Goal: Communication & Community: Answer question/provide support

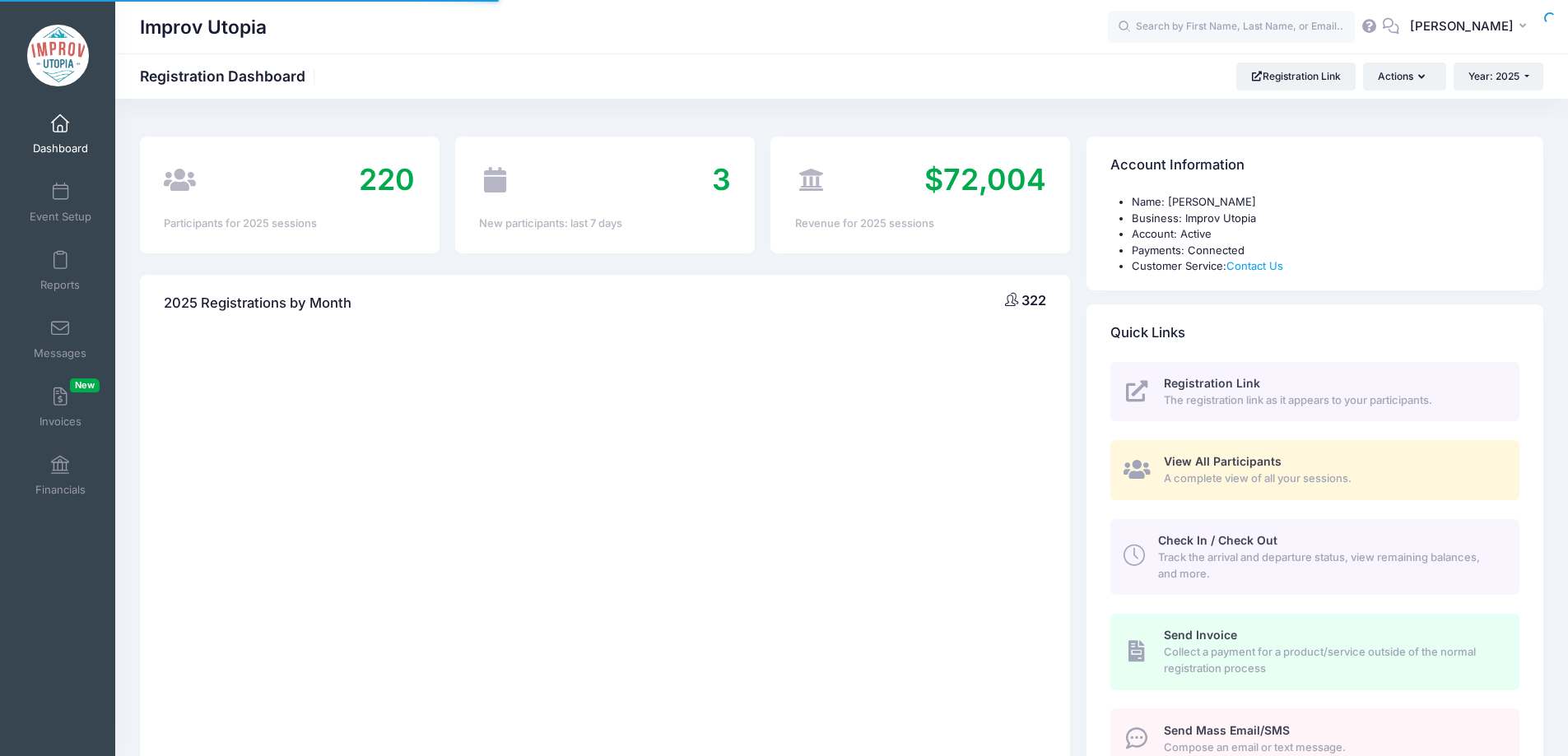
select select
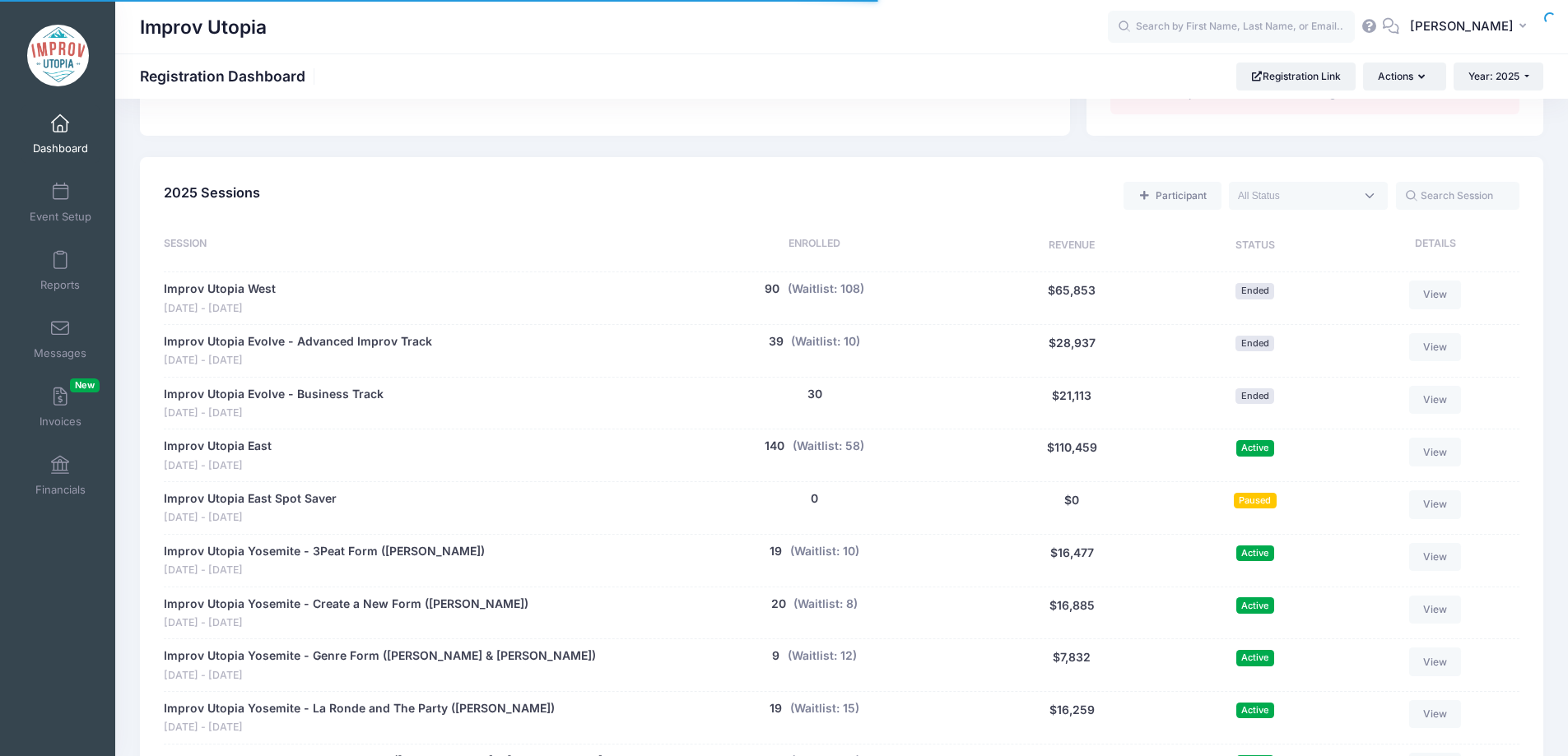
scroll to position [849, 0]
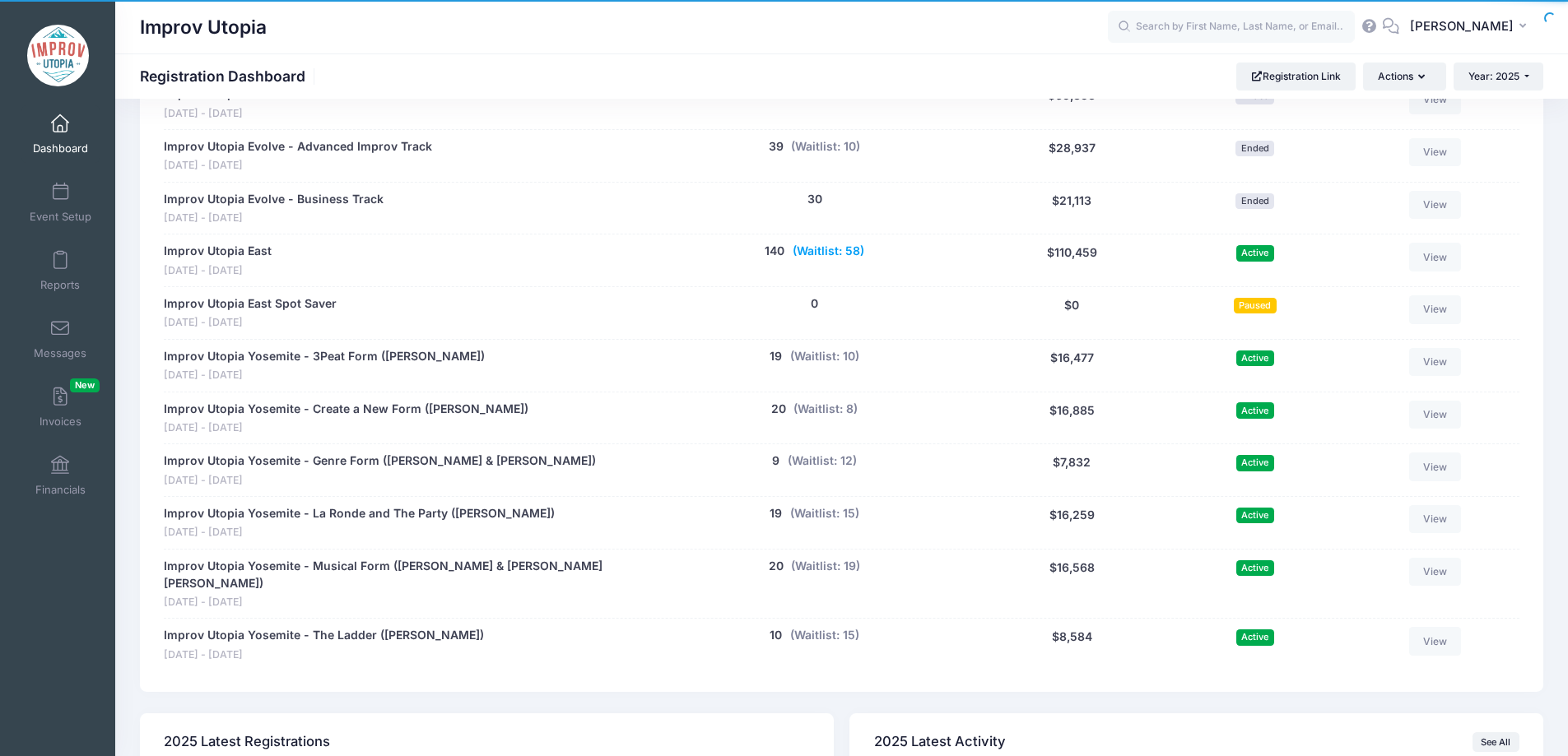
click at [834, 249] on button "(Waitlist: 58)" at bounding box center [828, 251] width 72 height 17
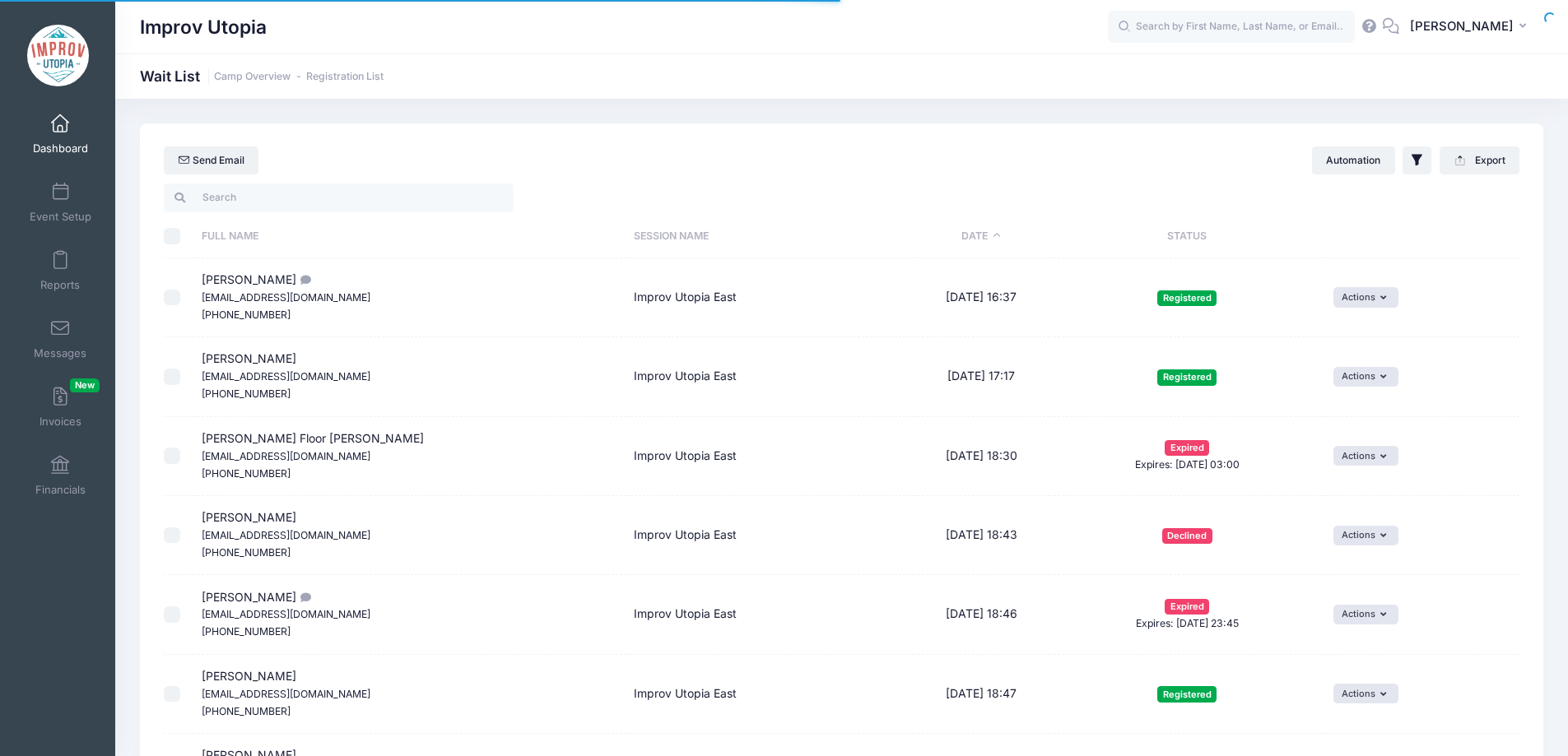
select select "50"
click at [223, 191] on input "search" at bounding box center [338, 197] width 350 height 28
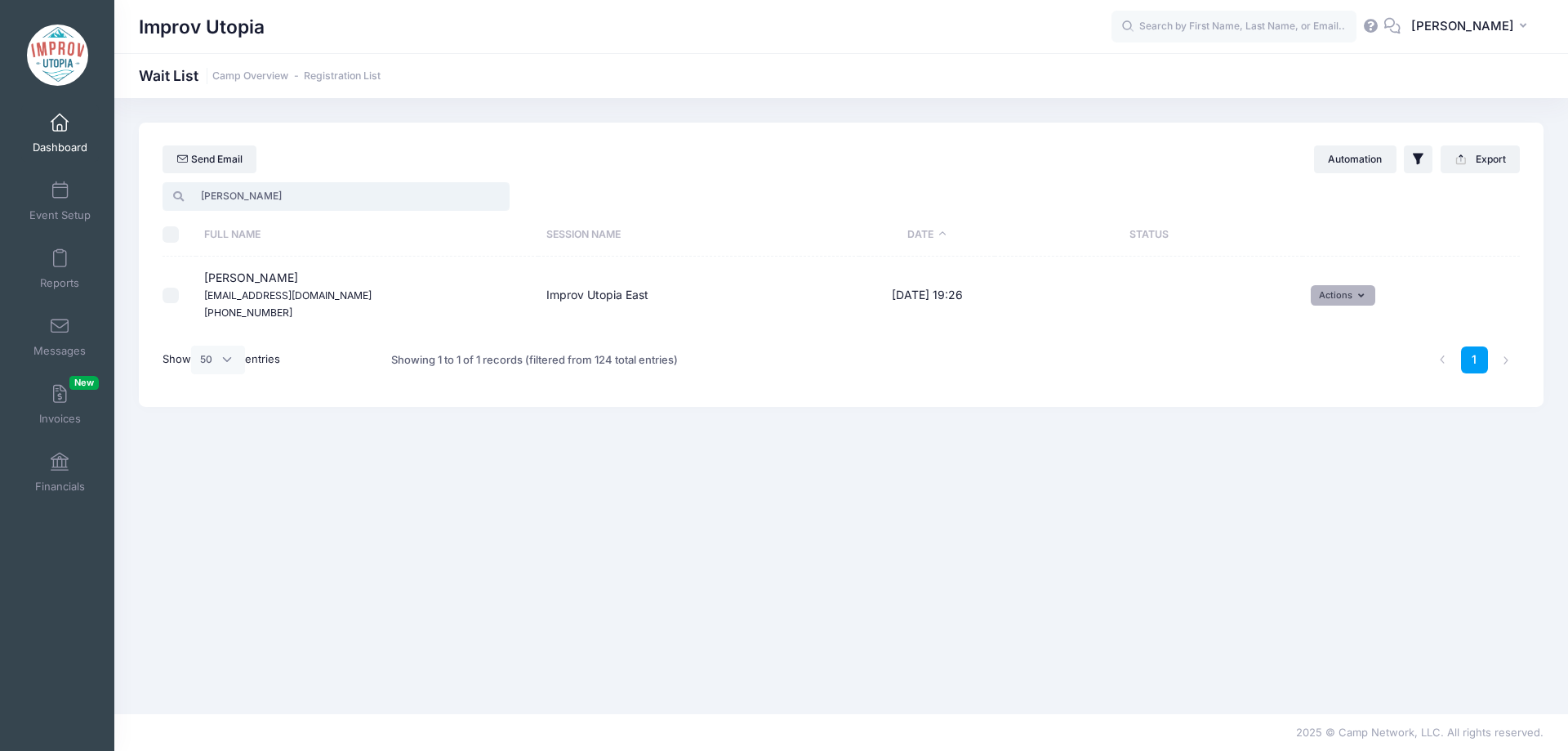
type input "brad"
click at [1336, 296] on button "Actions" at bounding box center [1343, 294] width 65 height 19
click at [1327, 324] on link "Invite" at bounding box center [1330, 330] width 71 height 31
click at [967, 324] on select "1 2 3 4 5 6 7 8 9 10 11 12 13 14 15 16 17 18 19 20 21 22 23 24 25 26 27 28 29 3…" at bounding box center [958, 320] width 58 height 35
select select "12"
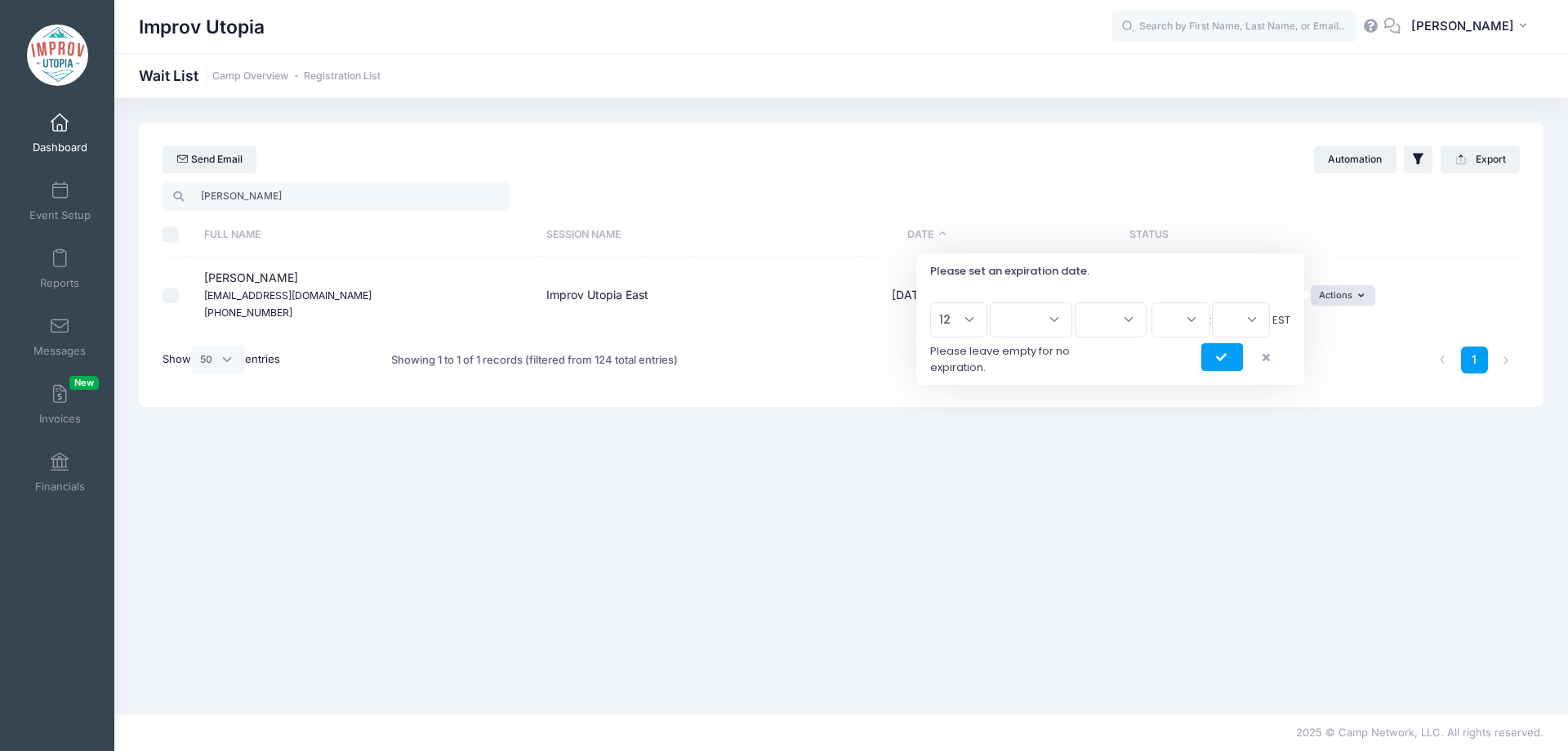
click at [936, 303] on select "1 2 3 4 5 6 7 8 9 10 11 12 13 14 15 16 17 18 19 20 21 22 23 24 25 26 27 28 29 3…" at bounding box center [958, 320] width 58 height 35
click at [1032, 317] on select "Jan Feb Mar Apr May Jun Jul Aug Sep Oct Nov Dec" at bounding box center [1031, 320] width 83 height 35
select select "7"
click at [997, 303] on select "Jan Feb Mar Apr May Jun Jul Aug Sep Oct Nov Dec" at bounding box center [1031, 320] width 83 height 35
click at [1112, 327] on select "2026 2025" at bounding box center [1110, 320] width 71 height 35
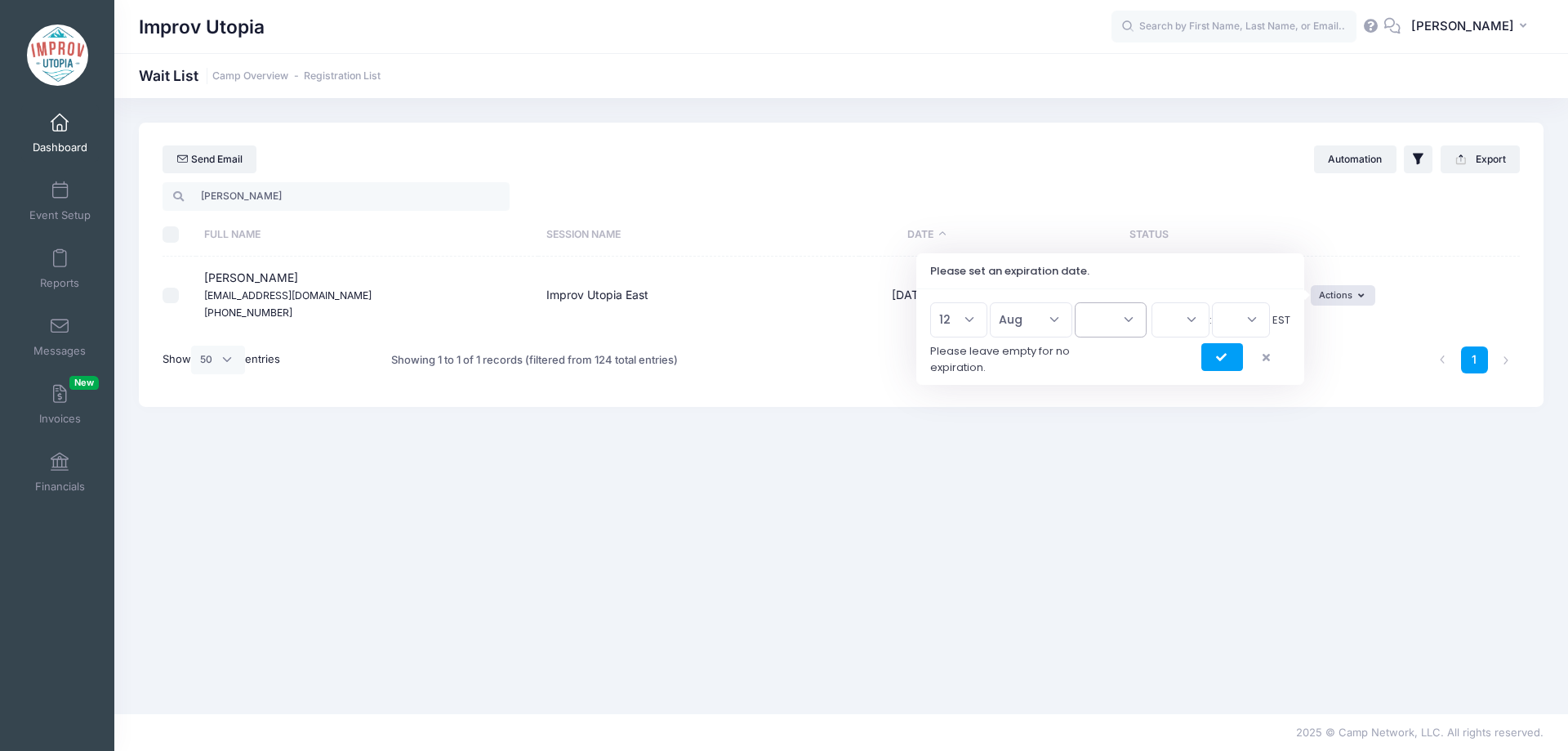
select select "2025"
click at [1074, 303] on select "2026 2025" at bounding box center [1110, 320] width 71 height 35
click at [1184, 313] on select "00 01 02 03 04 05 06 07 08 09 10 11 12 13 14 15 16 17 18 19 20 21 22 23" at bounding box center [1180, 320] width 58 height 35
select select "23"
click at [1151, 303] on select "00 01 02 03 04 05 06 07 08 09 10 11 12 13 14 15 16 17 18 19 20 21 22 23" at bounding box center [1180, 320] width 58 height 35
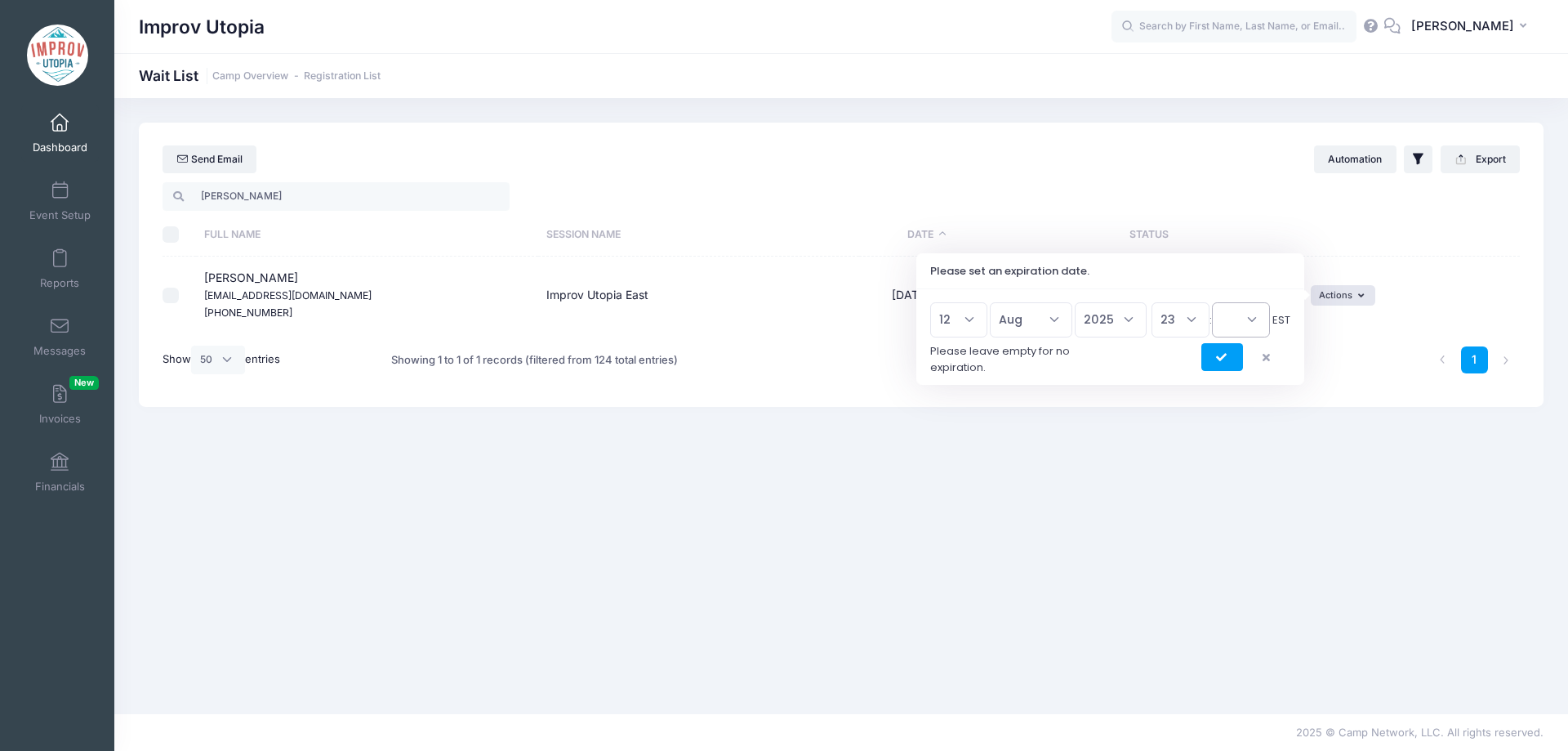
click at [1256, 325] on select "00 15 30 45" at bounding box center [1240, 320] width 58 height 35
select select "45"
click at [1212, 303] on select "00 15 30 45" at bounding box center [1240, 320] width 58 height 35
click at [1215, 340] on div "1755056700 1 2 3 4 5 6 7 8 9 10 11 12 13 14 15 16 17 18 19 20 21 22 23 24 25 26…" at bounding box center [1110, 337] width 360 height 69
click at [1215, 357] on icon "submit" at bounding box center [1222, 357] width 13 height 0
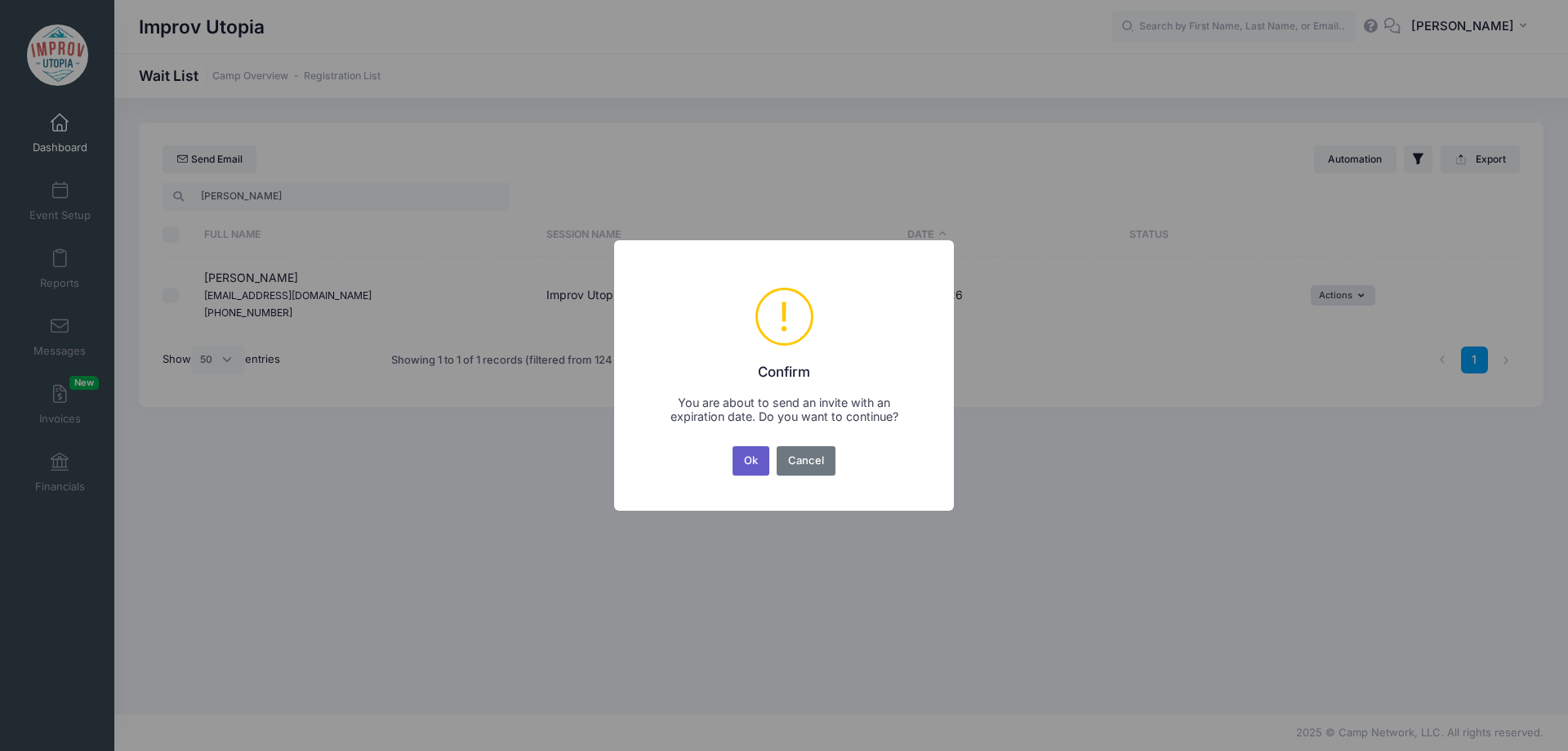
click at [749, 463] on button "Ok" at bounding box center [751, 461] width 37 height 30
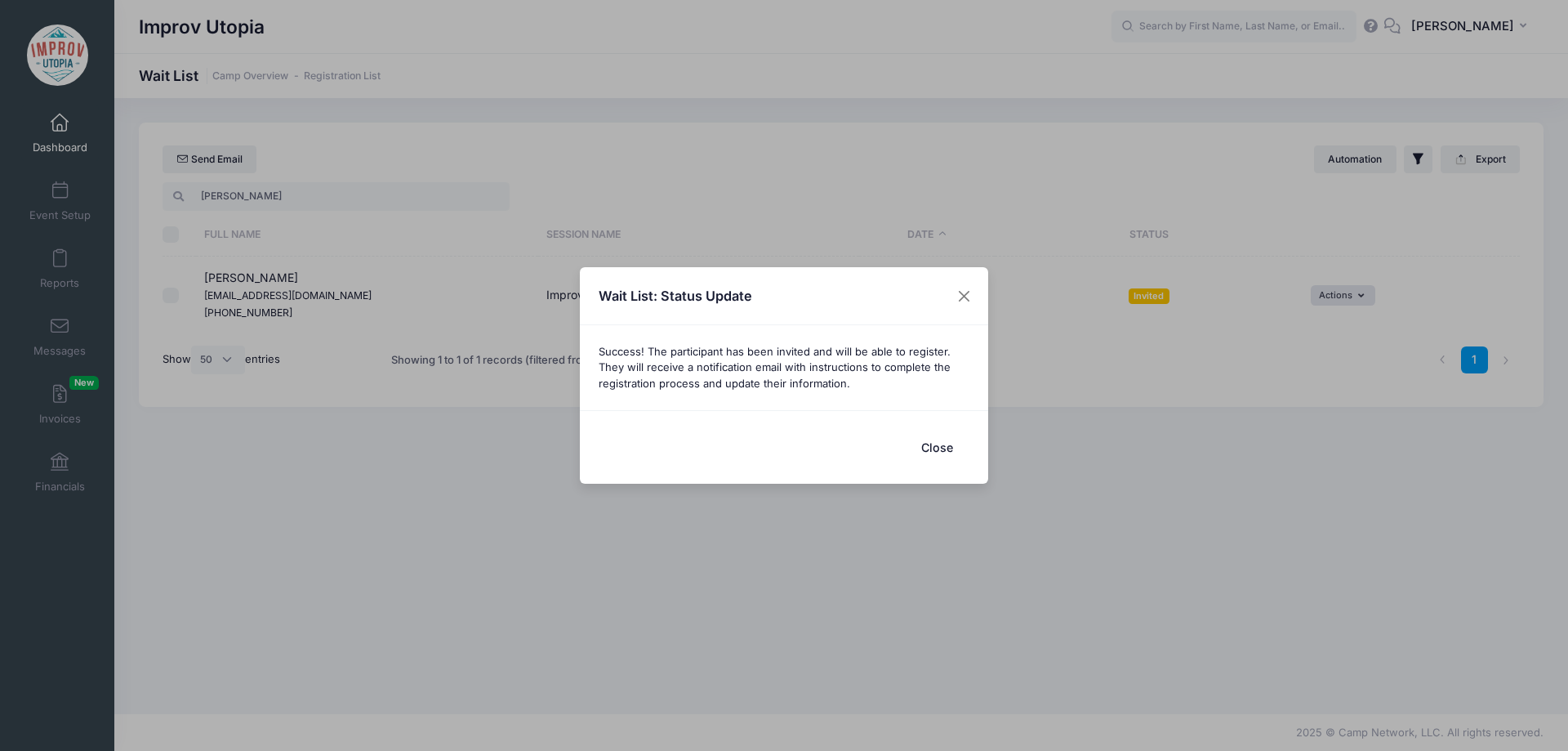
click at [932, 453] on button "Close" at bounding box center [936, 447] width 65 height 35
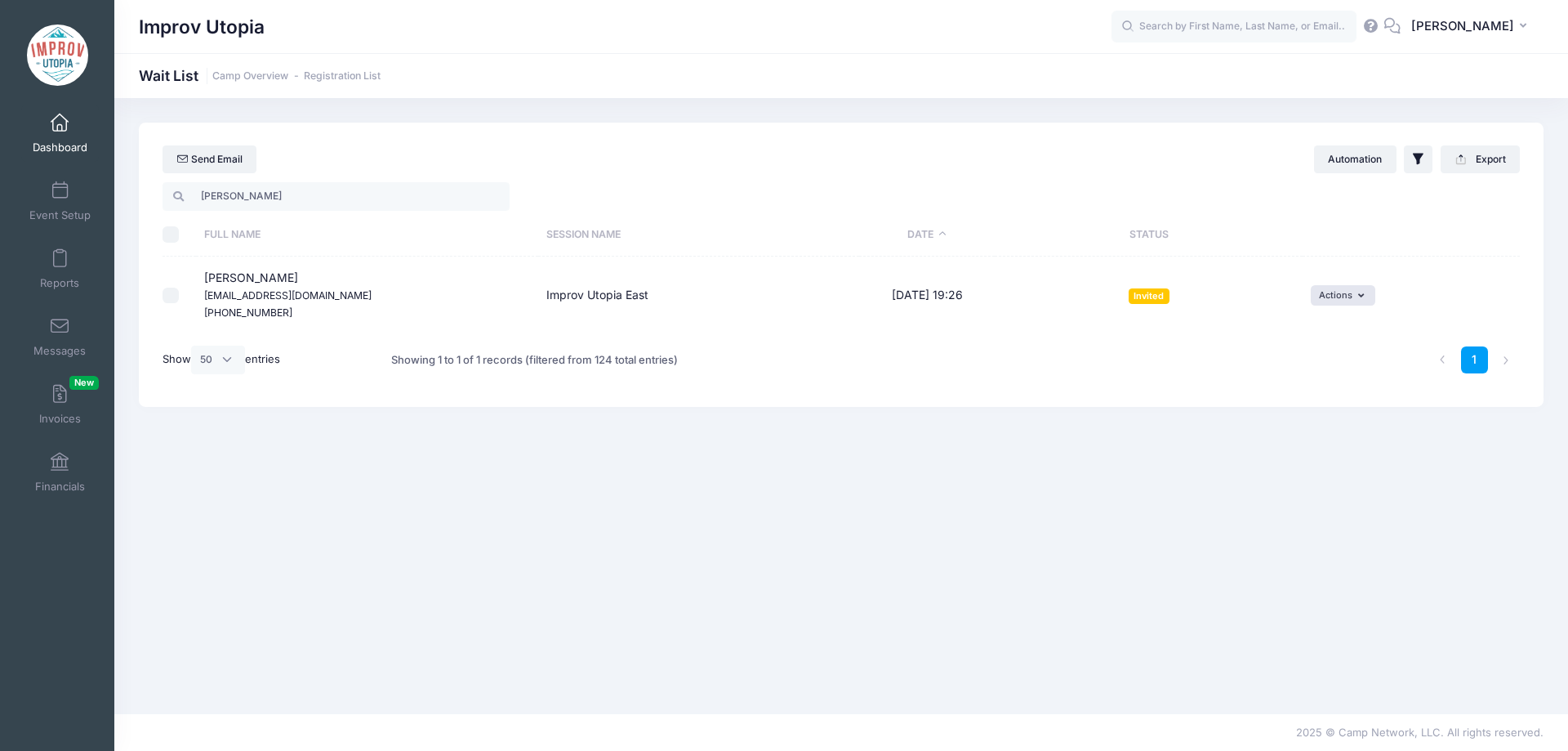
click at [59, 126] on span at bounding box center [59, 123] width 0 height 18
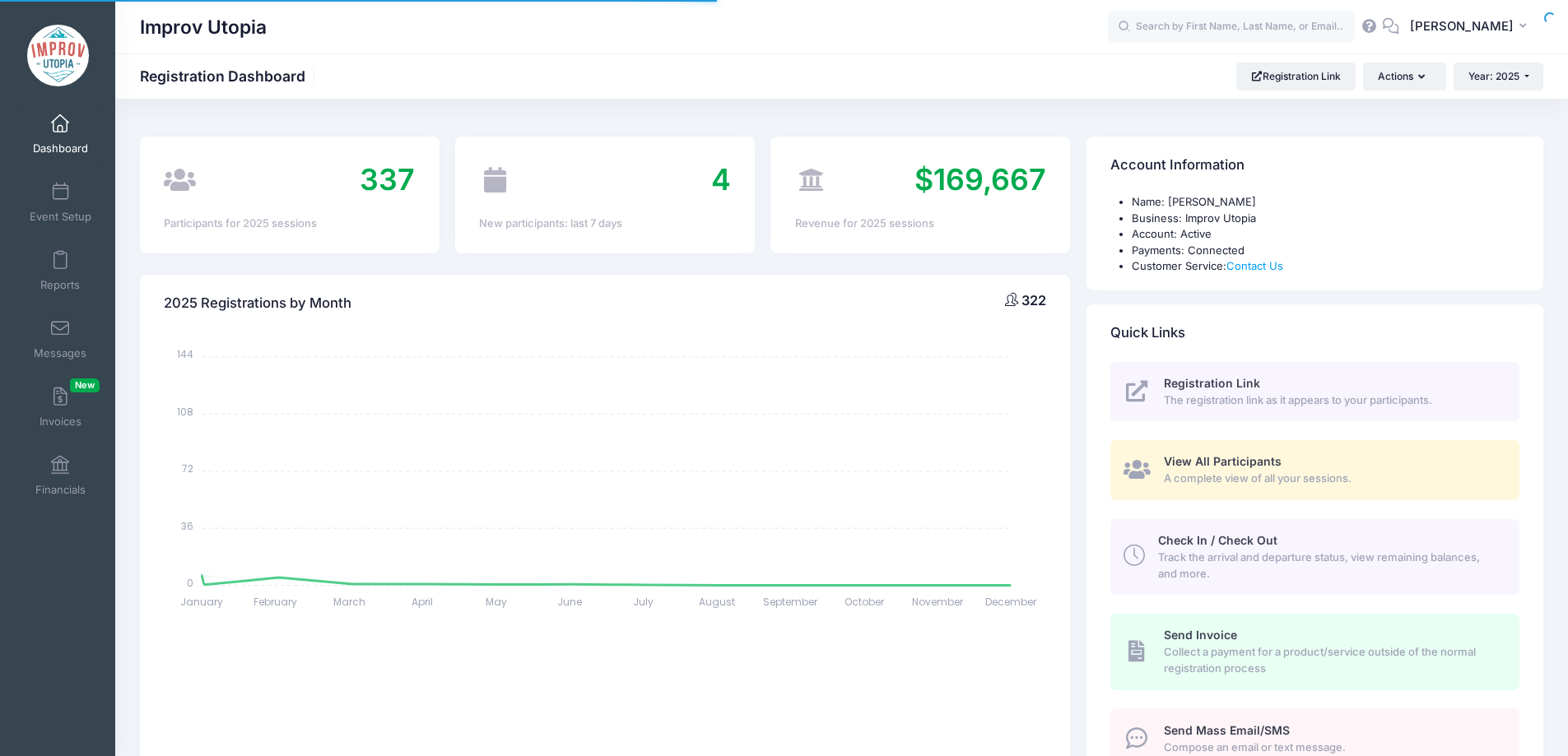
select select
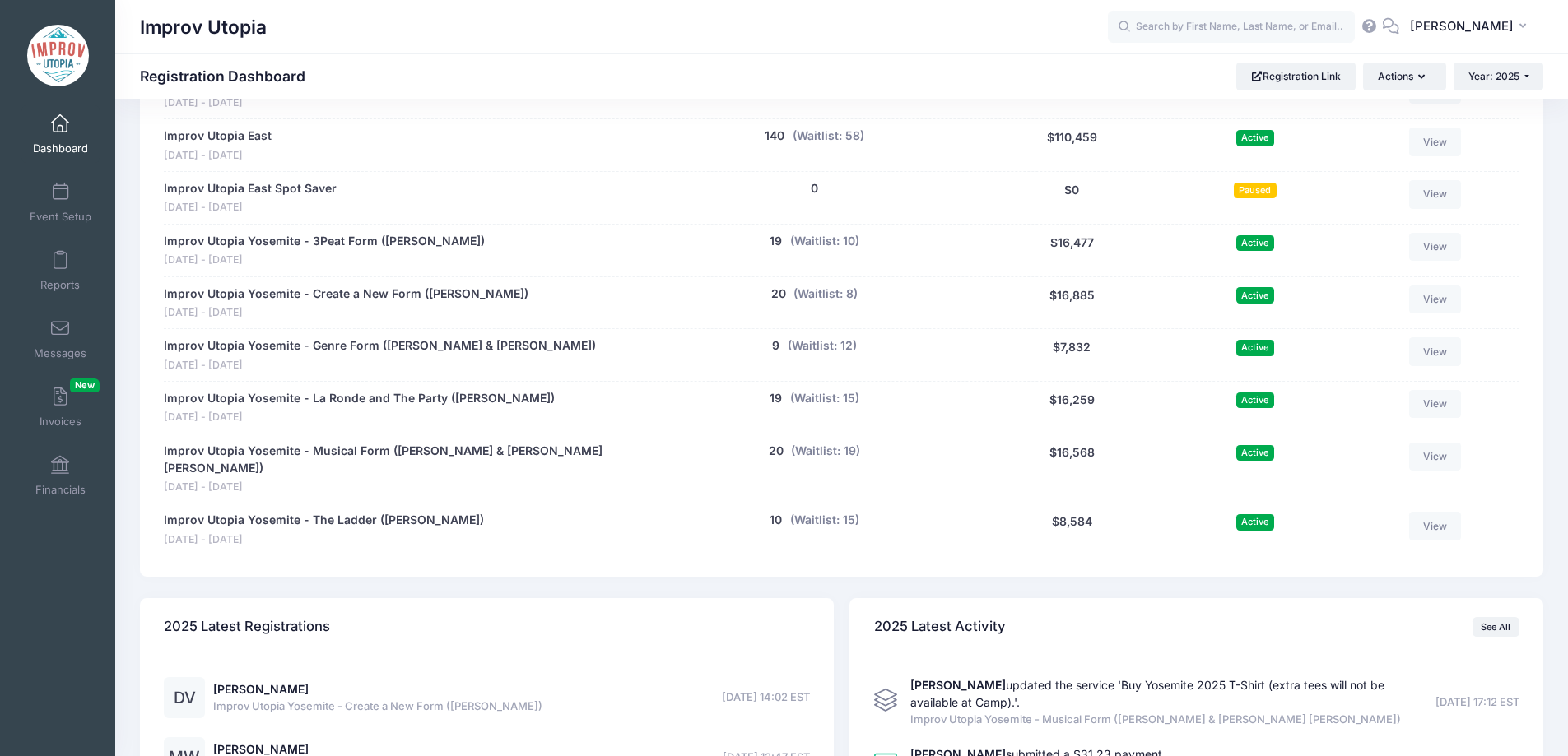
scroll to position [968, 0]
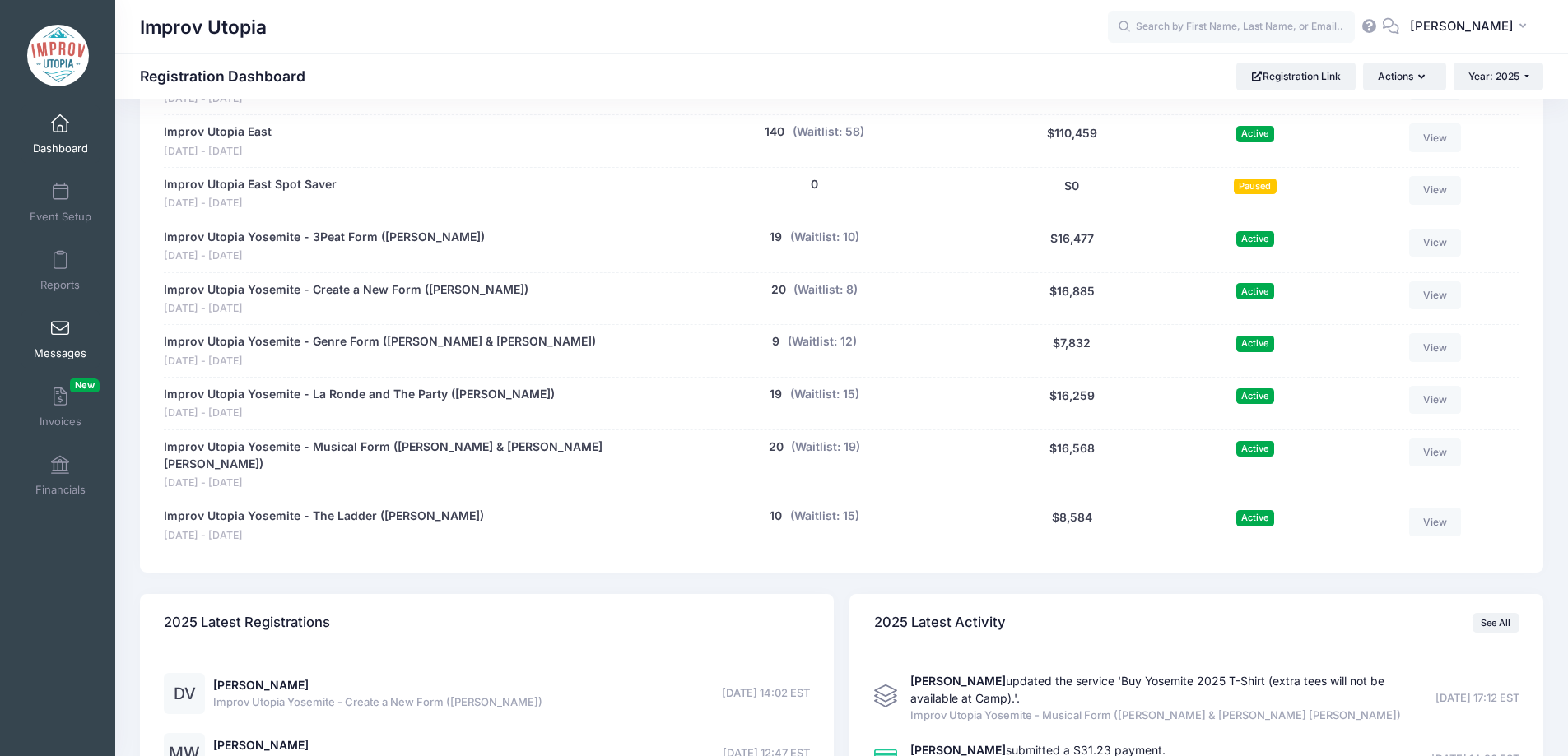
click at [60, 320] on span at bounding box center [60, 328] width 0 height 18
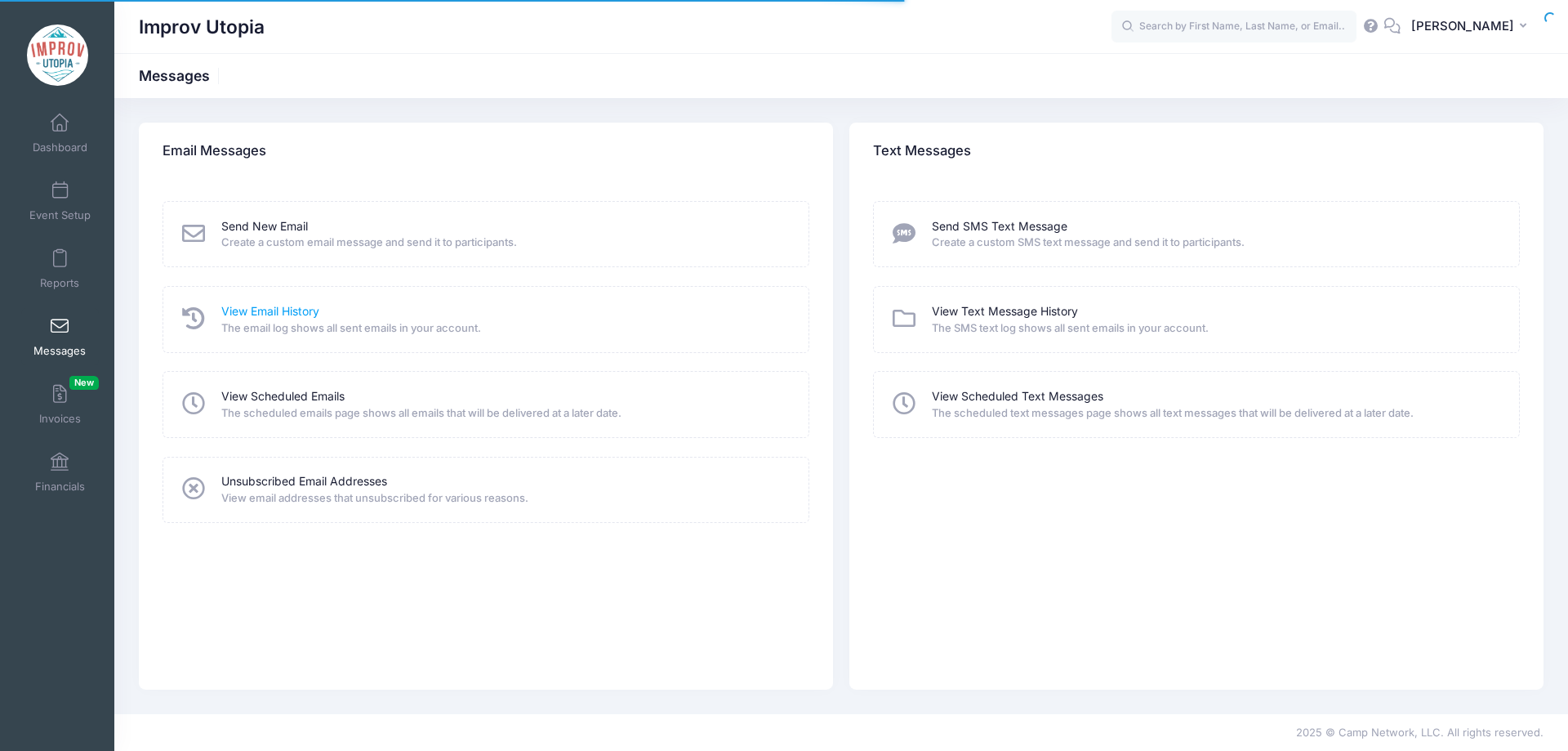
click at [263, 312] on link "View Email History" at bounding box center [271, 312] width 98 height 17
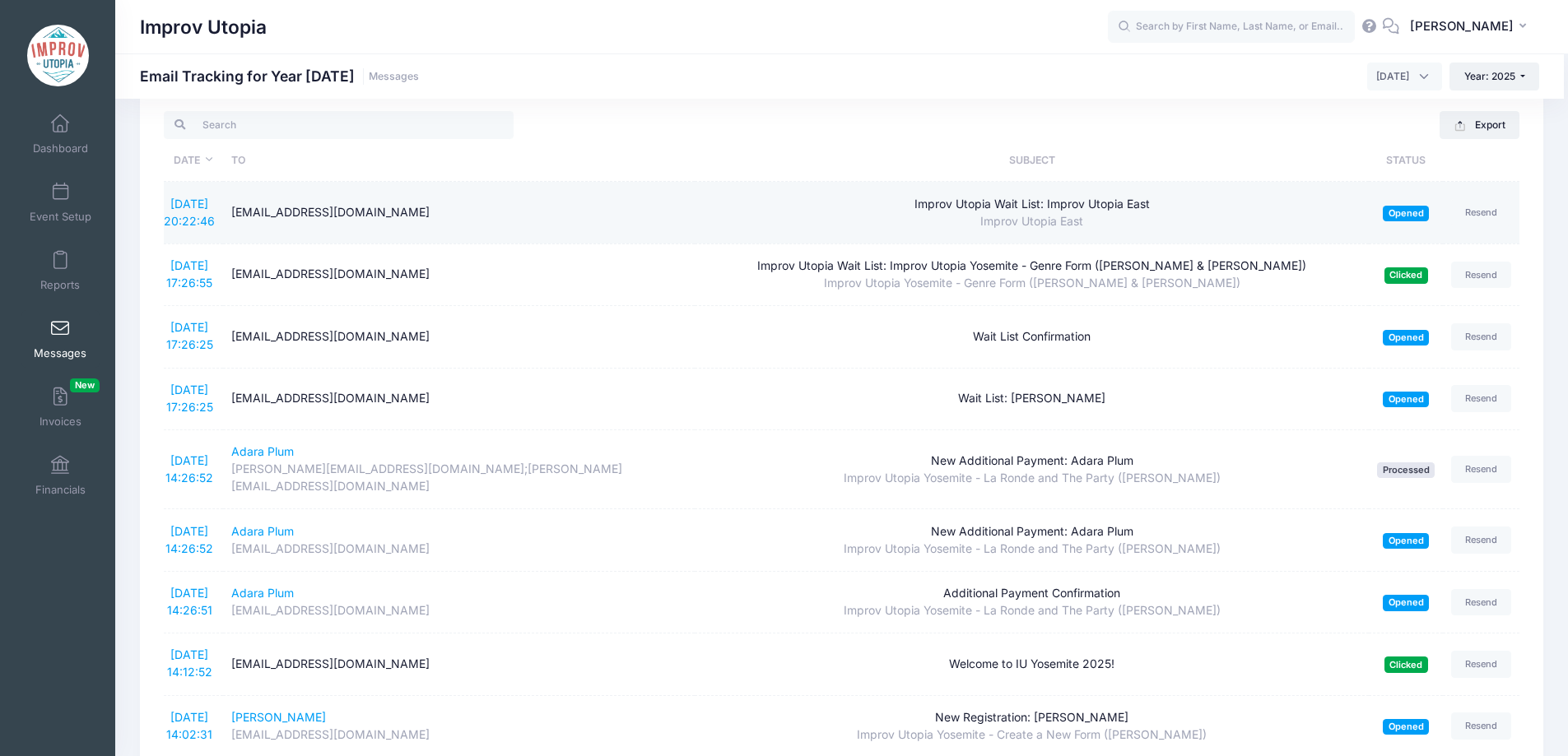
scroll to position [35, 0]
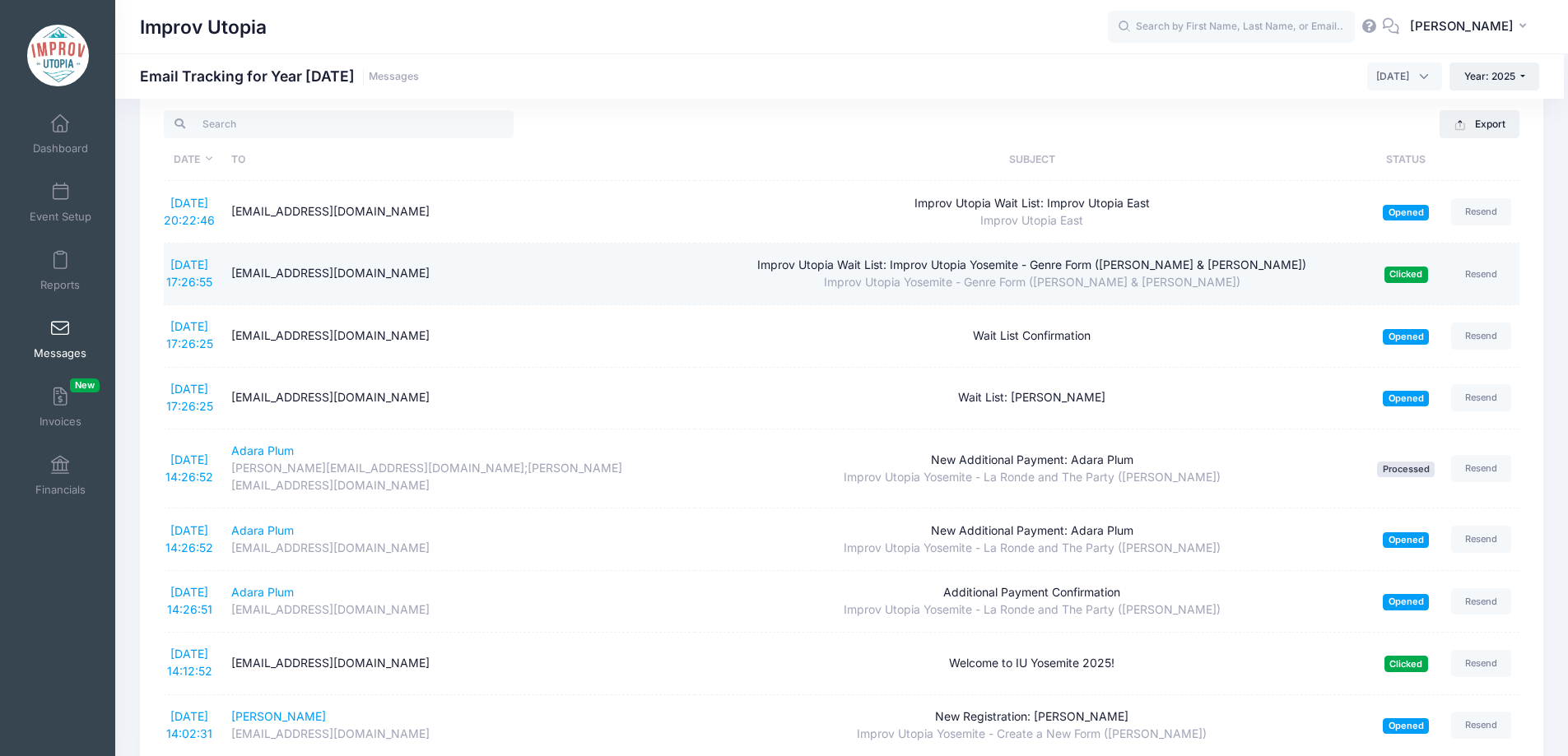
click at [315, 271] on div "[EMAIL_ADDRESS][DOMAIN_NAME]" at bounding box center [459, 273] width 456 height 17
click at [315, 271] on div "brightsider42@gmail.com" at bounding box center [459, 273] width 456 height 17
click at [315, 271] on div "[EMAIL_ADDRESS][DOMAIN_NAME]" at bounding box center [459, 273] width 456 height 17
click at [363, 272] on div "[EMAIL_ADDRESS][DOMAIN_NAME]" at bounding box center [459, 273] width 456 height 17
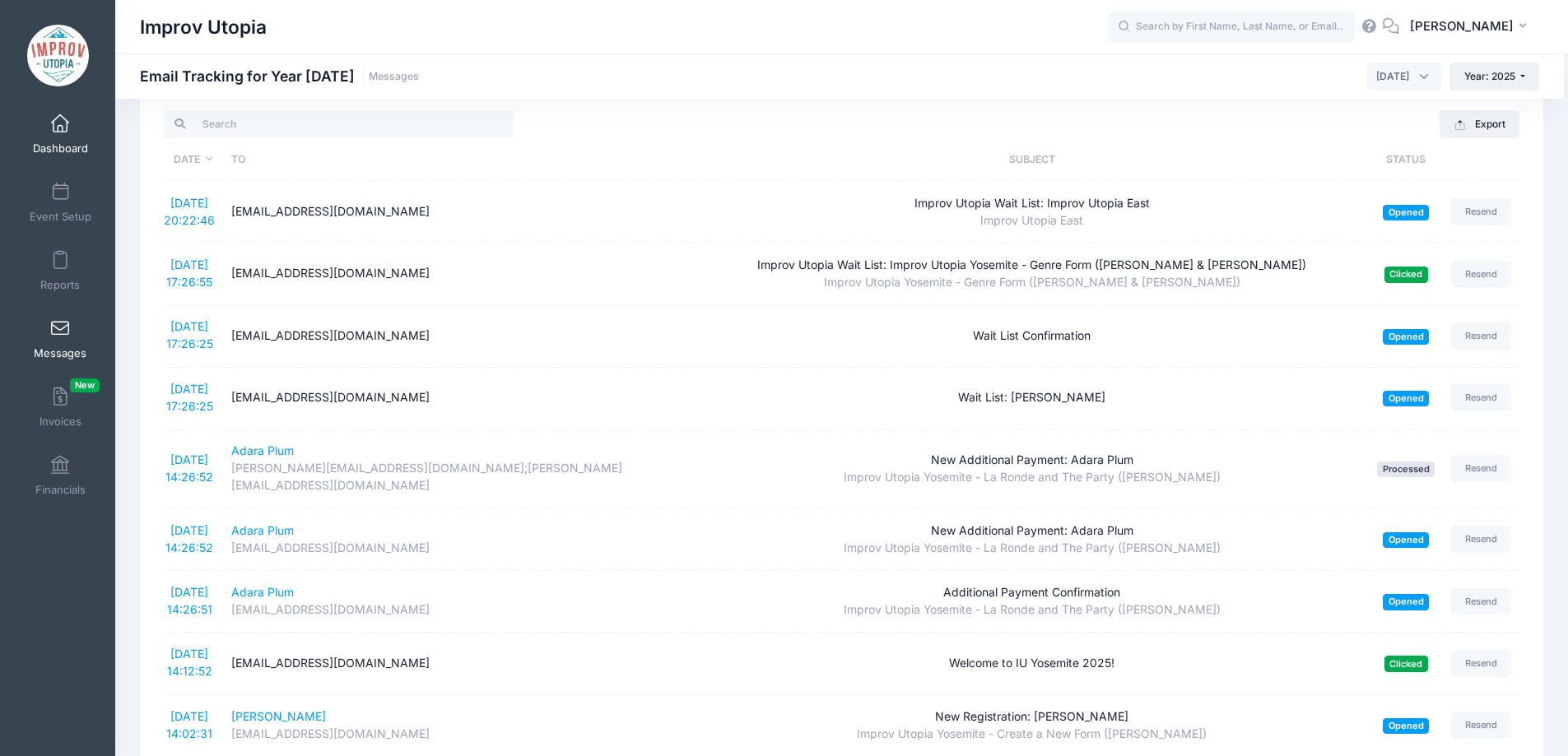
click at [60, 124] on span at bounding box center [60, 123] width 0 height 18
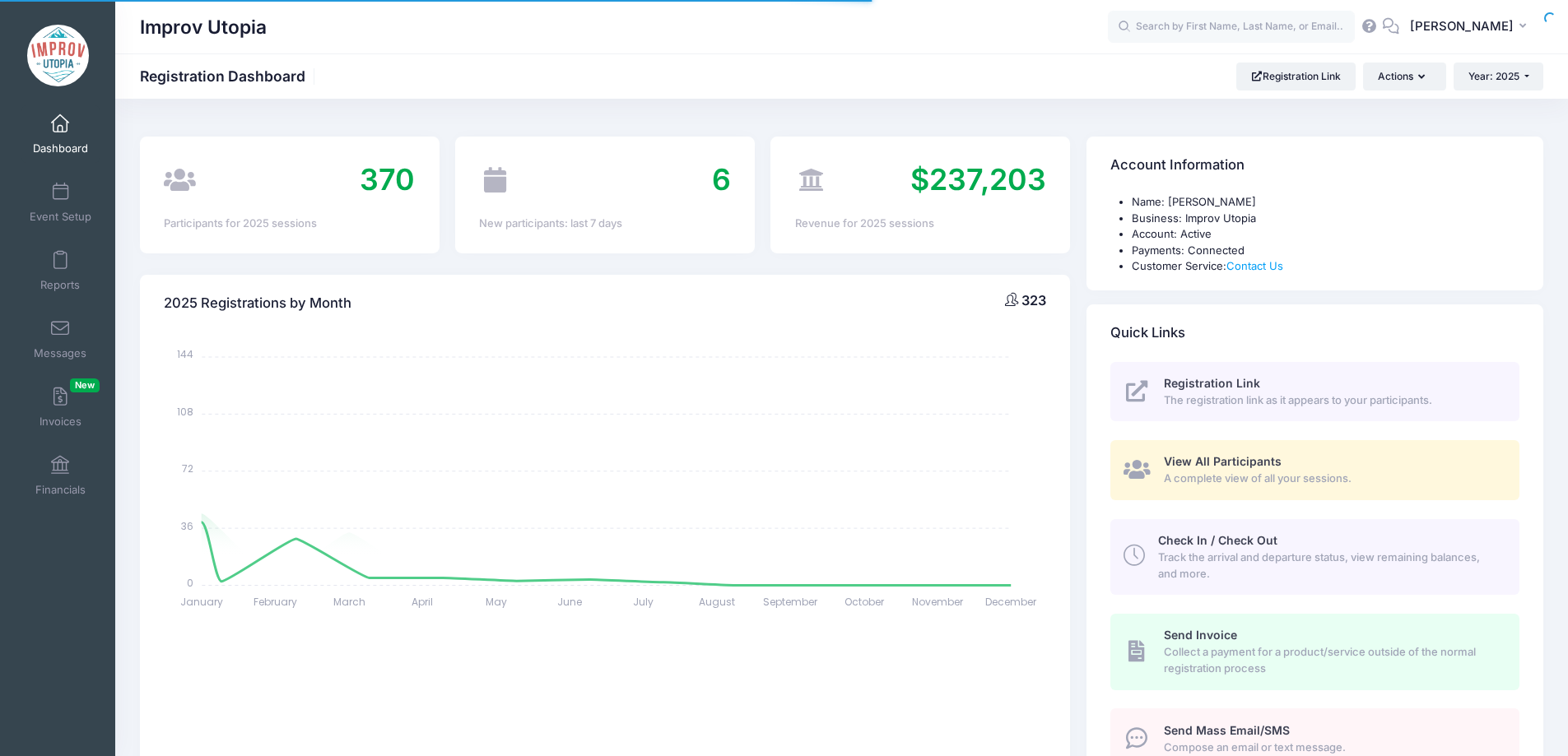
select select
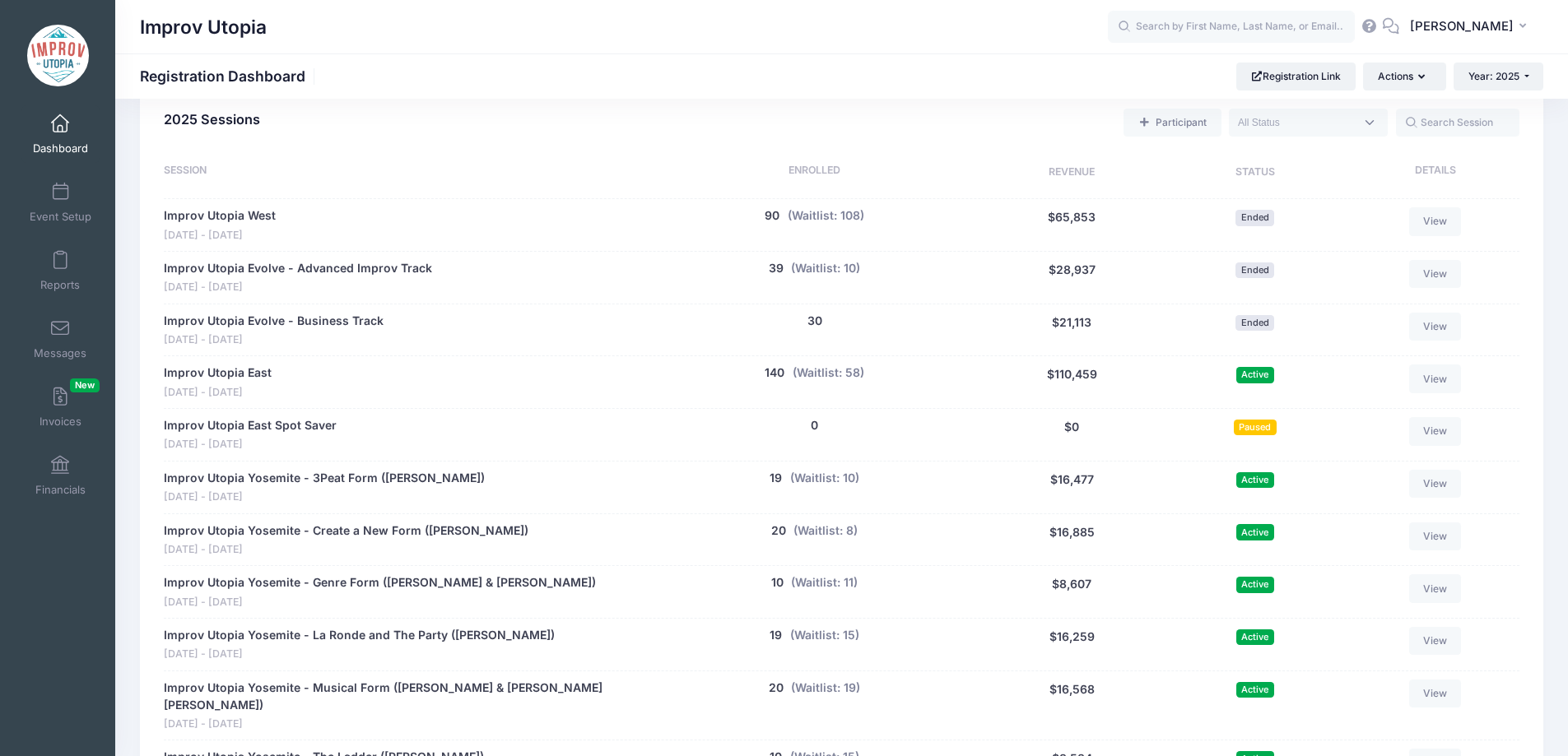
scroll to position [1272, 0]
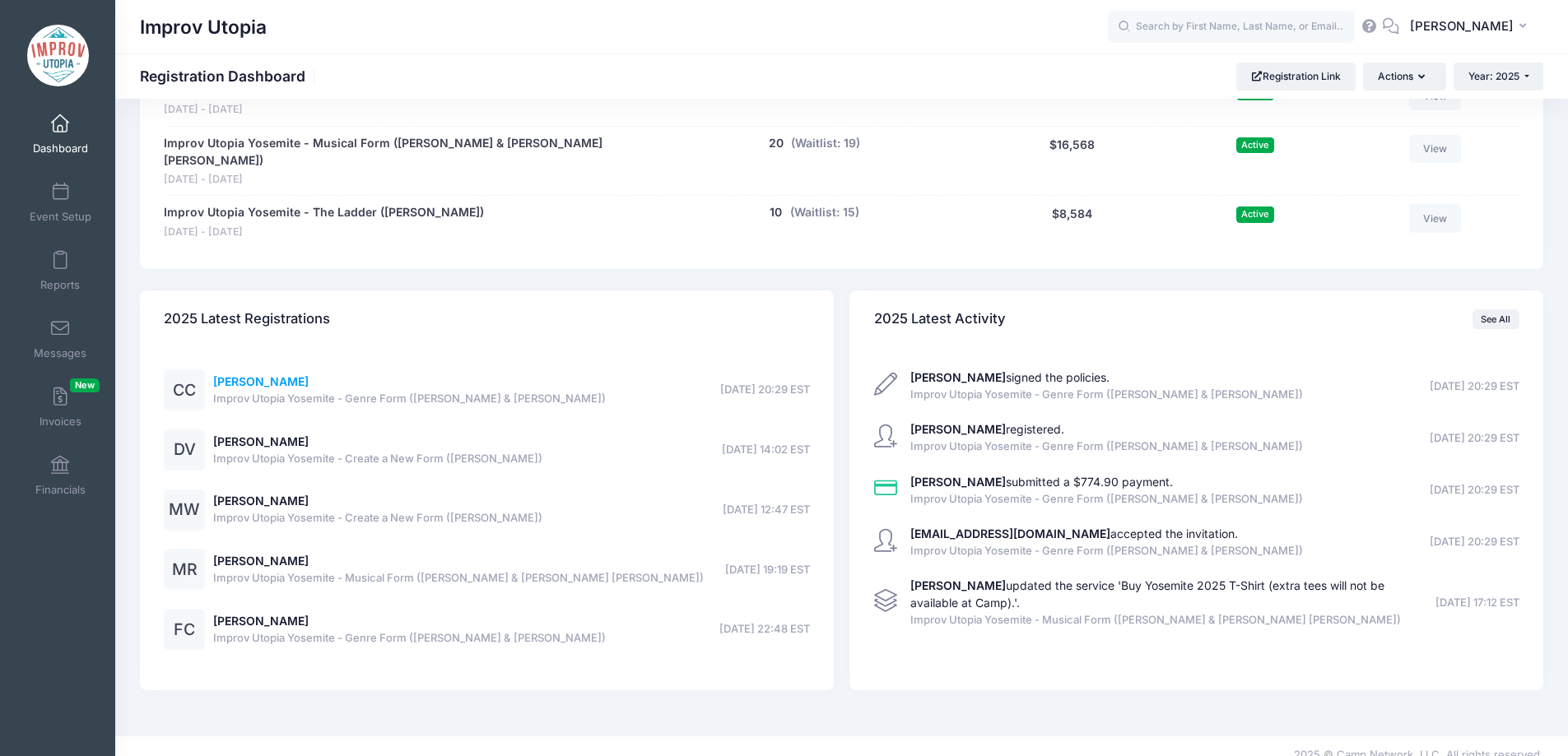
click at [241, 374] on link "Ciara Cumiskey" at bounding box center [261, 380] width 95 height 14
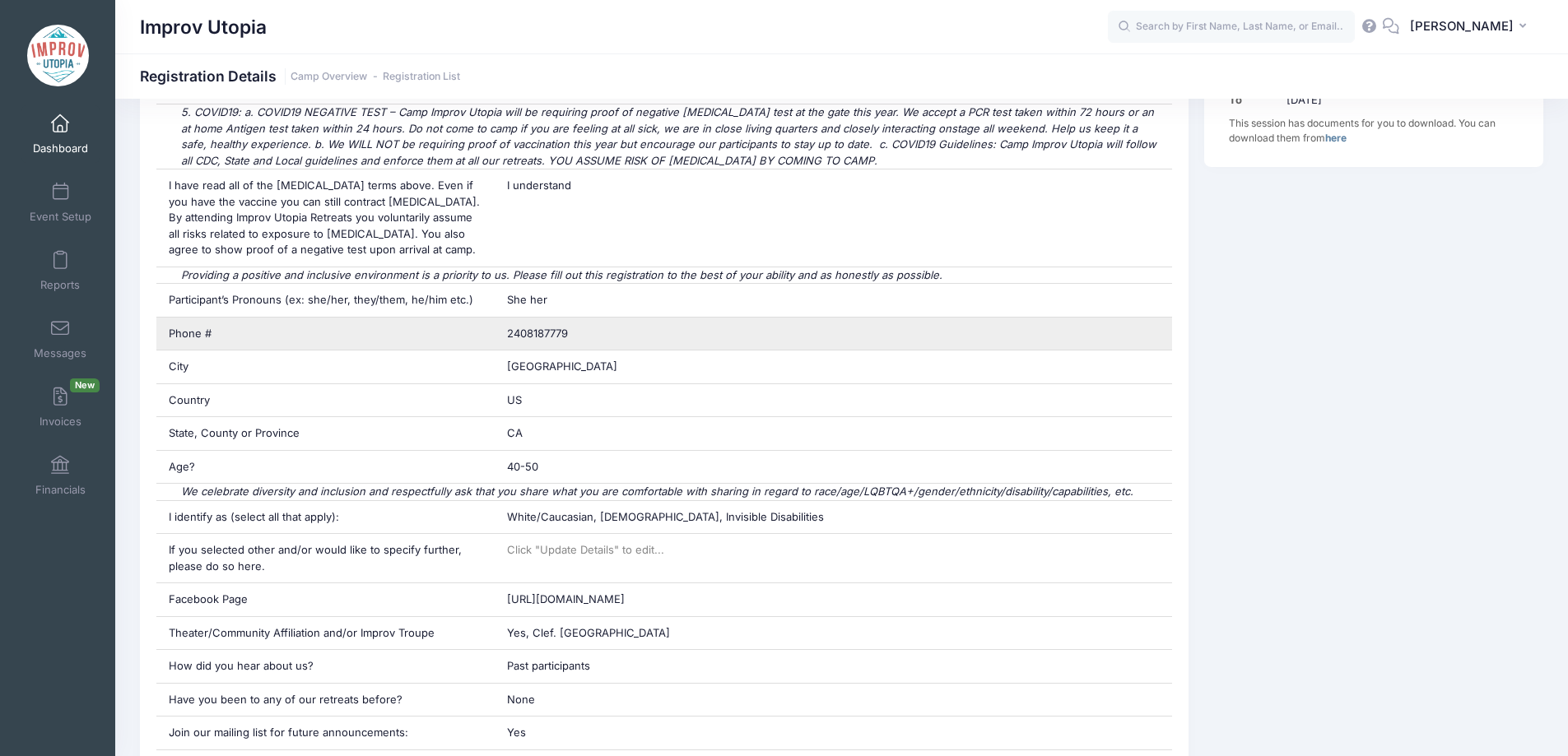
scroll to position [478, 0]
click at [541, 339] on div "2408187779" at bounding box center [833, 333] width 677 height 33
copy div "2408187779"
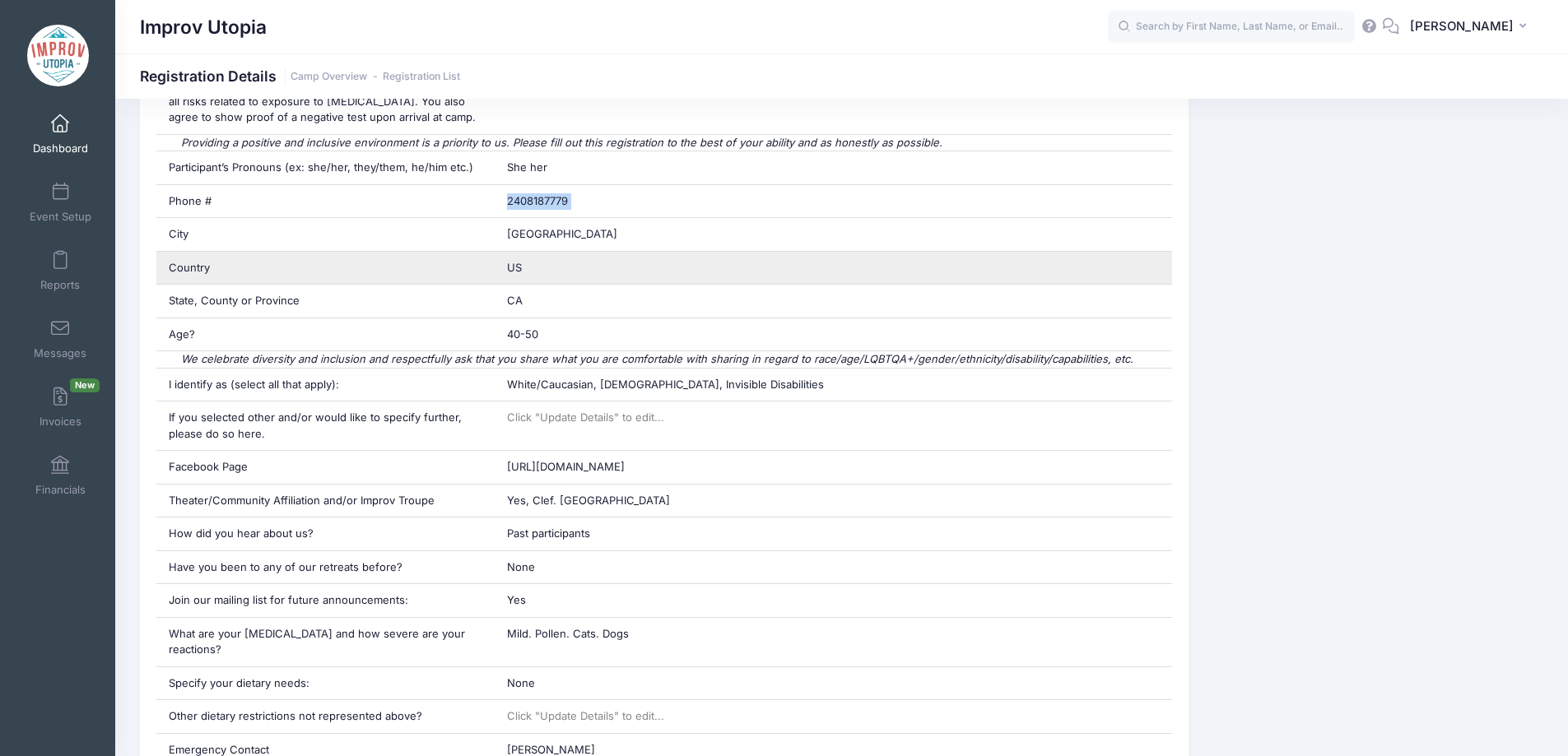
scroll to position [614, 0]
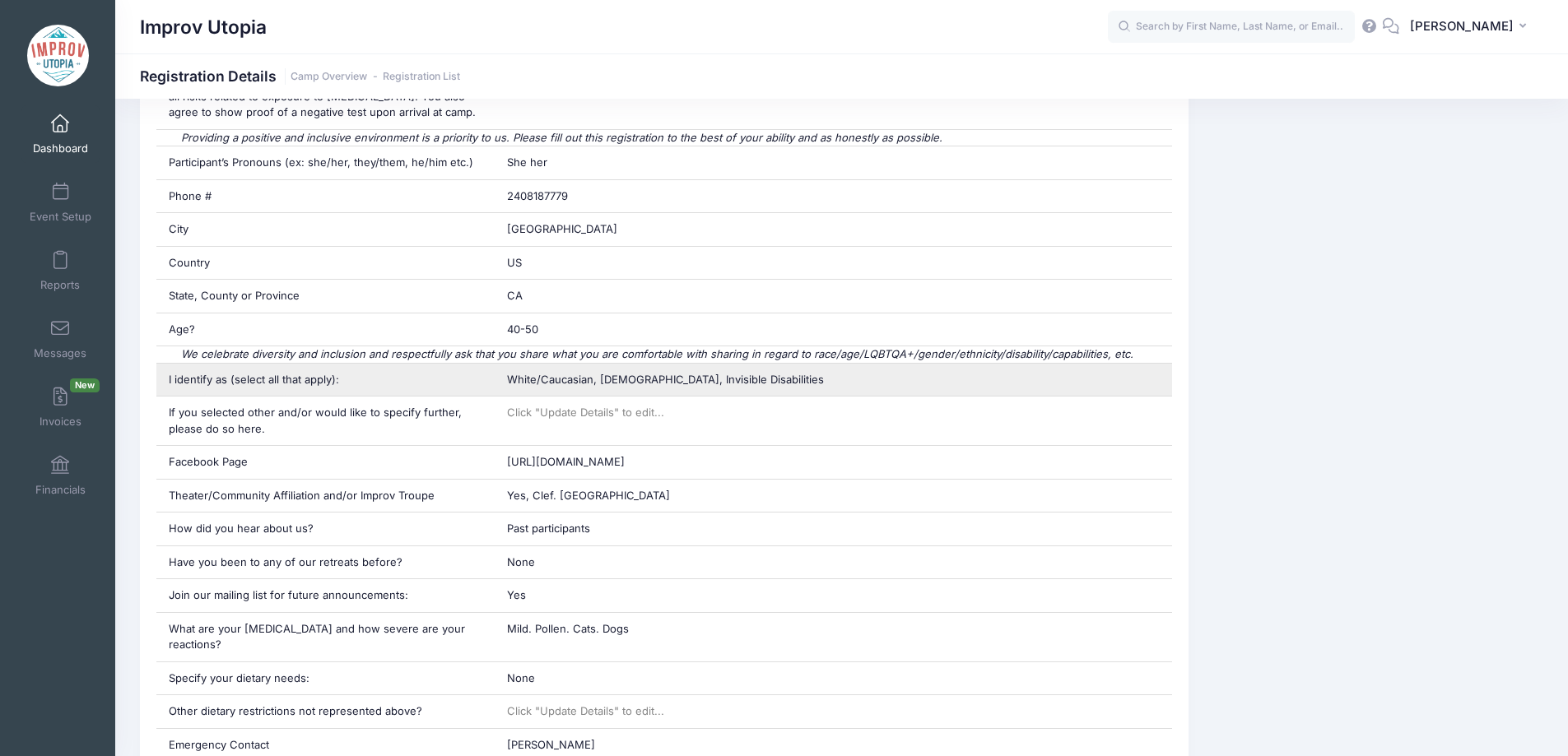
click at [597, 373] on span "White/Caucasian, [DEMOGRAPHIC_DATA], Invisible Disabilities" at bounding box center [665, 379] width 317 height 13
click at [597, 373] on span "White/Caucasian, LGBTQIA+, Invisible Disabilities" at bounding box center [665, 379] width 317 height 13
copy div "White/Caucasian, LGBTQIA+, Invisible Disabilities"
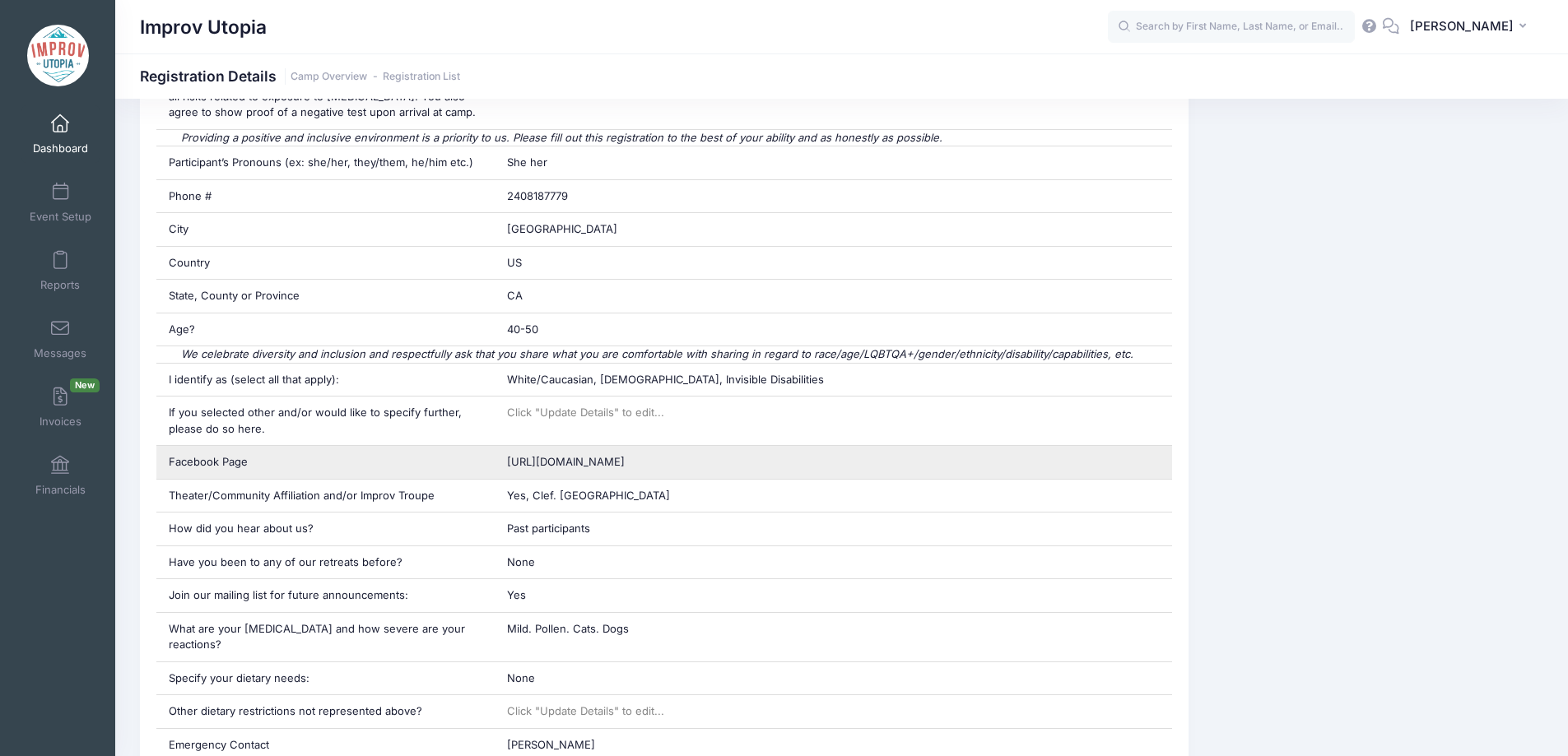
click at [598, 456] on span "https://www.facebook.com/CuriouserNDCiariouser" at bounding box center [566, 462] width 118 height 13
copy div "https://www.facebook.com/CuriouserNDCiariouser"
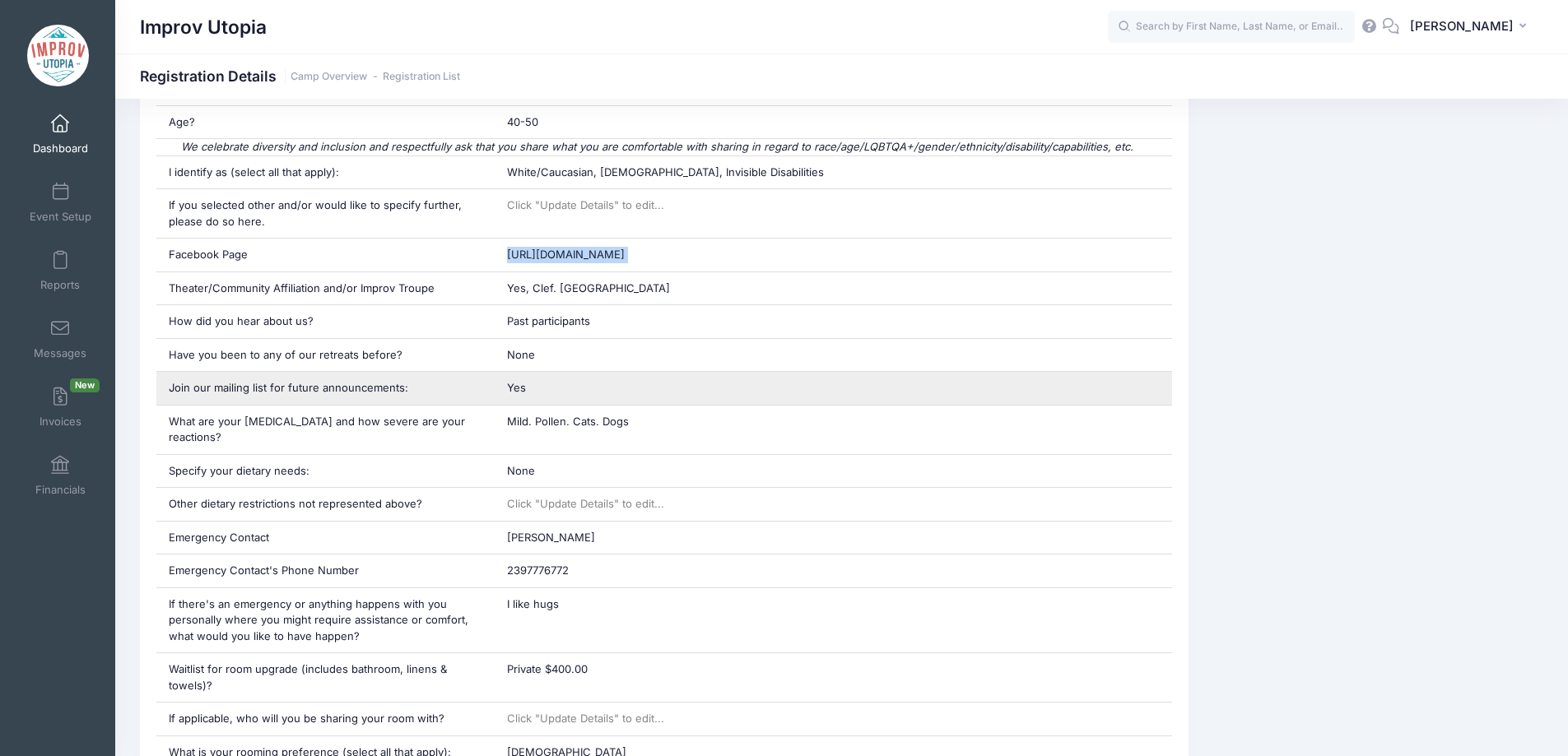
scroll to position [822, 0]
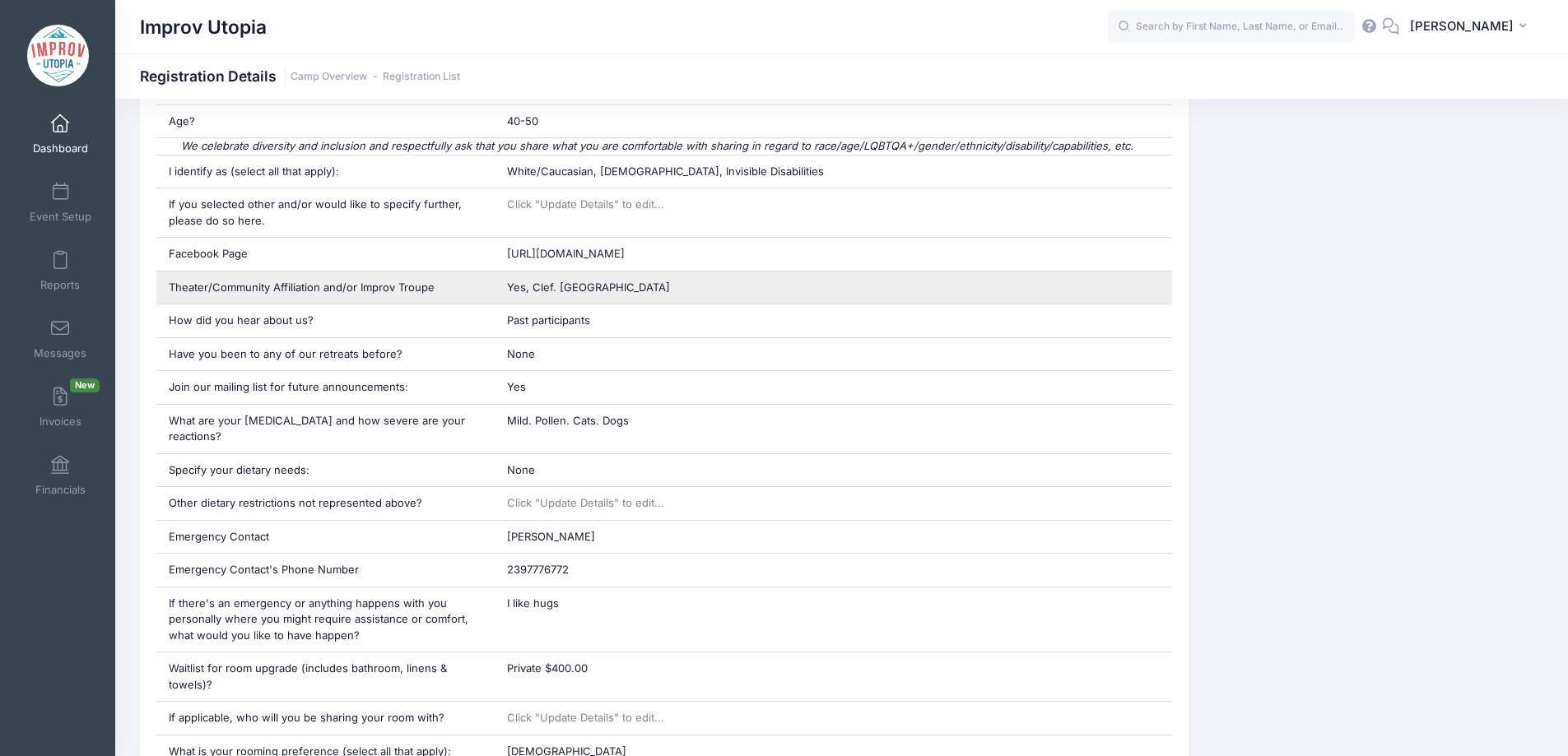
click at [575, 286] on span "Yes, Clef. HAUS OF COMEDY" at bounding box center [588, 287] width 163 height 13
copy div "Yes, Clef. HAUS OF COMEDY"
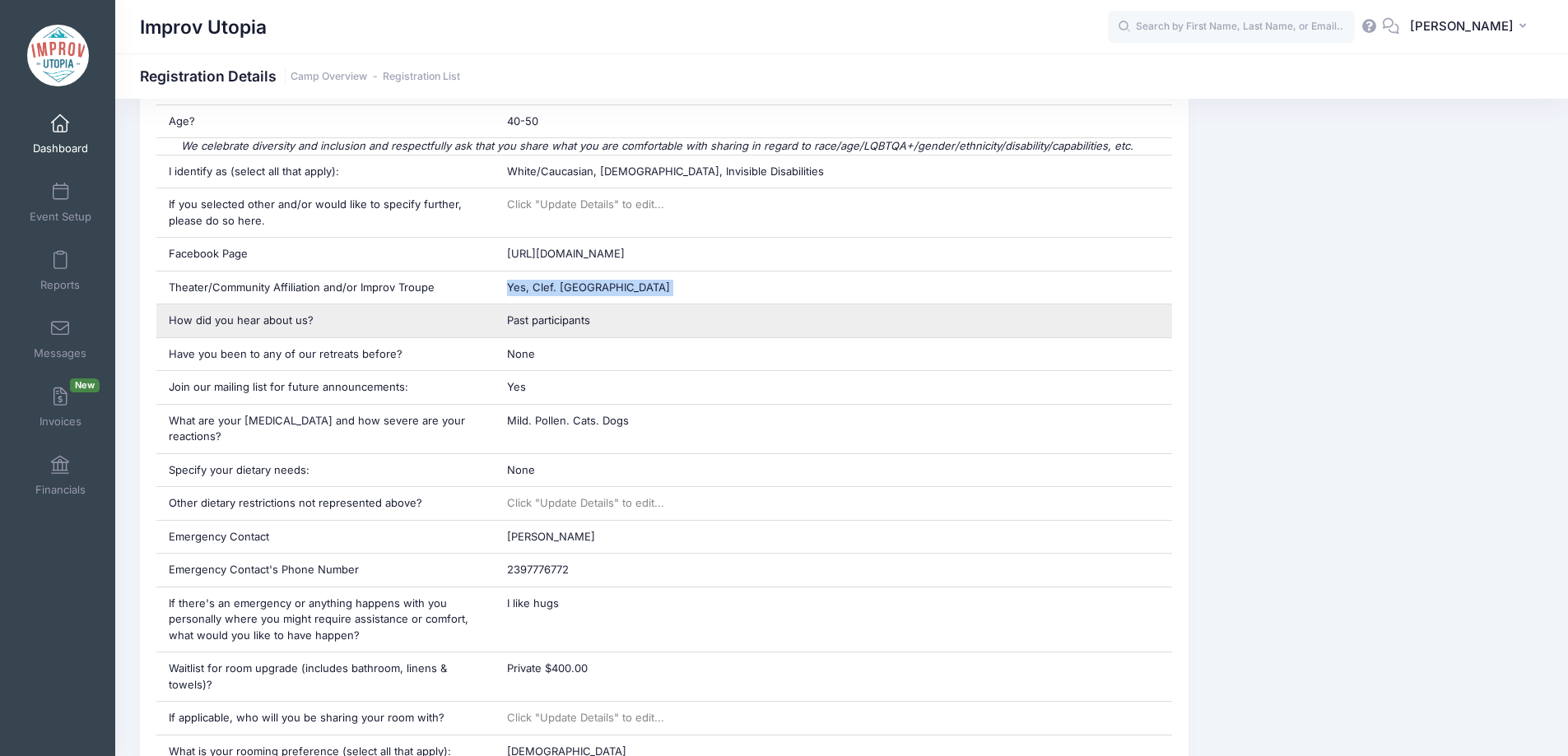
click at [539, 319] on span "Past participants" at bounding box center [548, 320] width 83 height 13
copy div "Past participants"
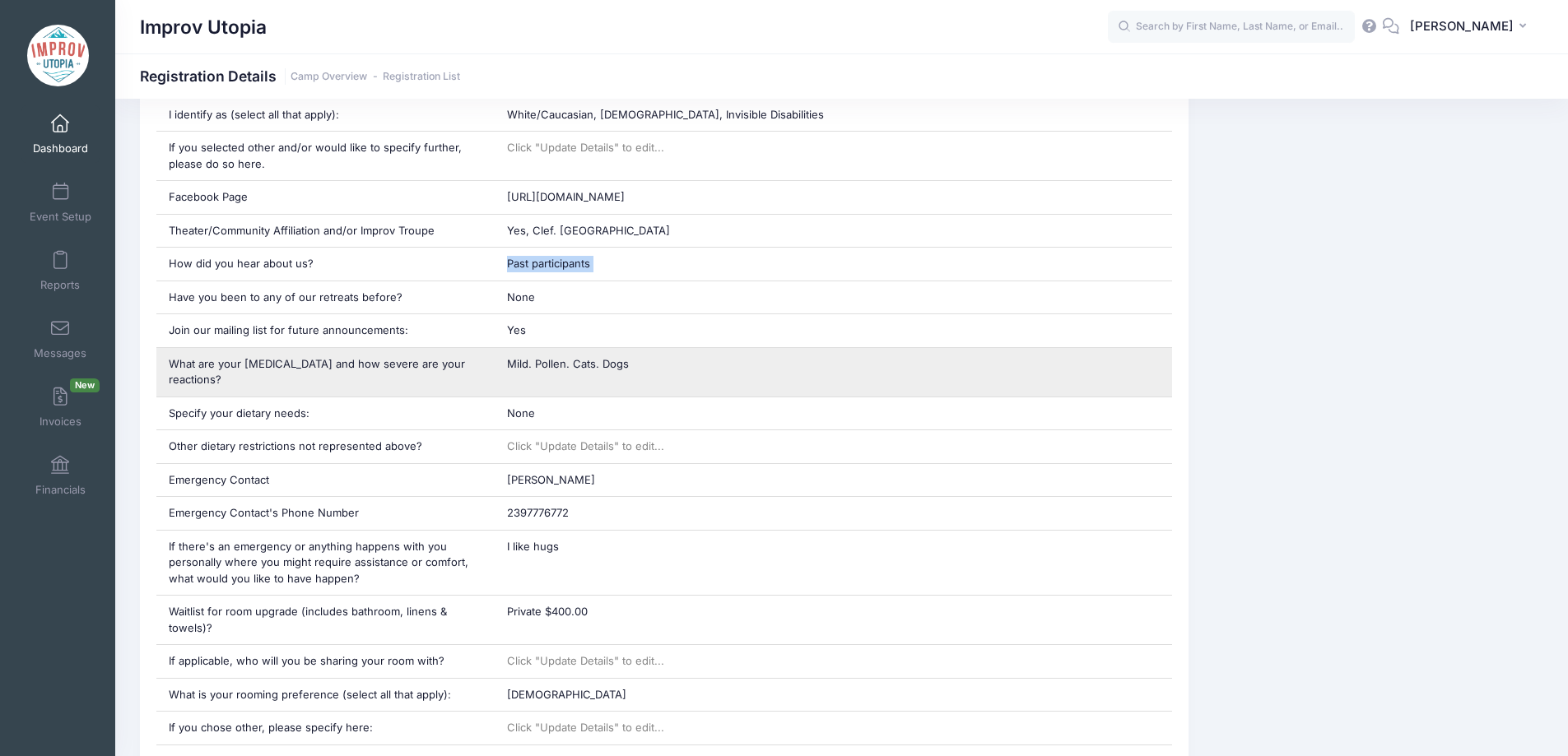
scroll to position [880, 0]
click at [570, 369] on div "Mild. Pollen. Cats. Dogs" at bounding box center [833, 371] width 677 height 49
copy div "Mild. Pollen. Cats. Dogs"
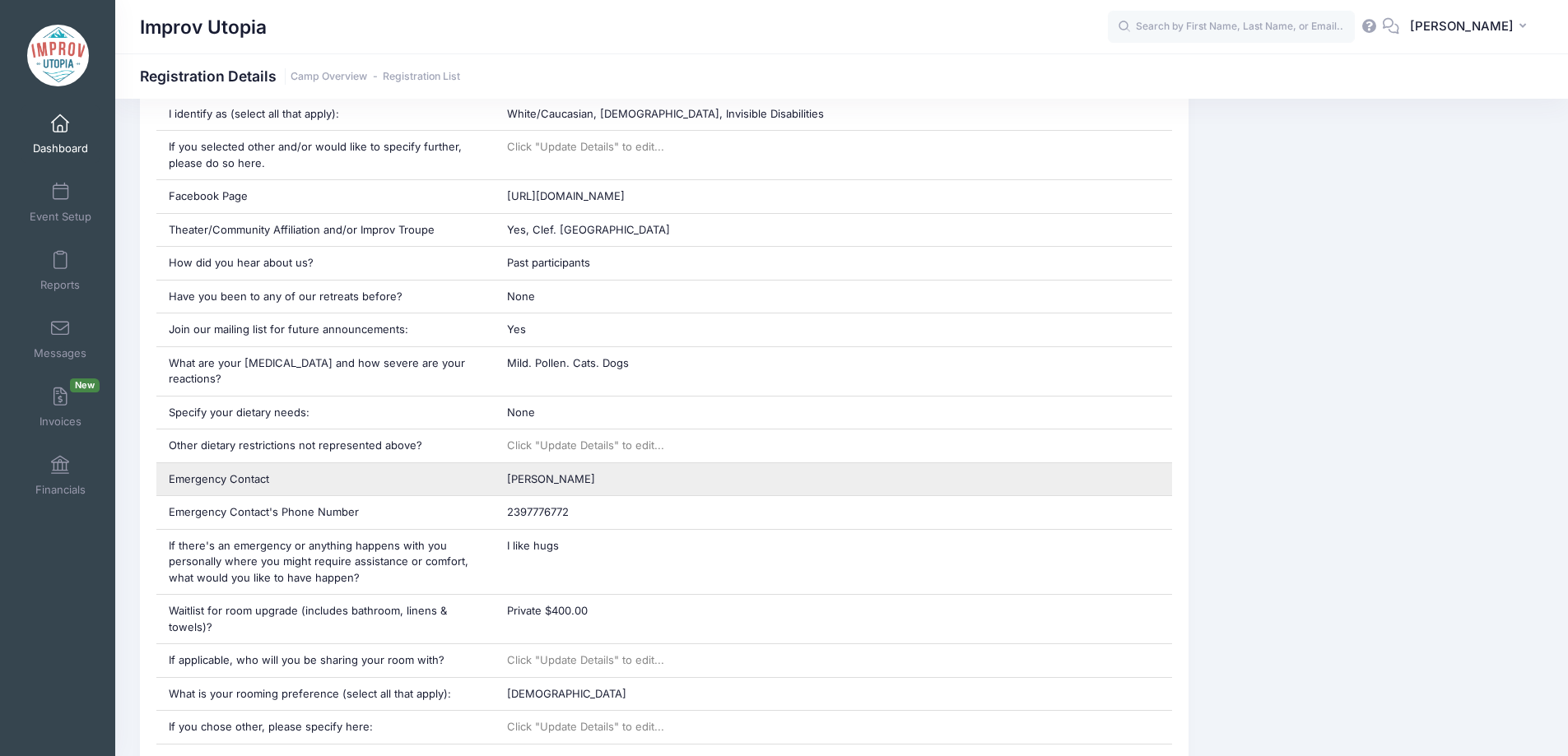
click at [564, 472] on span "CATHY cumiskey" at bounding box center [551, 478] width 88 height 13
copy div "CATHY cumiskey"
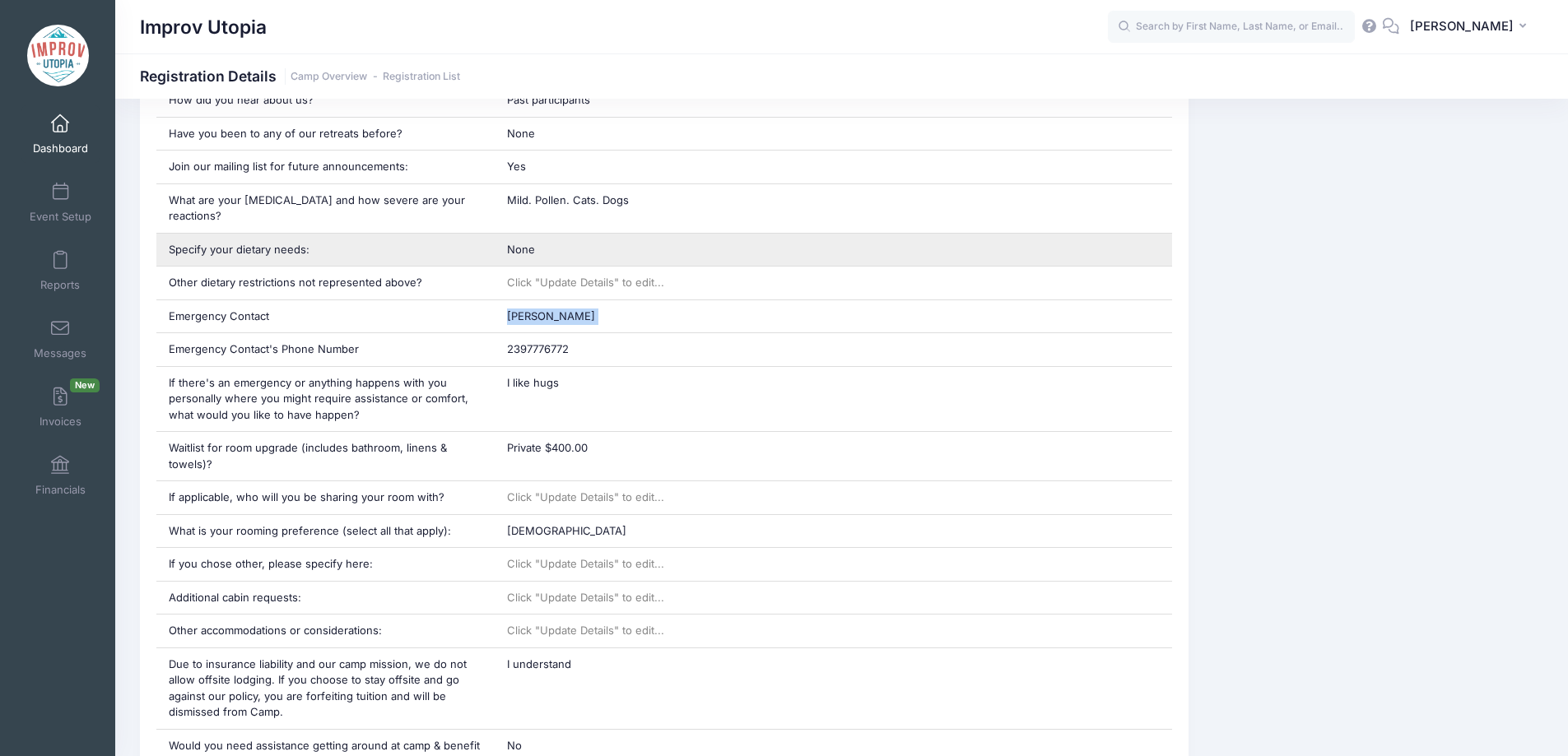
scroll to position [1044, 0]
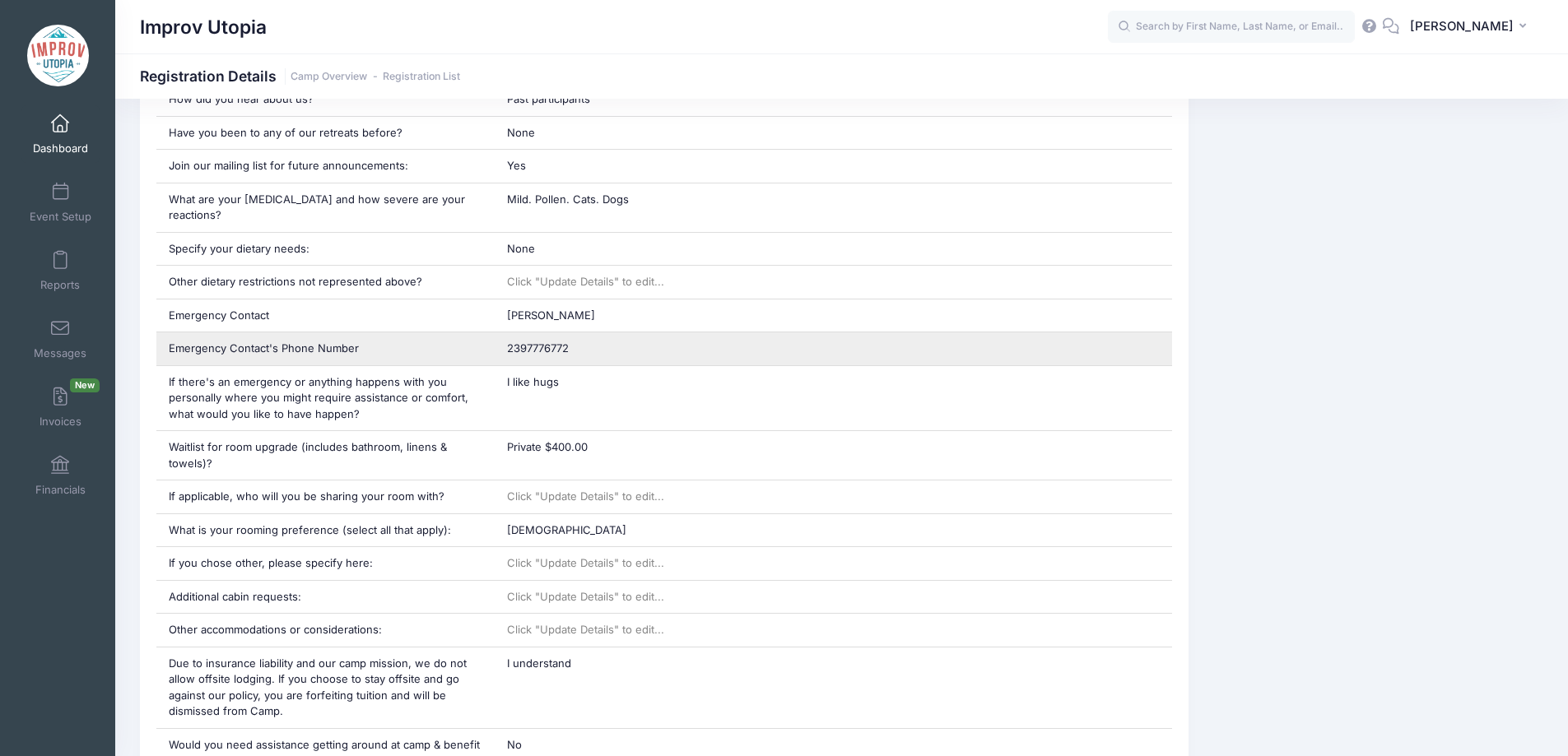
click at [553, 341] on span "2397776772" at bounding box center [538, 348] width 62 height 13
copy div "2397776772"
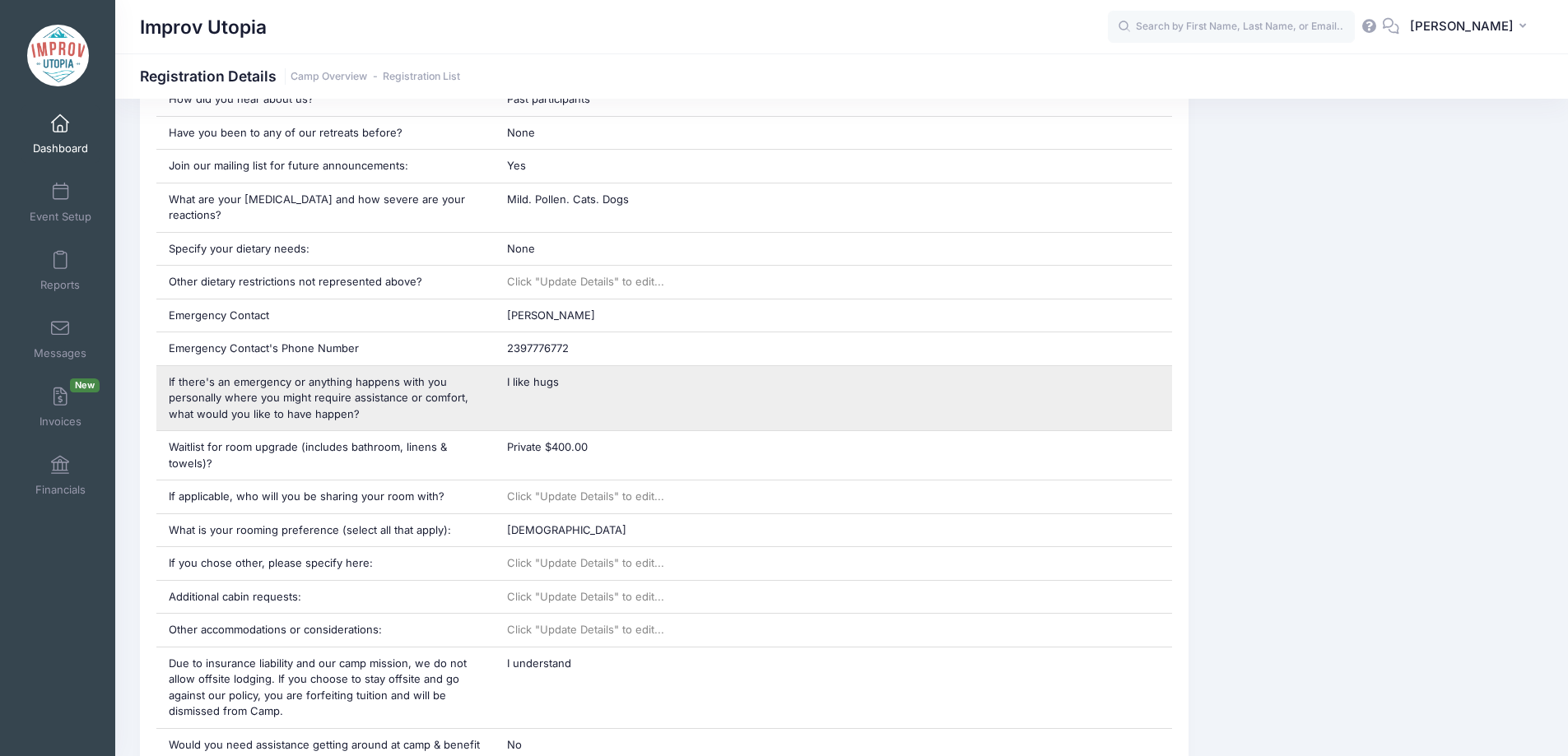
click at [530, 375] on span "I like hugs" at bounding box center [532, 381] width 51 height 13
copy div "I like hugs"
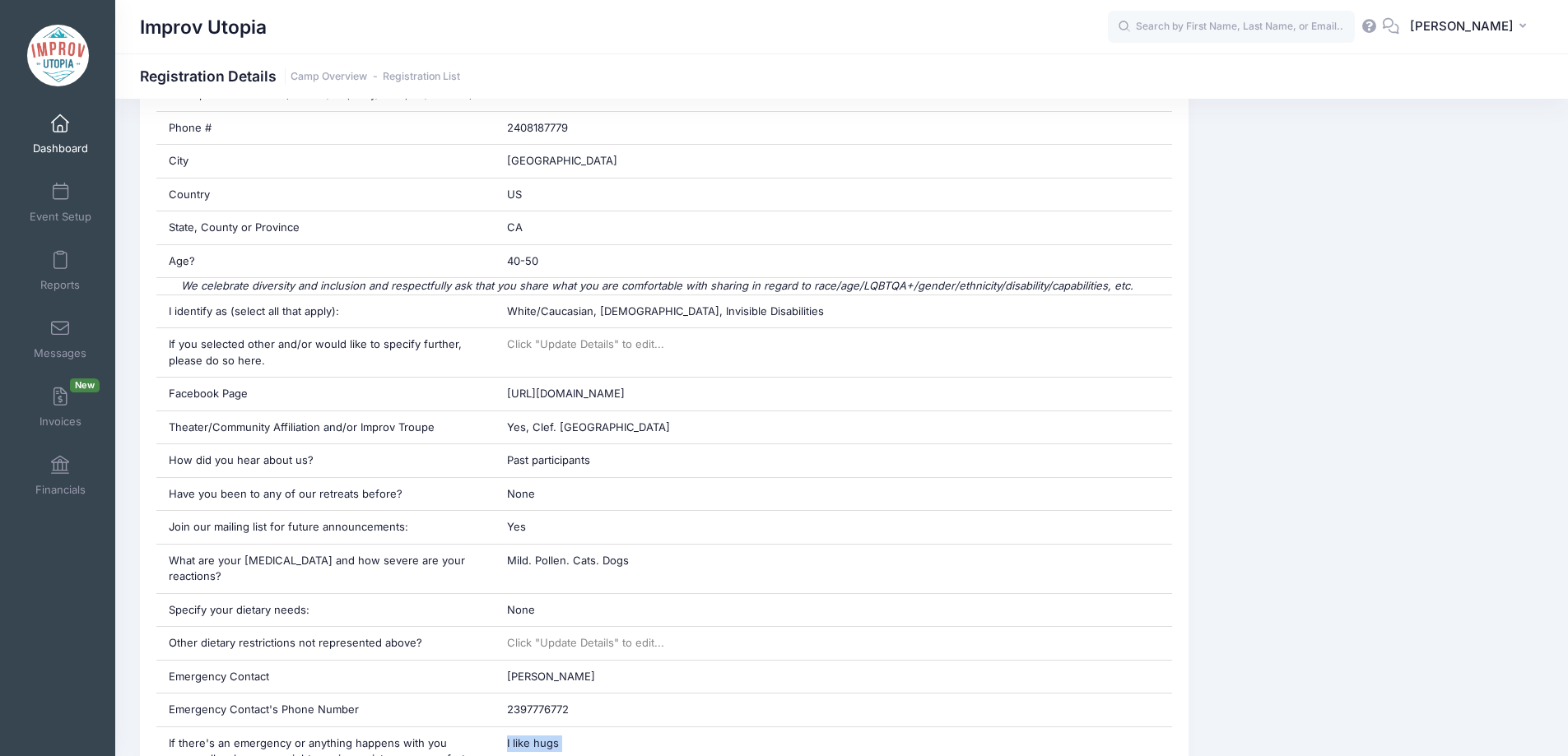
scroll to position [0, 0]
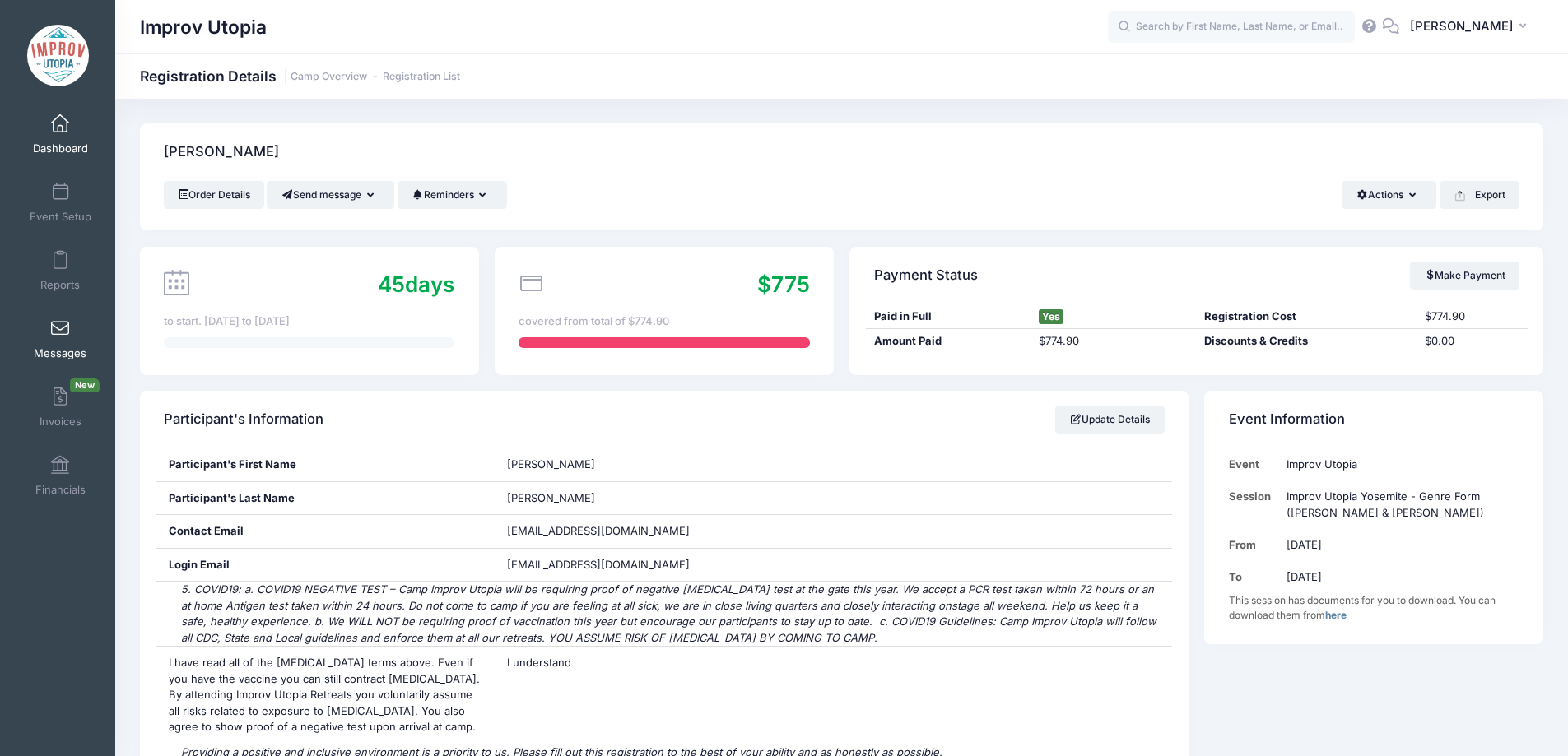
click at [60, 333] on span at bounding box center [60, 328] width 0 height 18
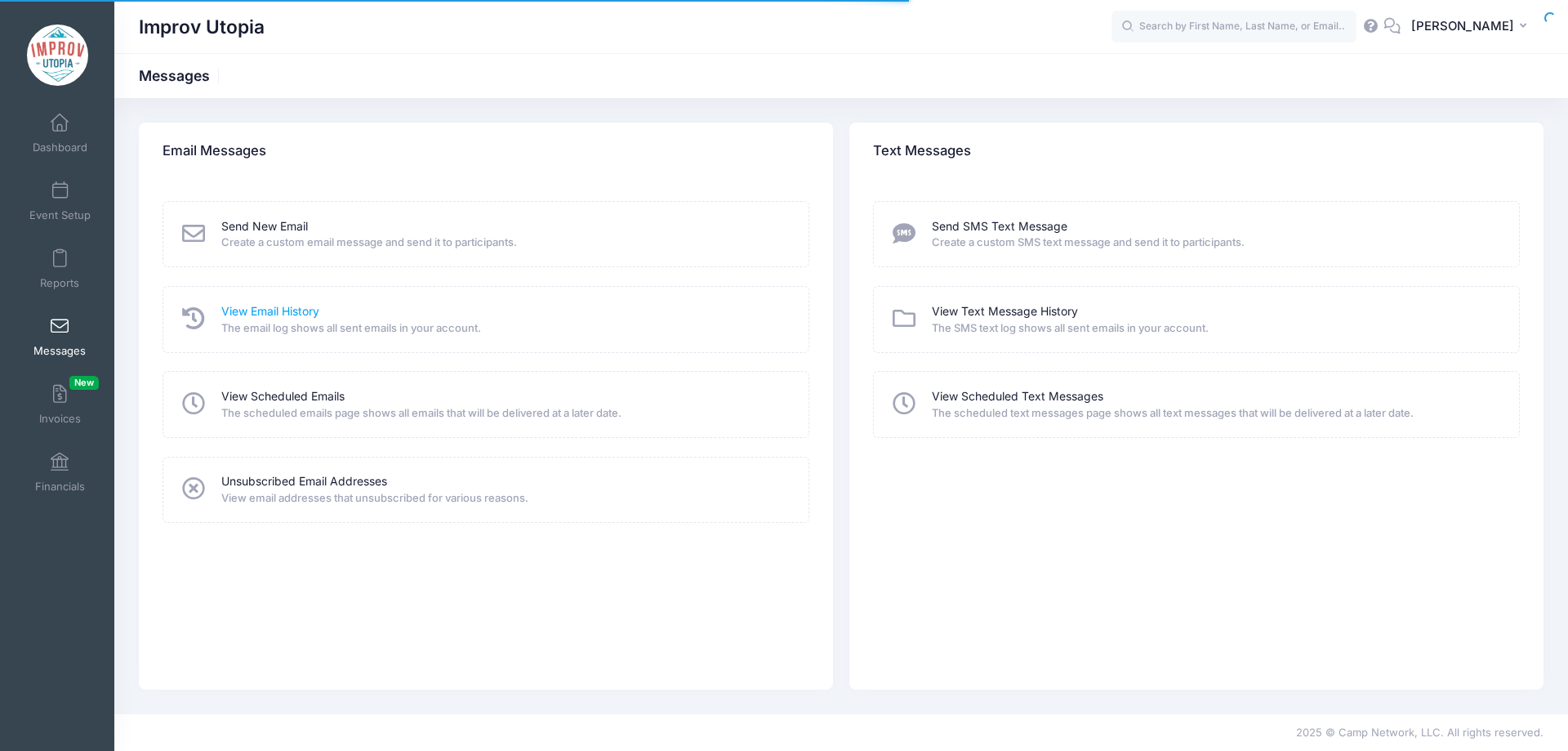
click at [244, 310] on link "View Email History" at bounding box center [271, 312] width 98 height 17
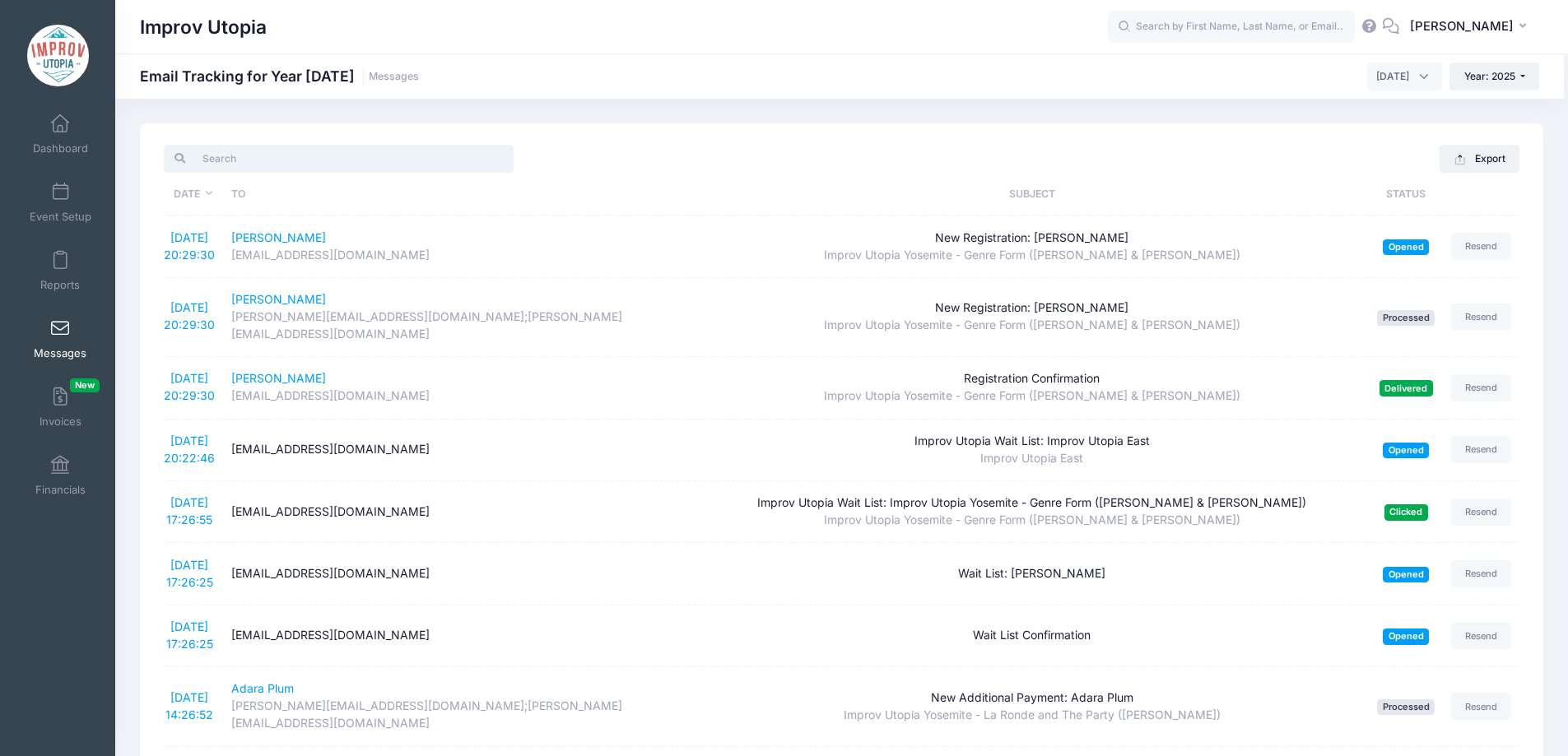
click at [271, 157] on input "search" at bounding box center [338, 159] width 350 height 28
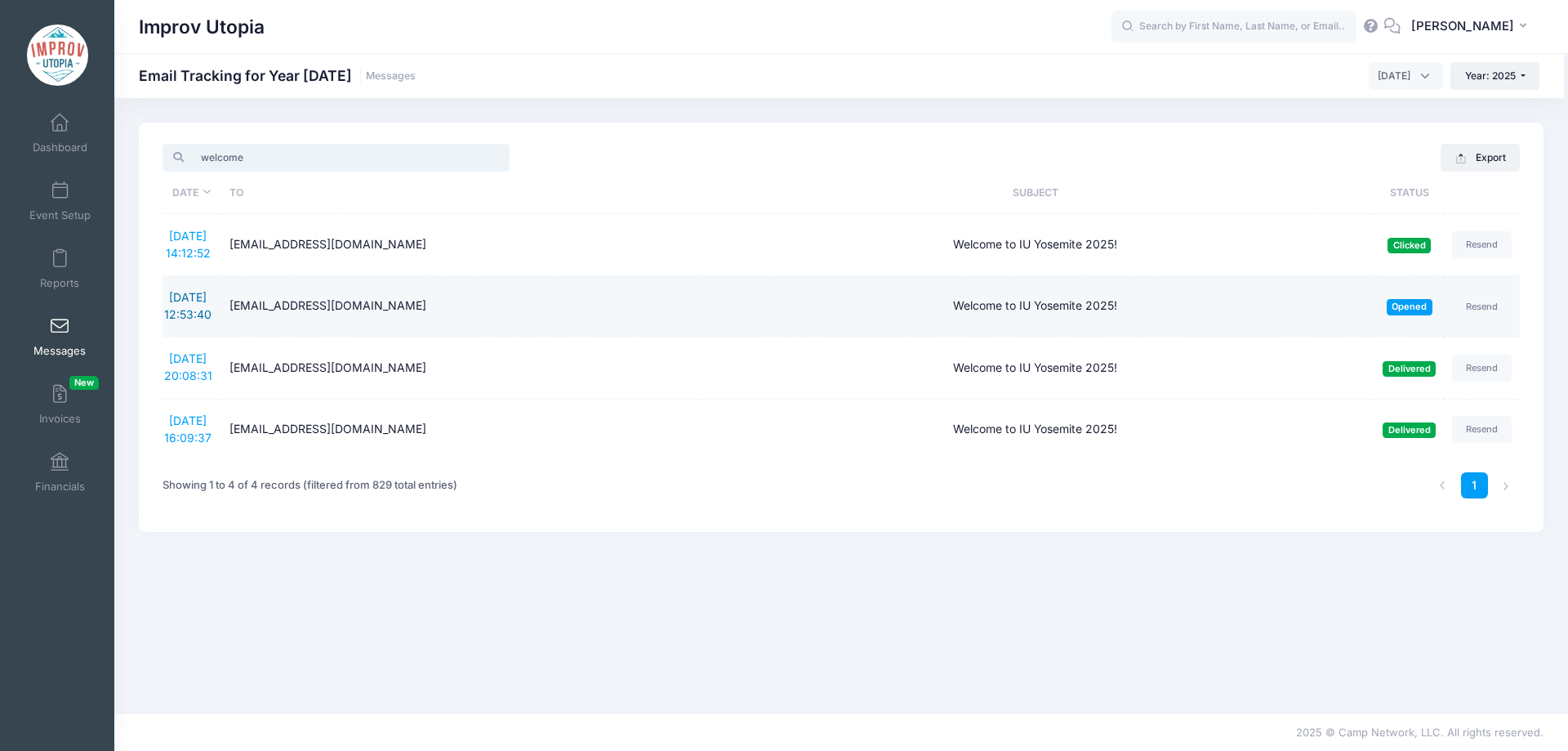
type input "welcome"
click at [177, 293] on link "[DATE] 12:53:40" at bounding box center [187, 304] width 47 height 31
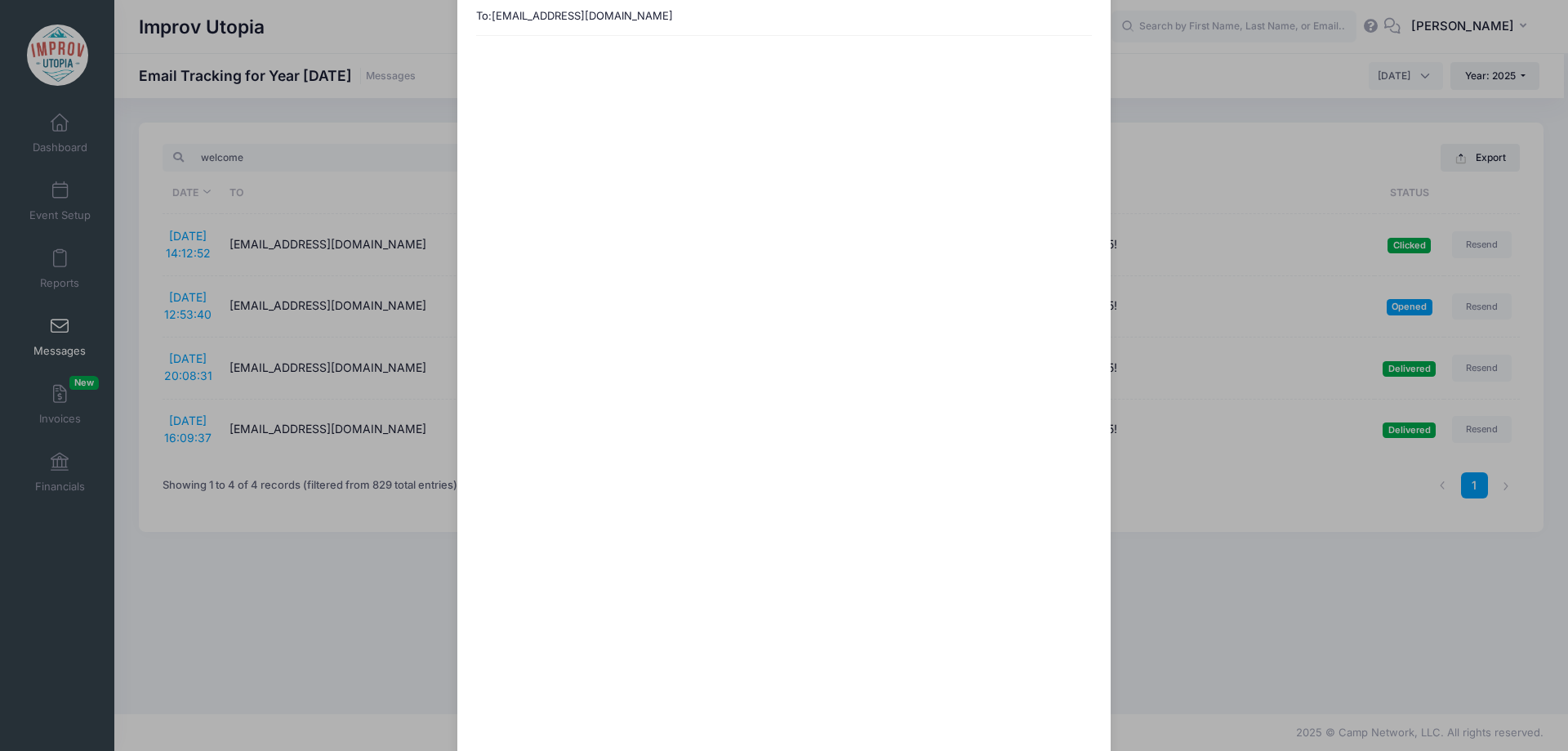
scroll to position [106, 0]
click at [419, 685] on div "Welcome to IU Yosemite 2025! Sent: [DATE] 12:53:40 Opened on [DATE] 12:58:54 To…" at bounding box center [784, 375] width 1568 height 751
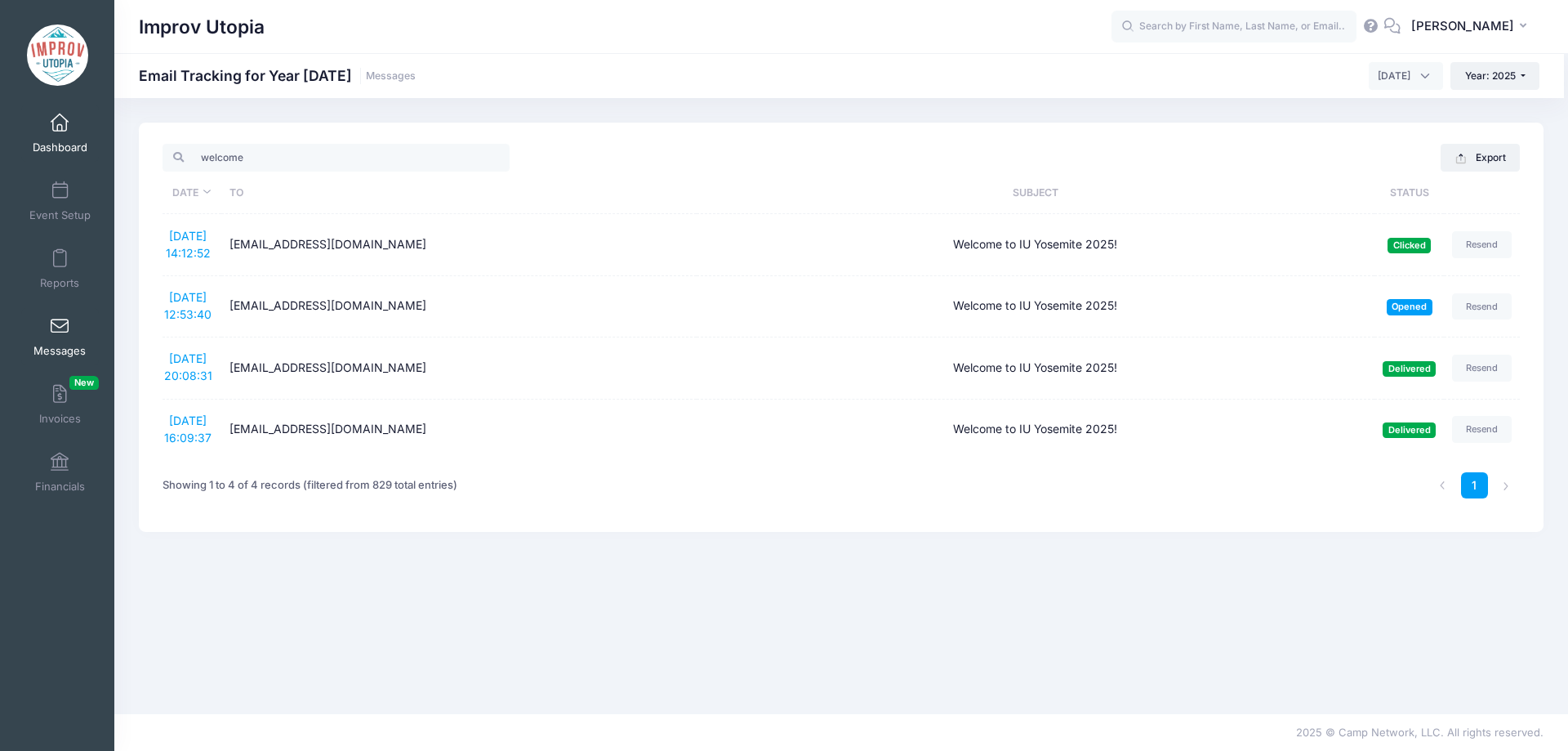
click at [59, 131] on span at bounding box center [59, 123] width 0 height 18
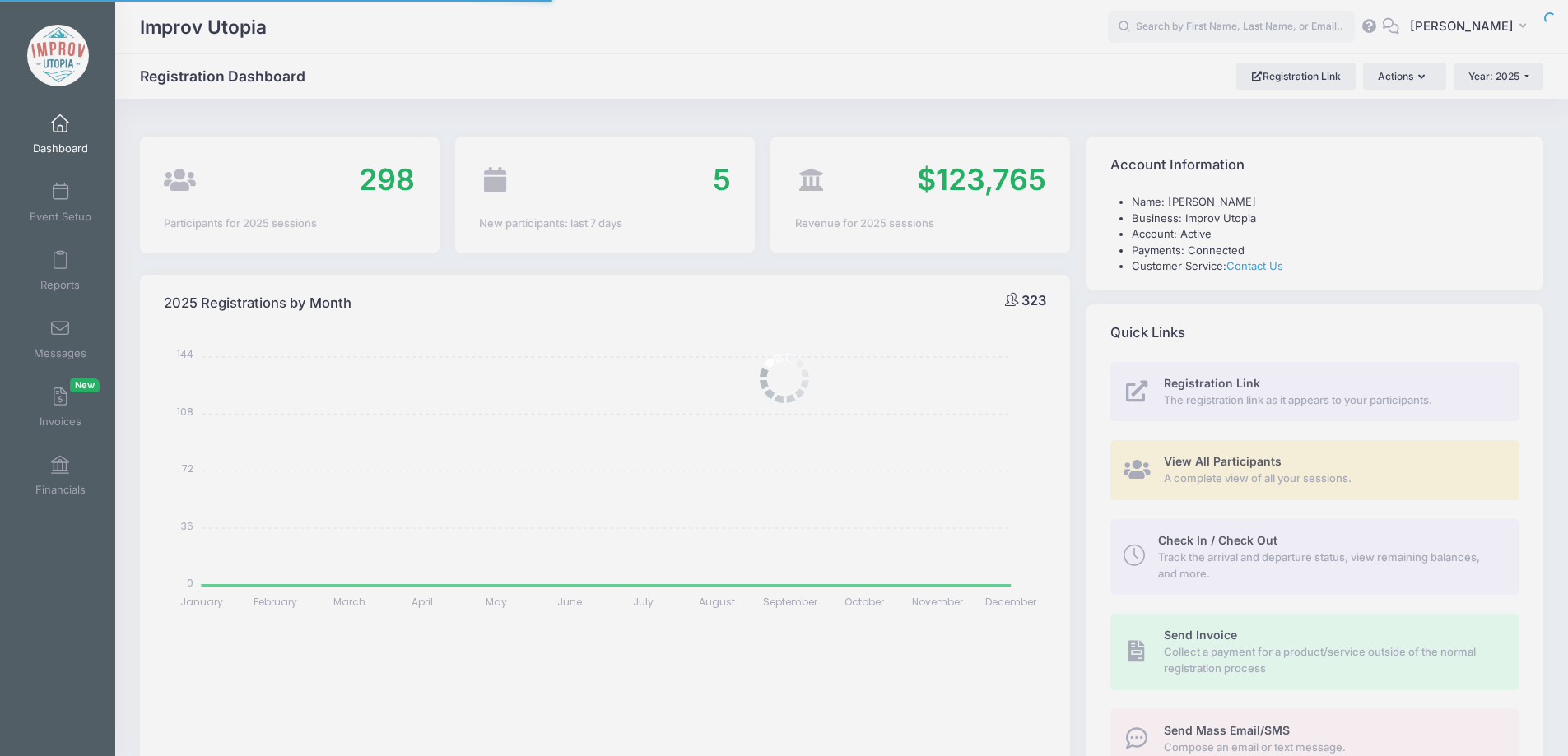
select select
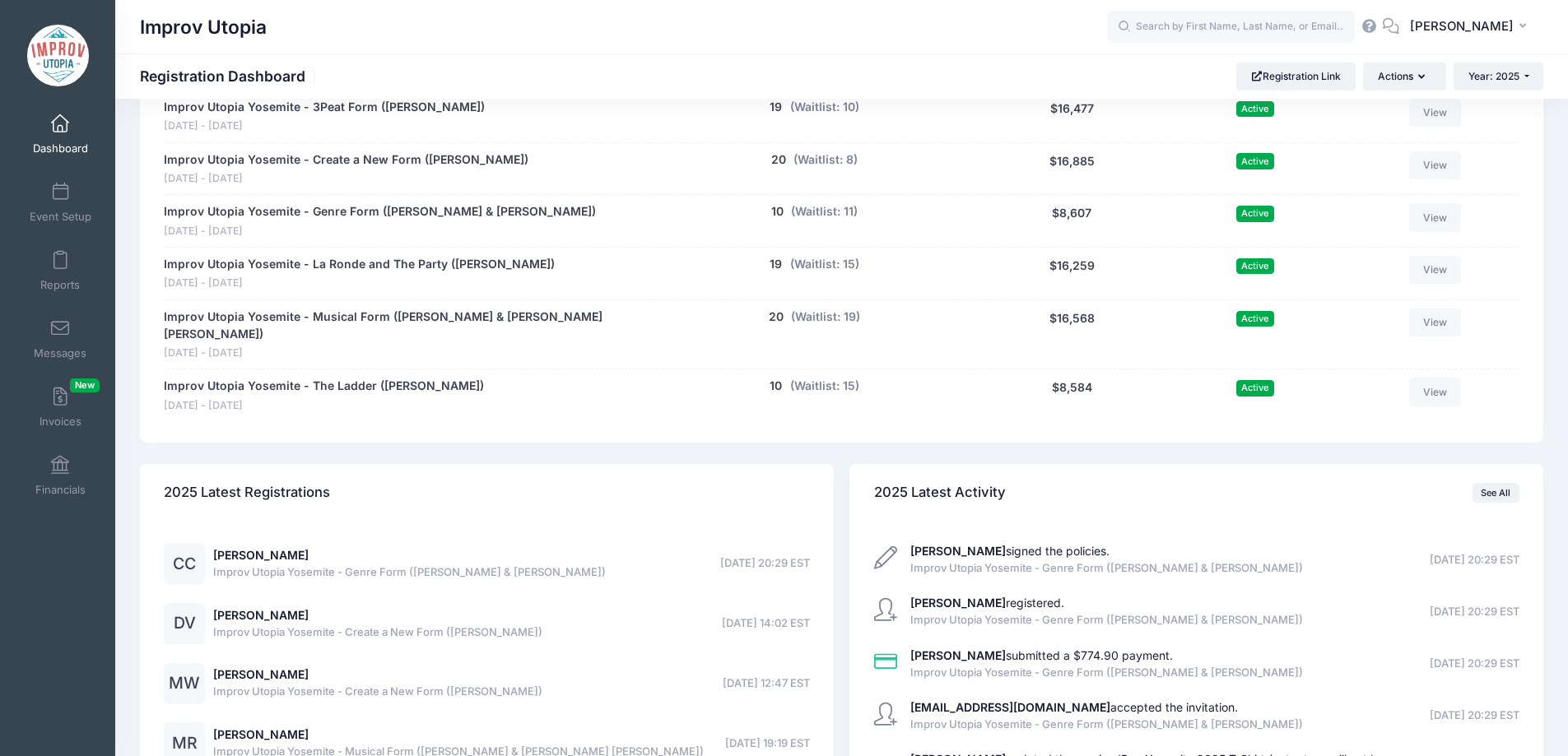
scroll to position [1272, 0]
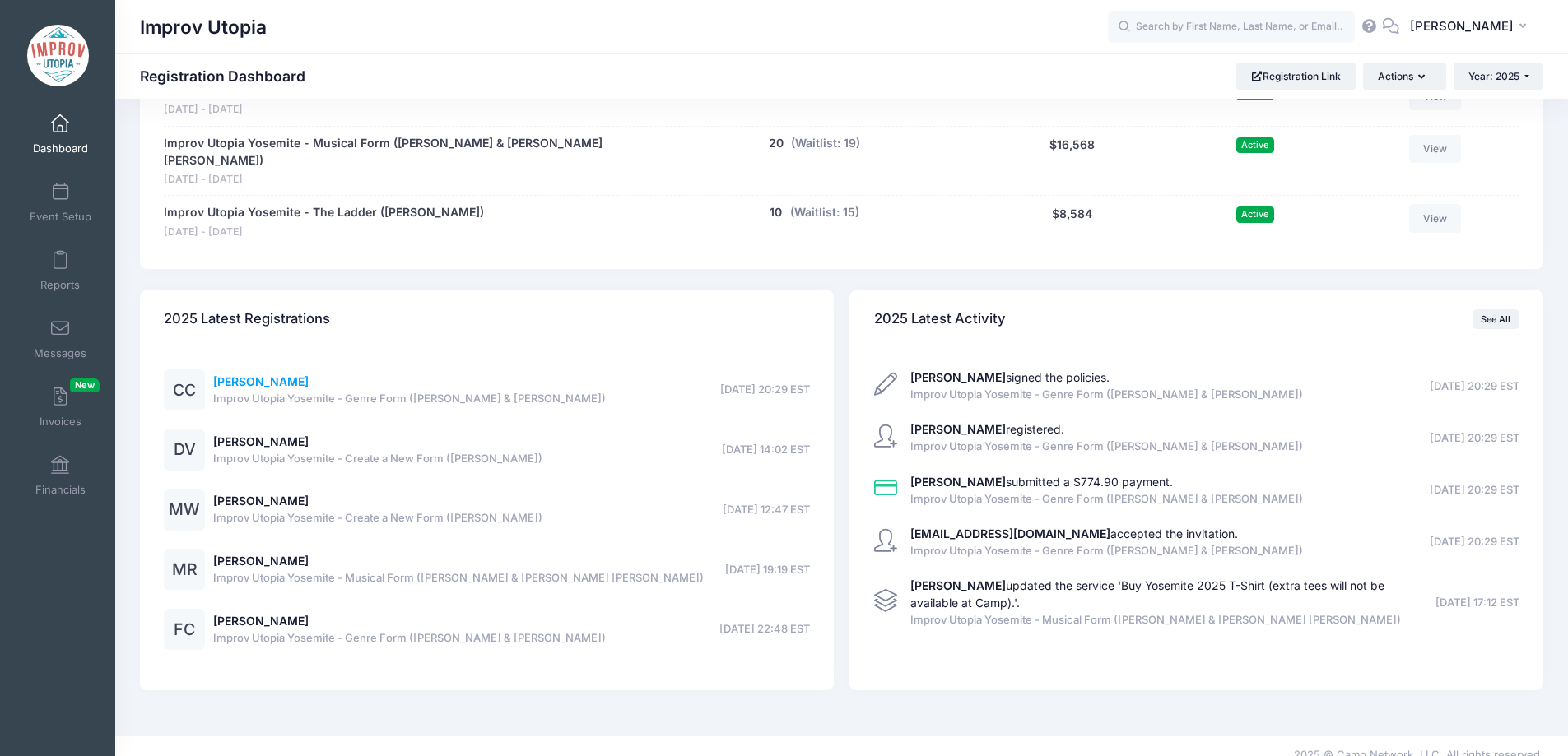
click at [266, 374] on link "[PERSON_NAME]" at bounding box center [261, 380] width 95 height 14
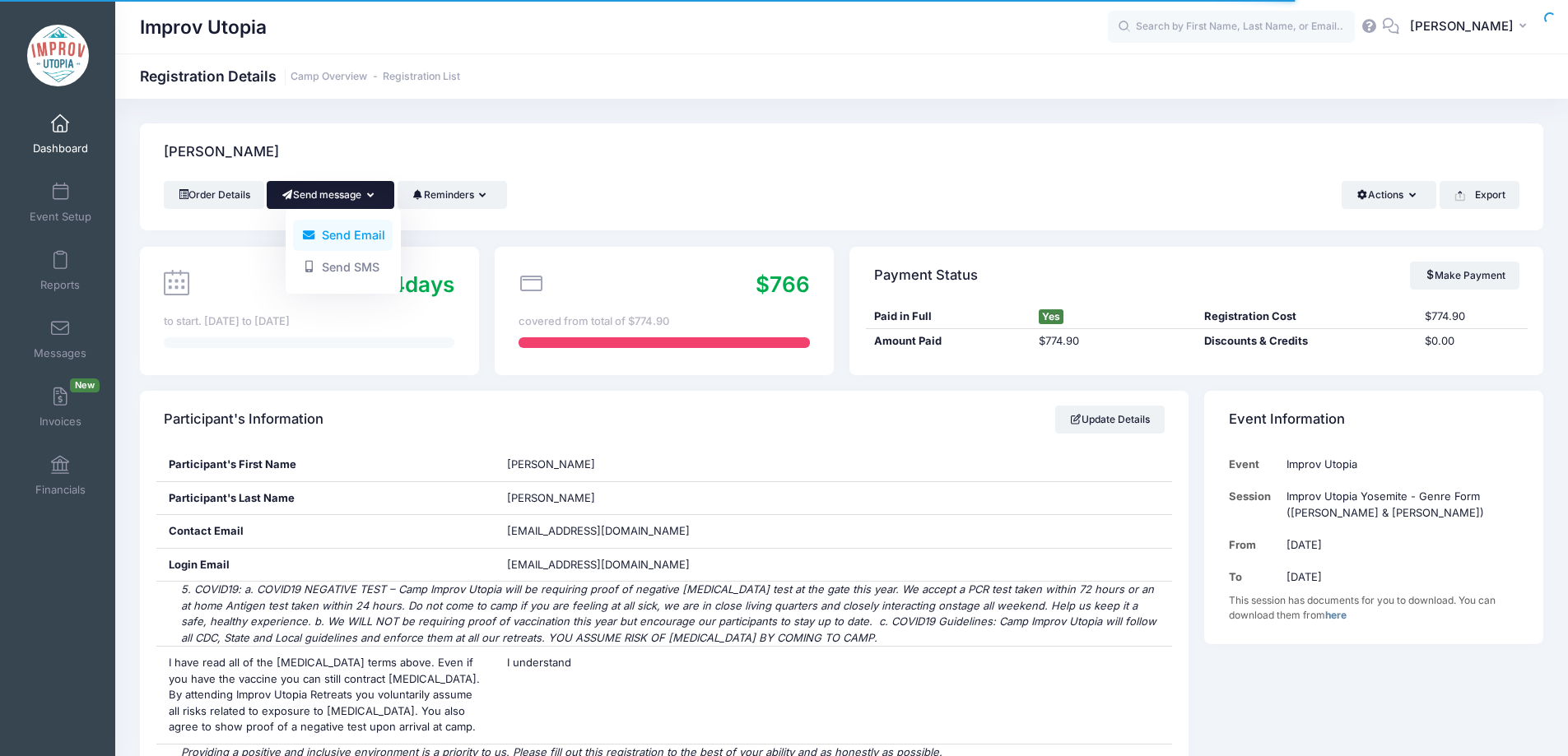
click at [339, 236] on link "Send Email" at bounding box center [342, 235] width 99 height 31
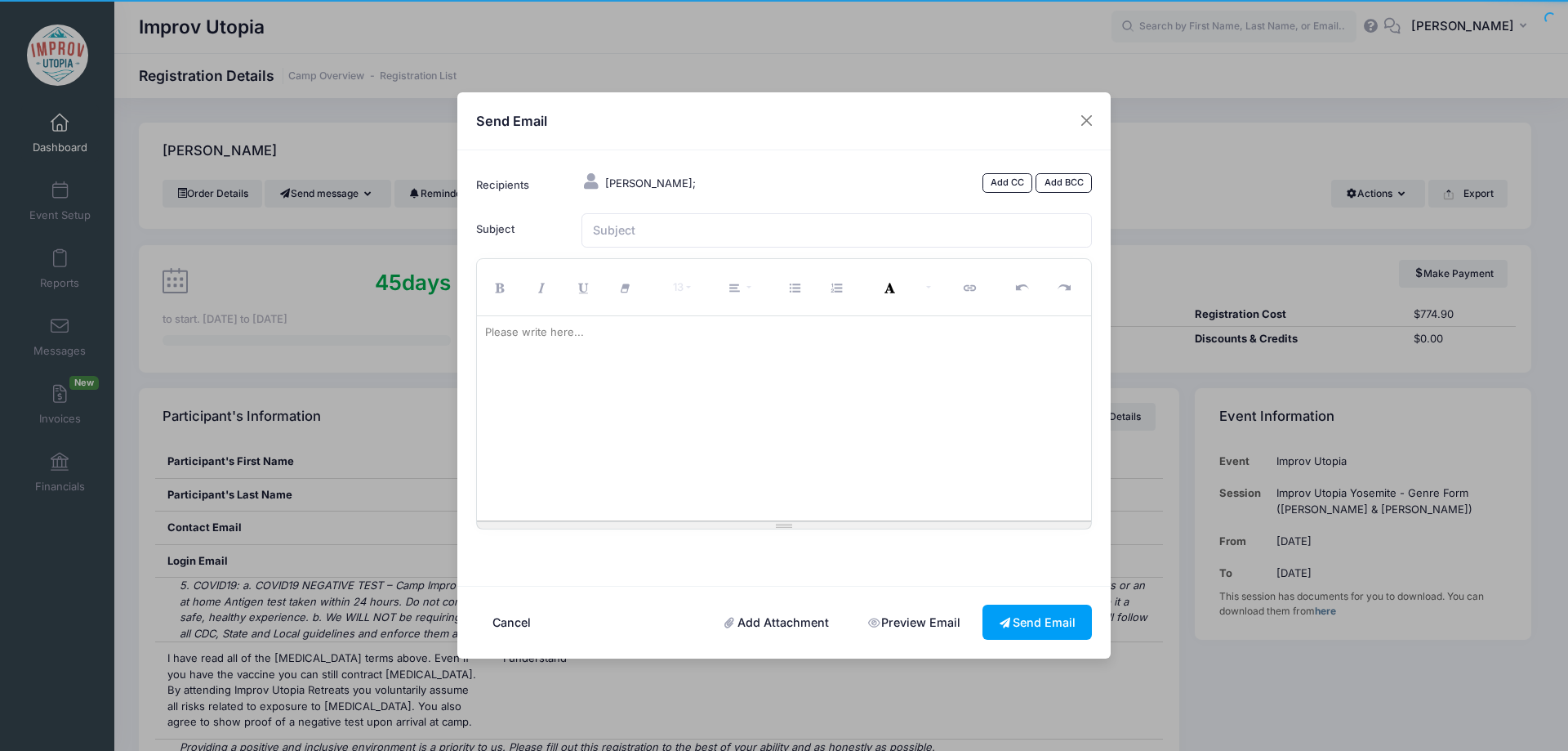
click at [613, 418] on div at bounding box center [784, 419] width 615 height 204
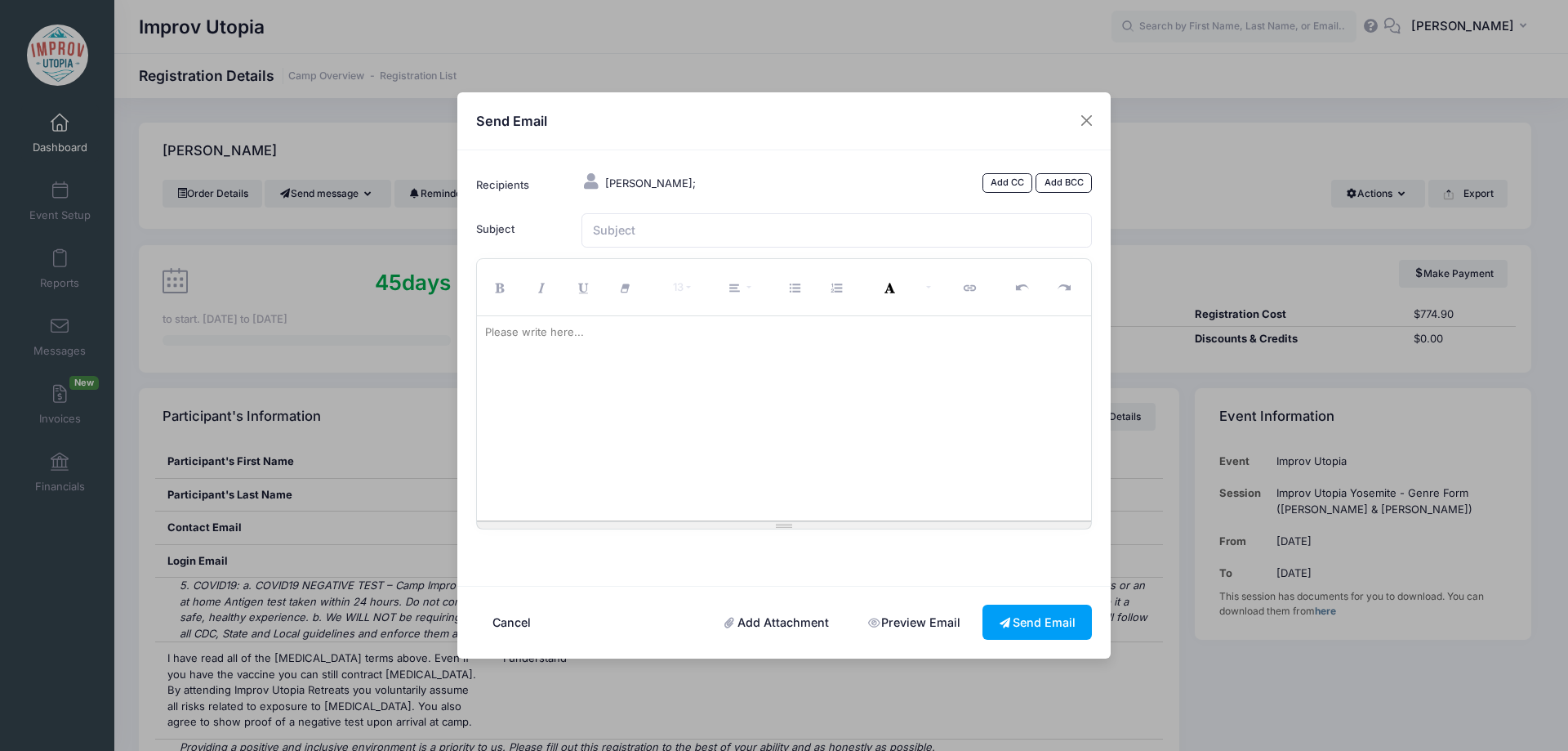
paste div
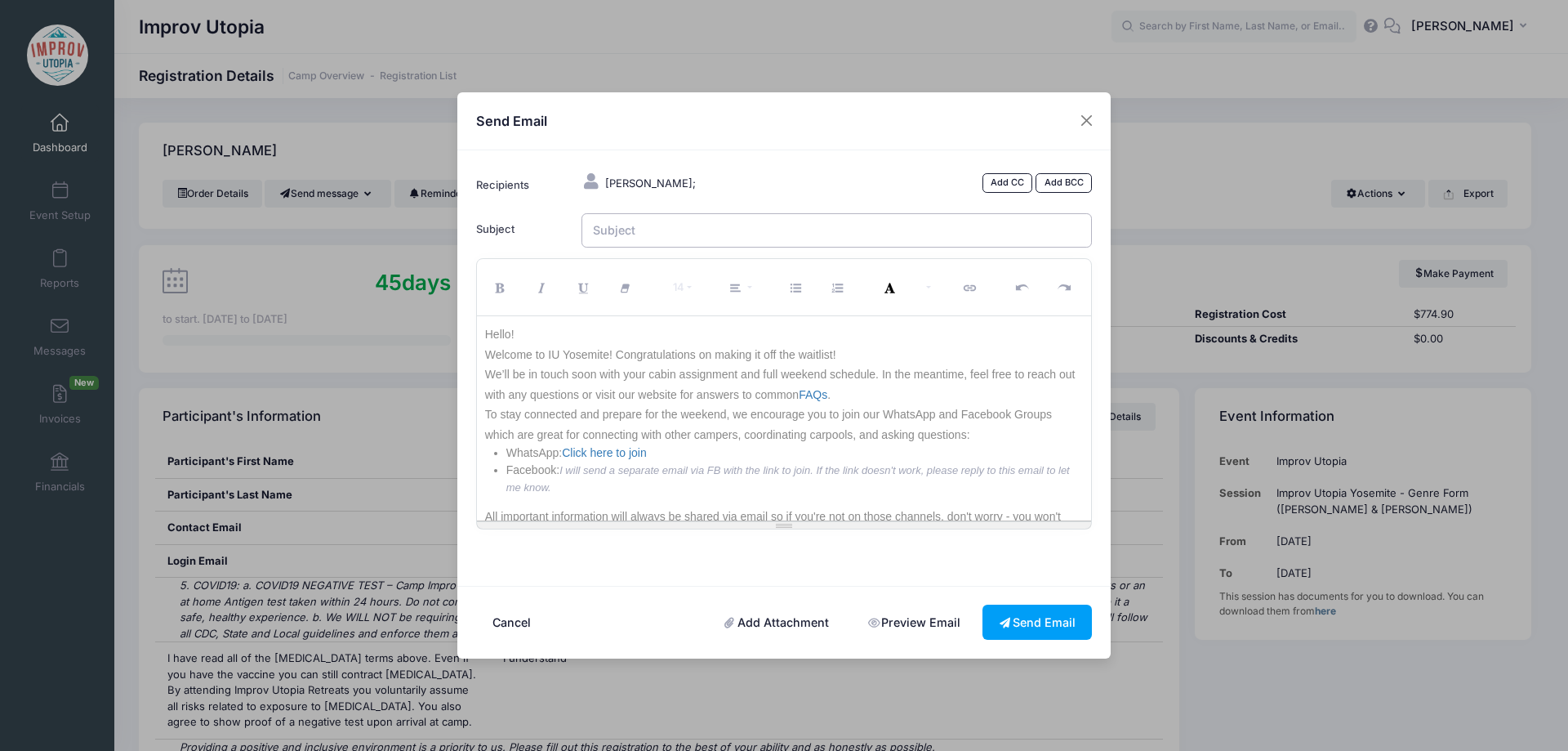
click at [656, 238] on input "Subject" at bounding box center [837, 231] width 511 height 35
type input "Welcome to IU Yosemite 2025!"
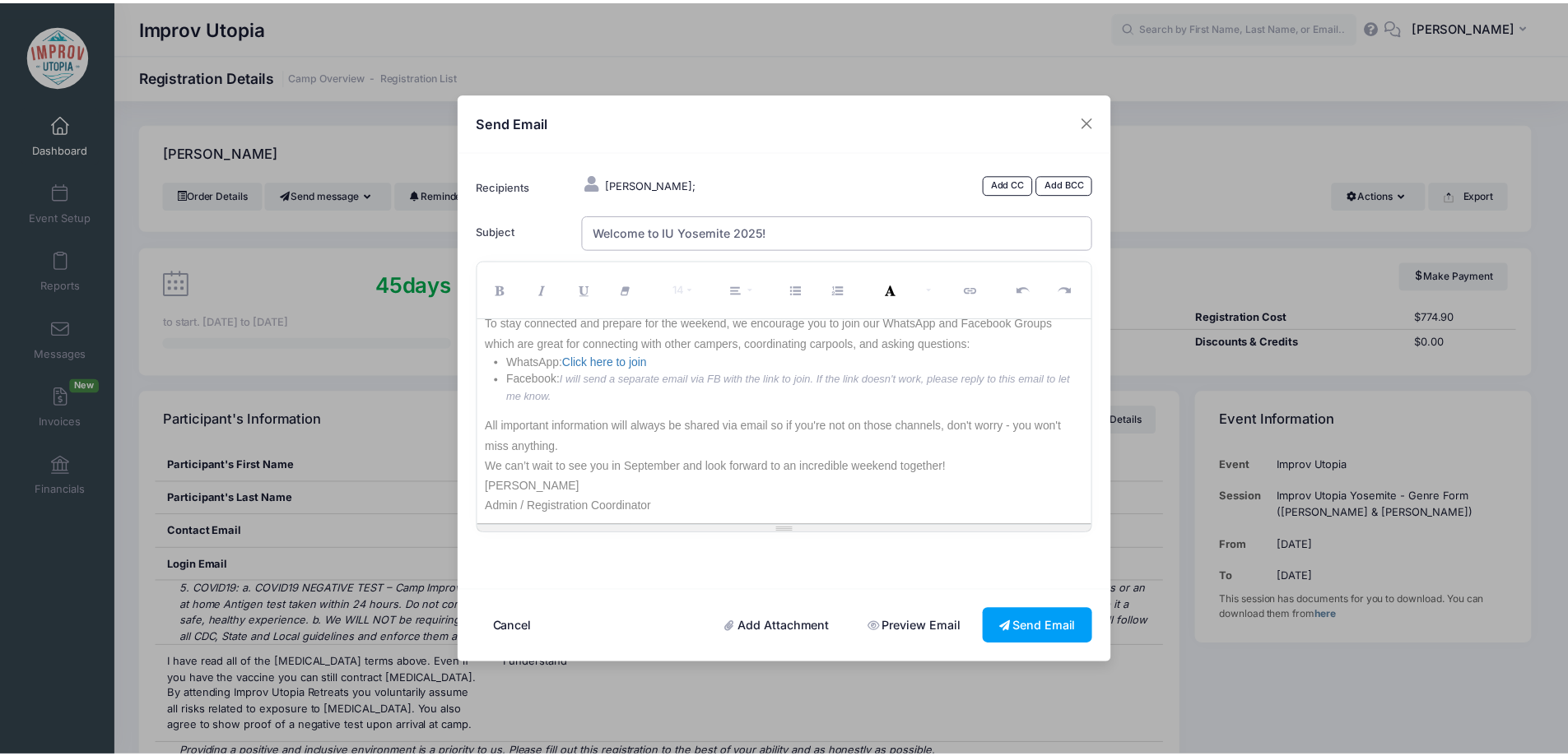
scroll to position [95, 0]
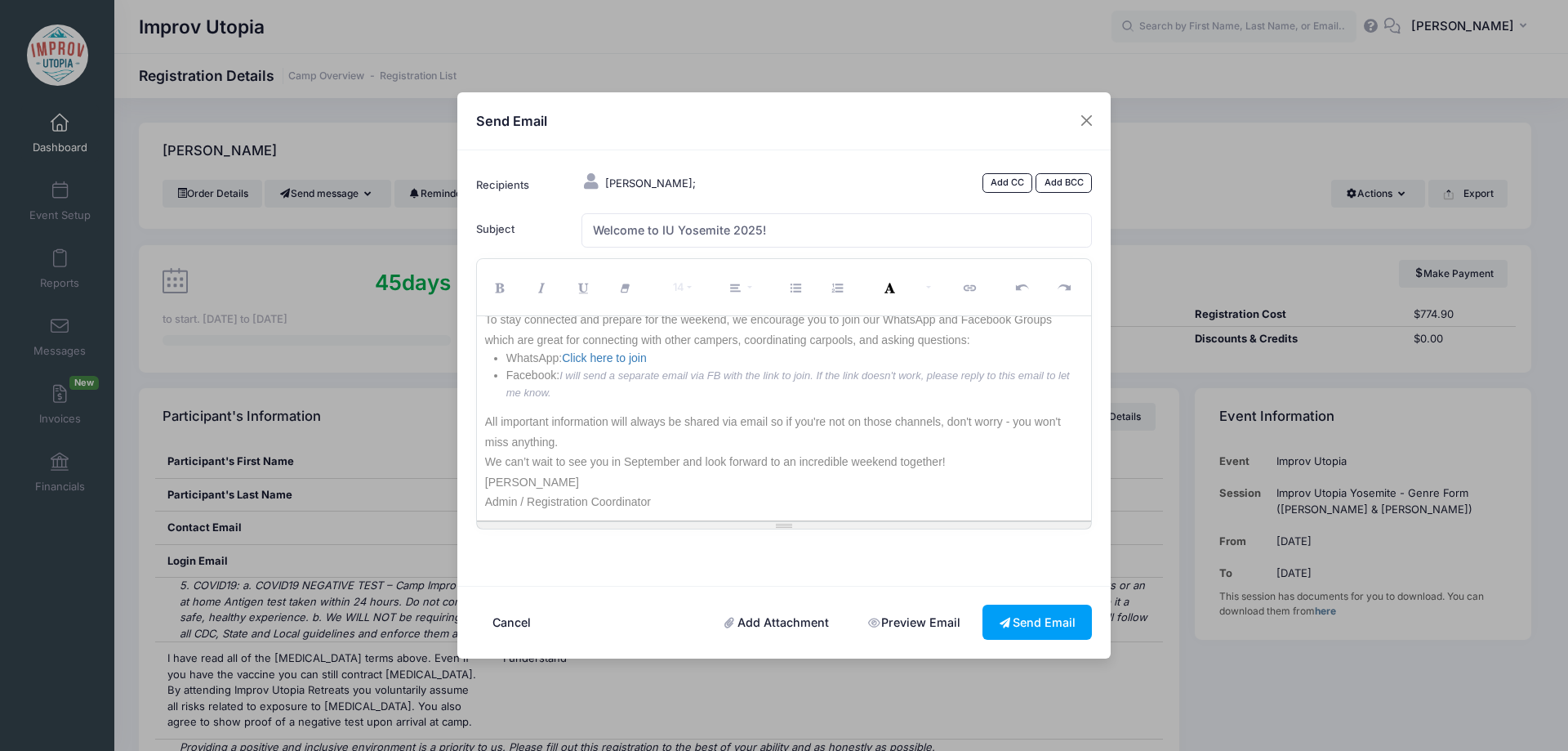
click at [755, 392] on li "Facebook: I will send a separate email via FB with the link to join. If the lin…" at bounding box center [795, 383] width 577 height 34
click at [1024, 623] on button "Send Email" at bounding box center [1037, 622] width 109 height 35
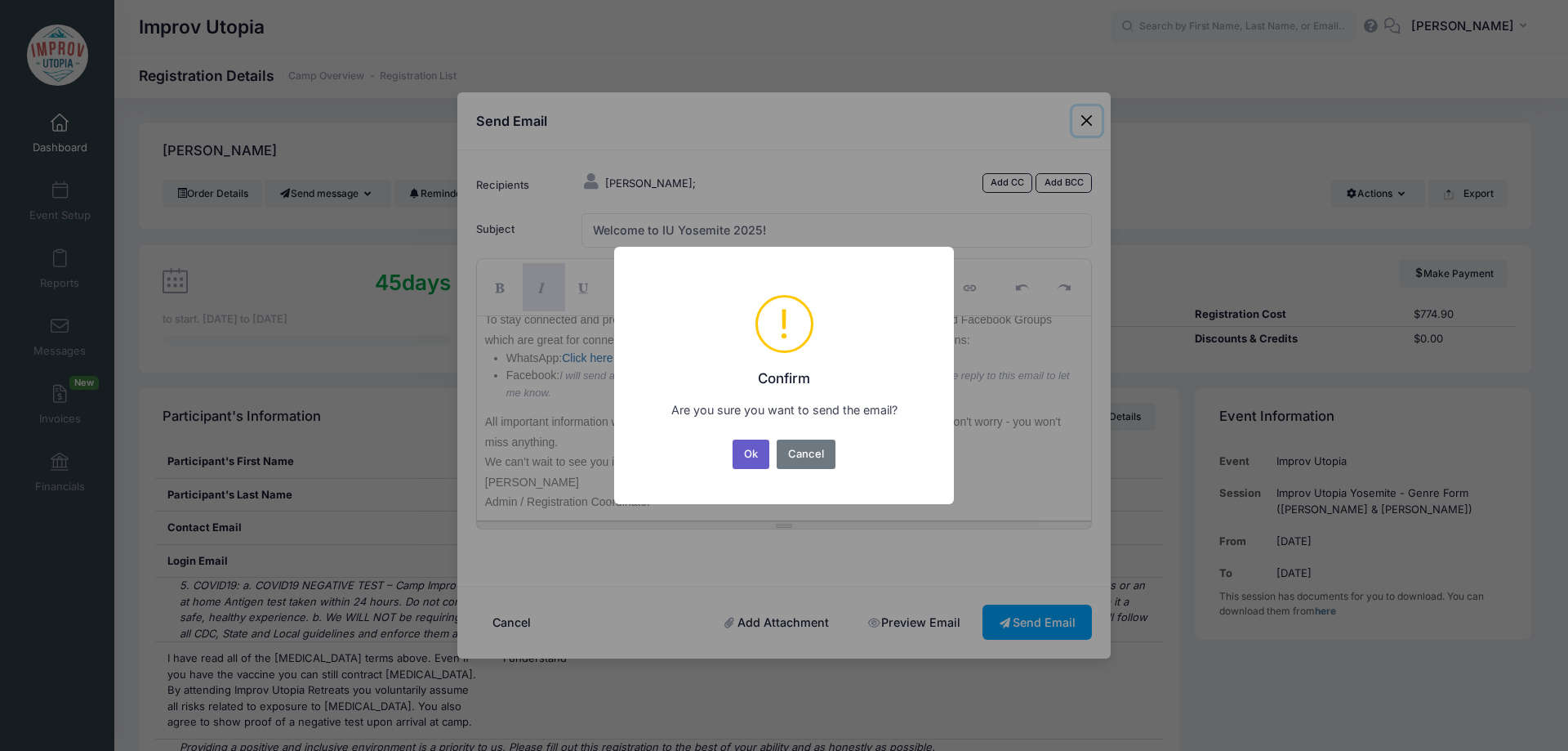
click at [741, 462] on button "Ok" at bounding box center [751, 454] width 37 height 30
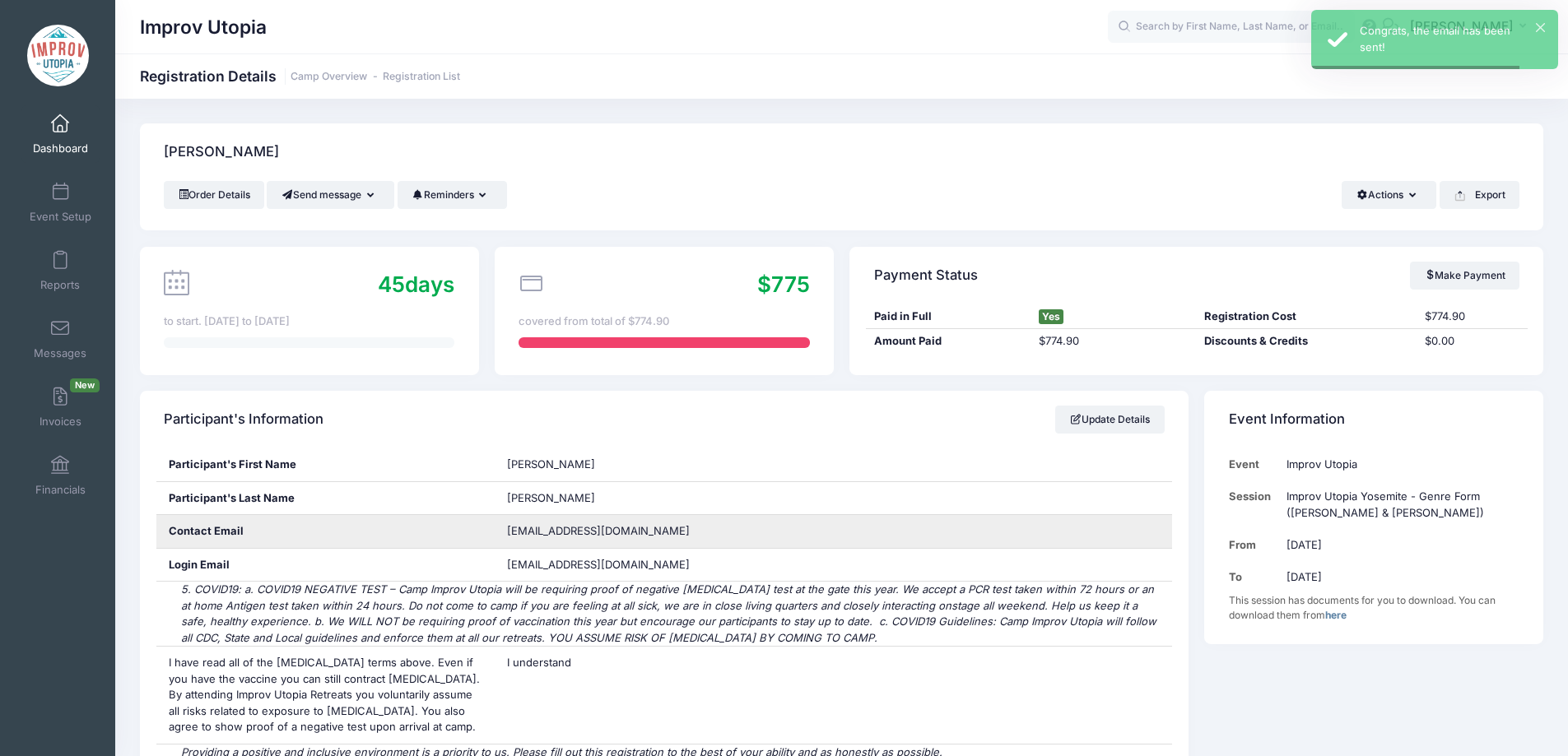
click at [600, 534] on span "[EMAIL_ADDRESS][DOMAIN_NAME]" at bounding box center [597, 531] width 182 height 13
copy div "[EMAIL_ADDRESS][DOMAIN_NAME]"
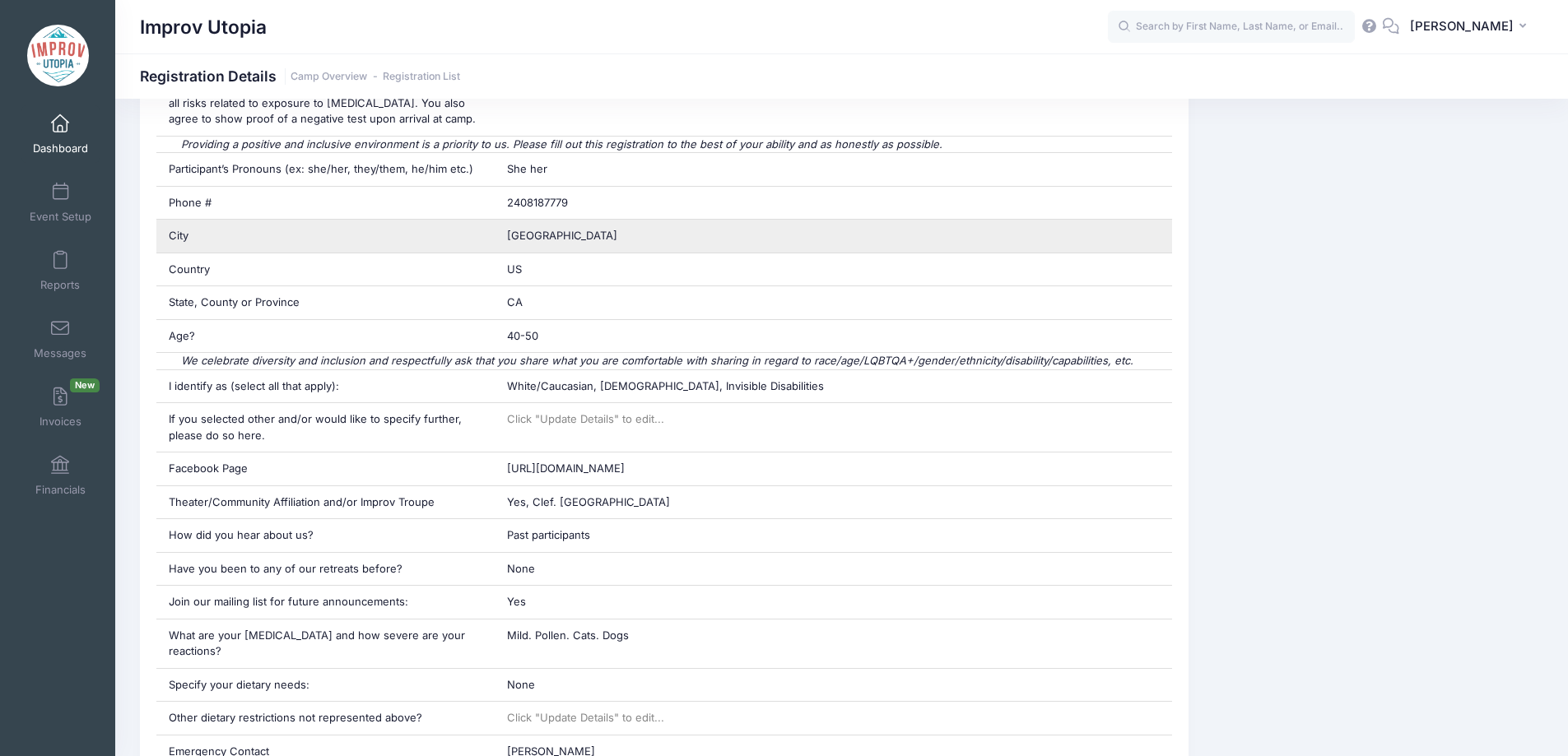
scroll to position [0, 0]
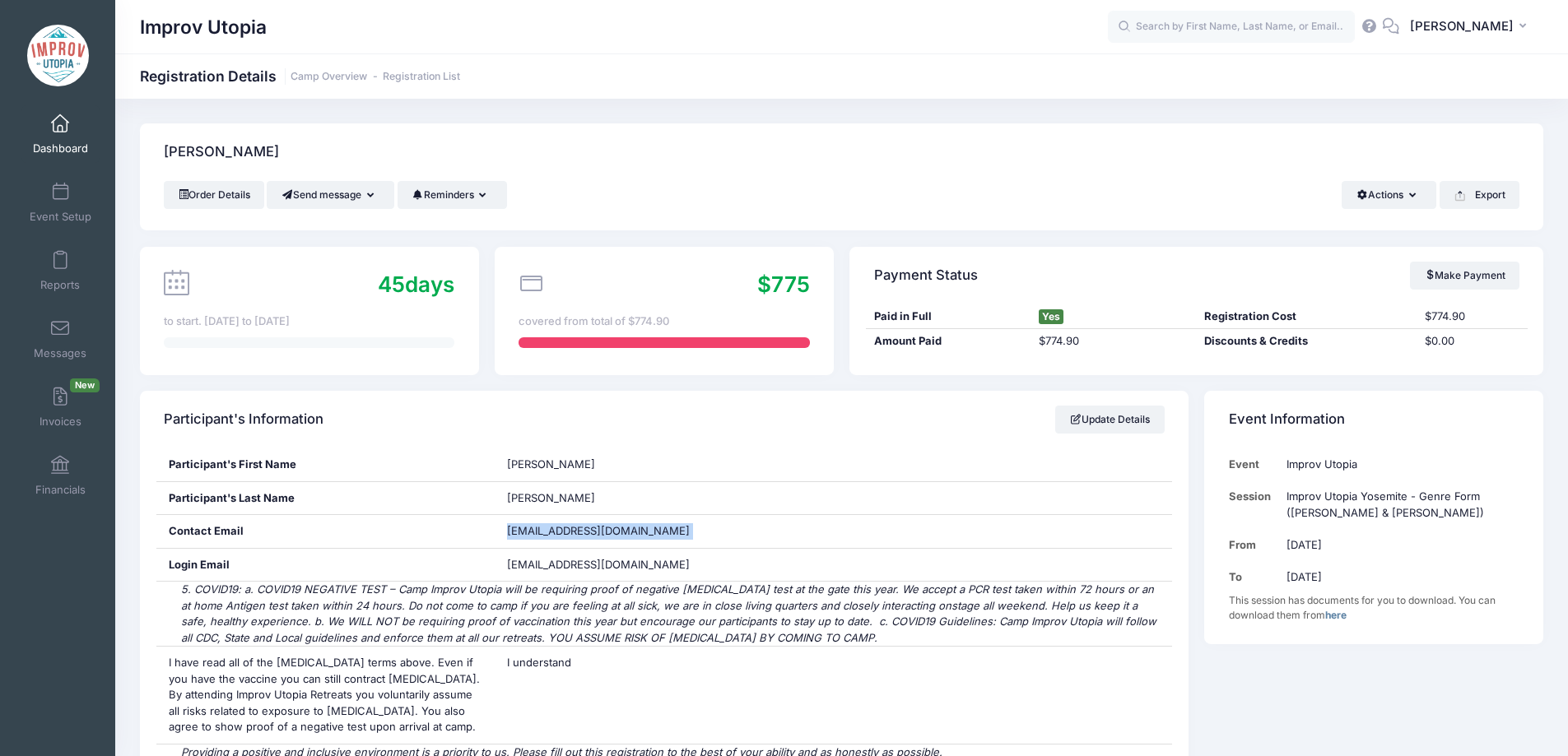
click at [60, 132] on span at bounding box center [60, 123] width 0 height 18
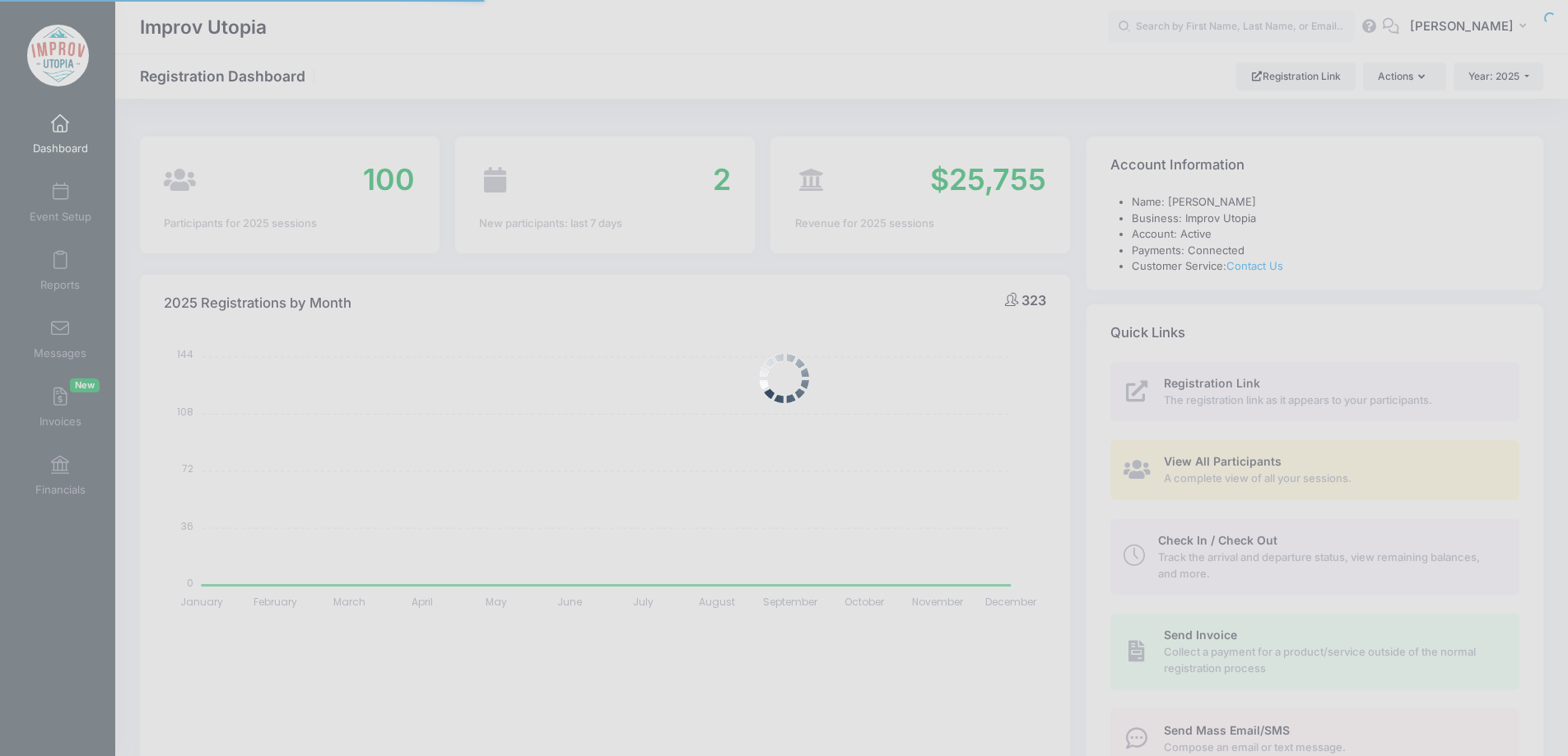
select select
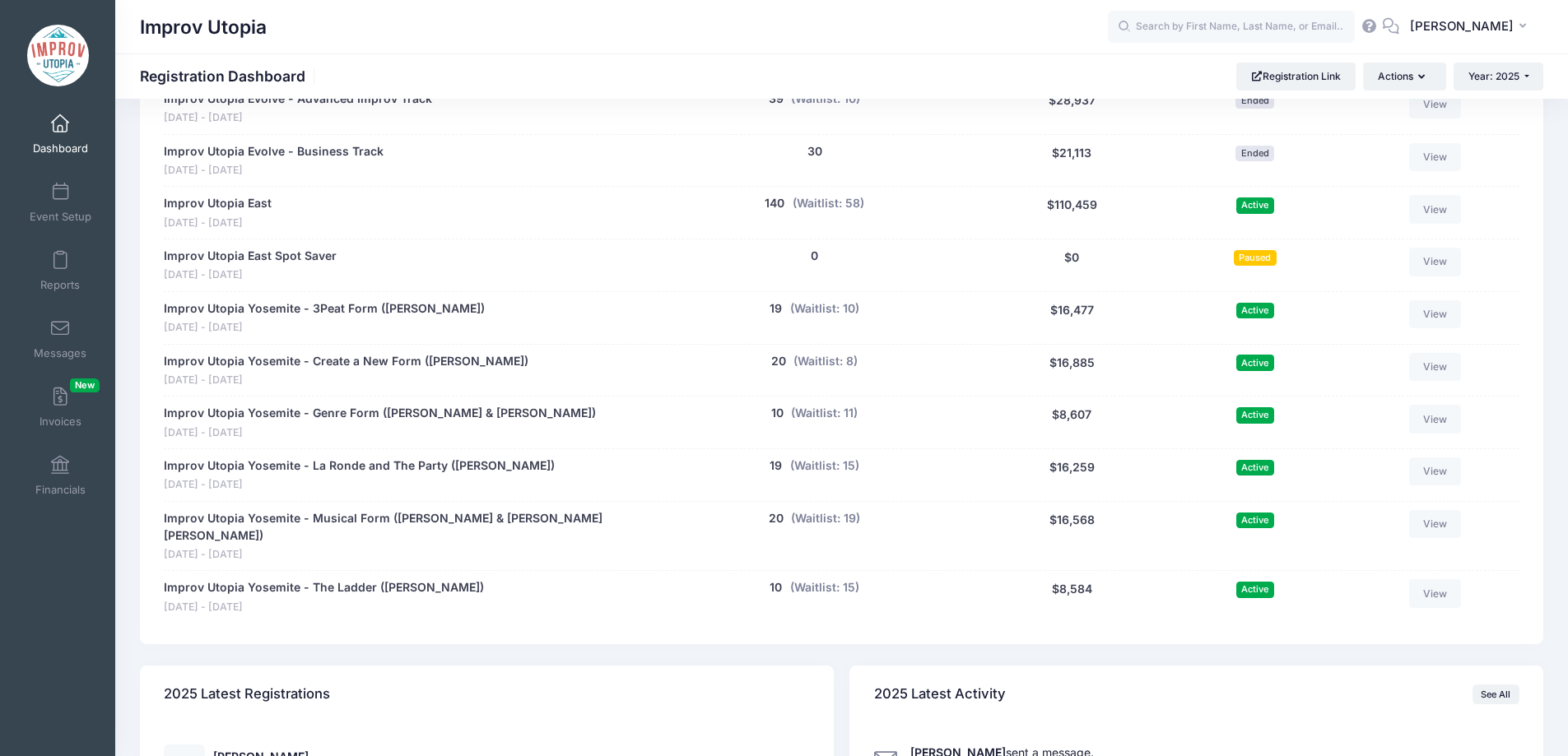
scroll to position [880, 0]
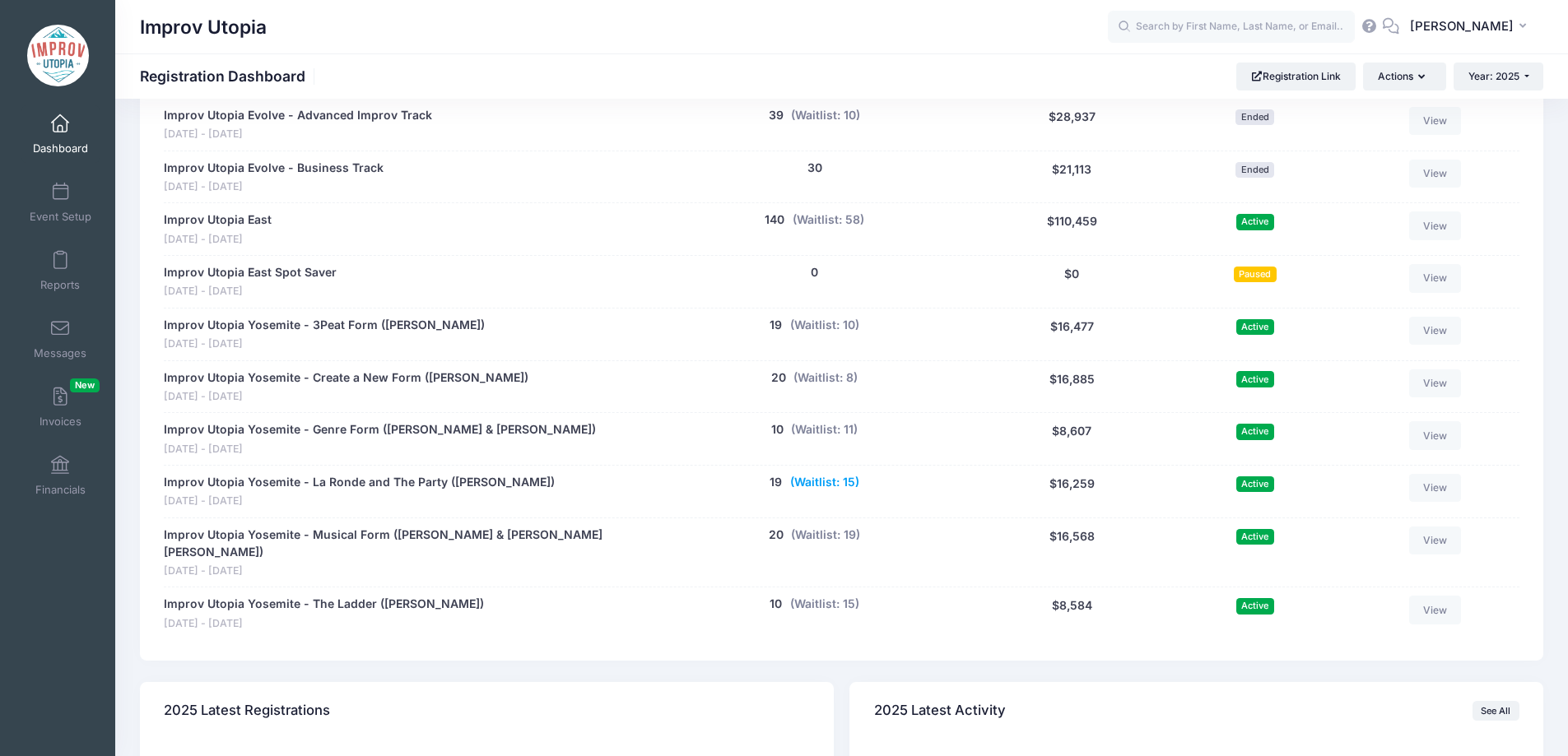
click at [822, 475] on button "(Waitlist: 15)" at bounding box center [825, 482] width 69 height 17
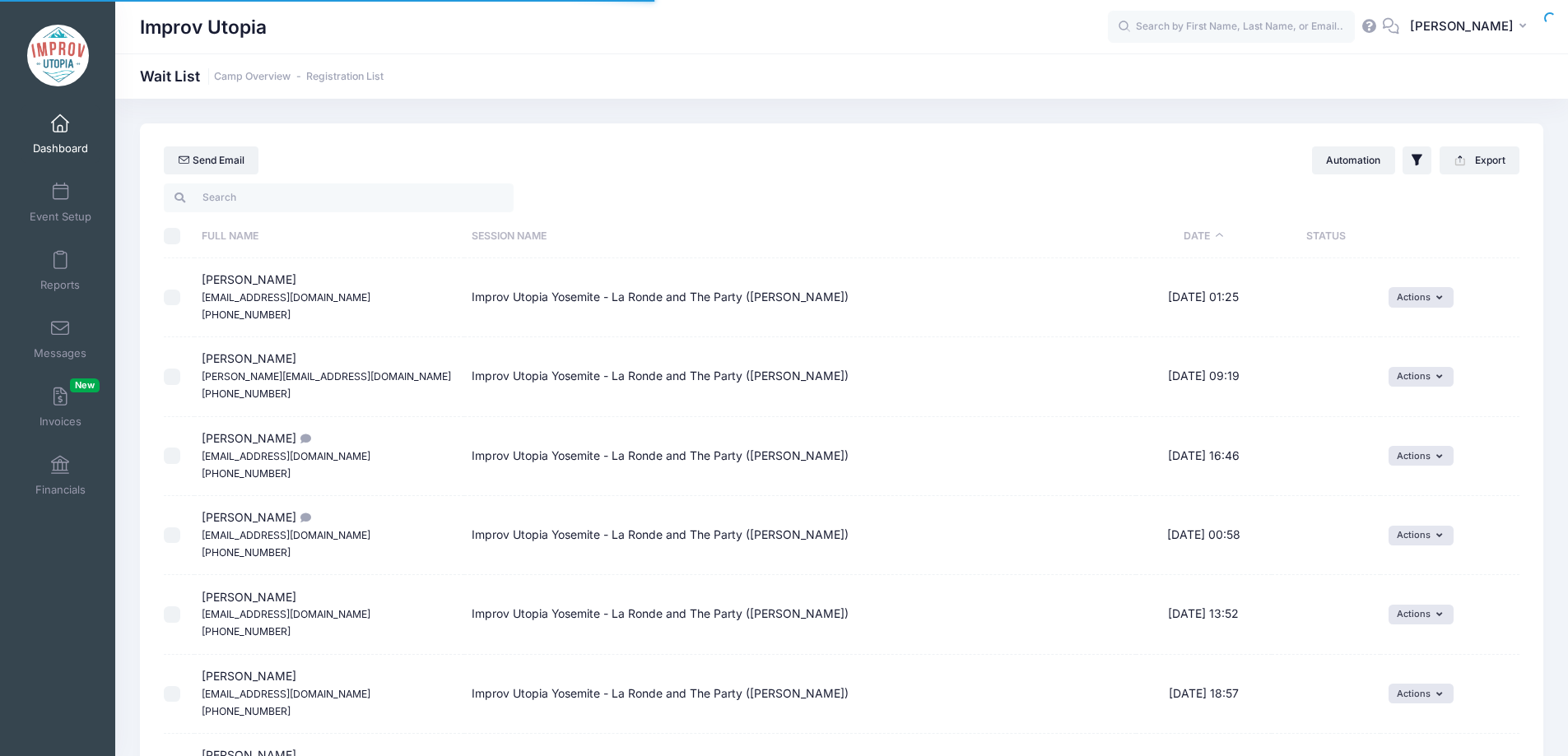
select select "50"
click at [308, 186] on input "search" at bounding box center [338, 197] width 350 height 28
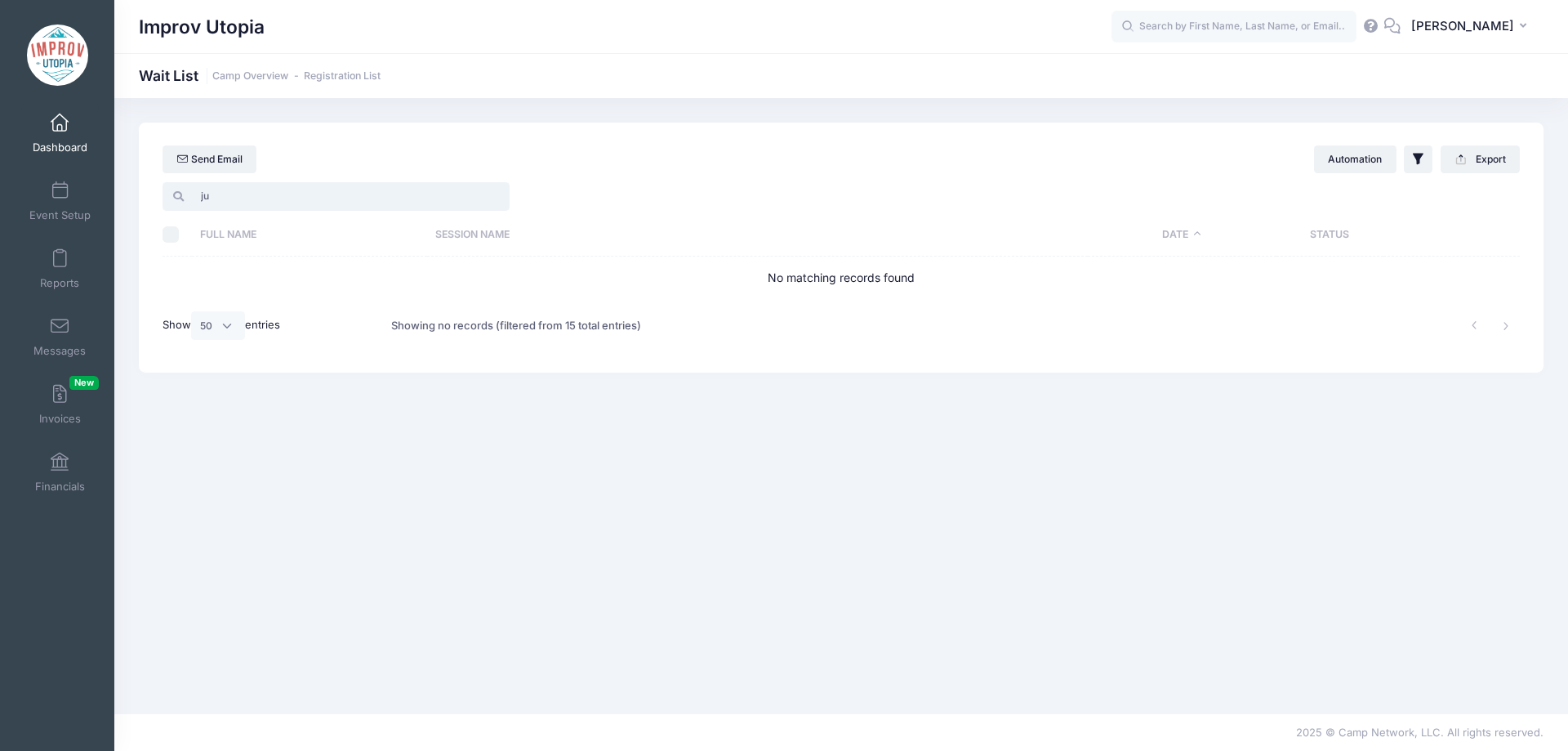
type input "j"
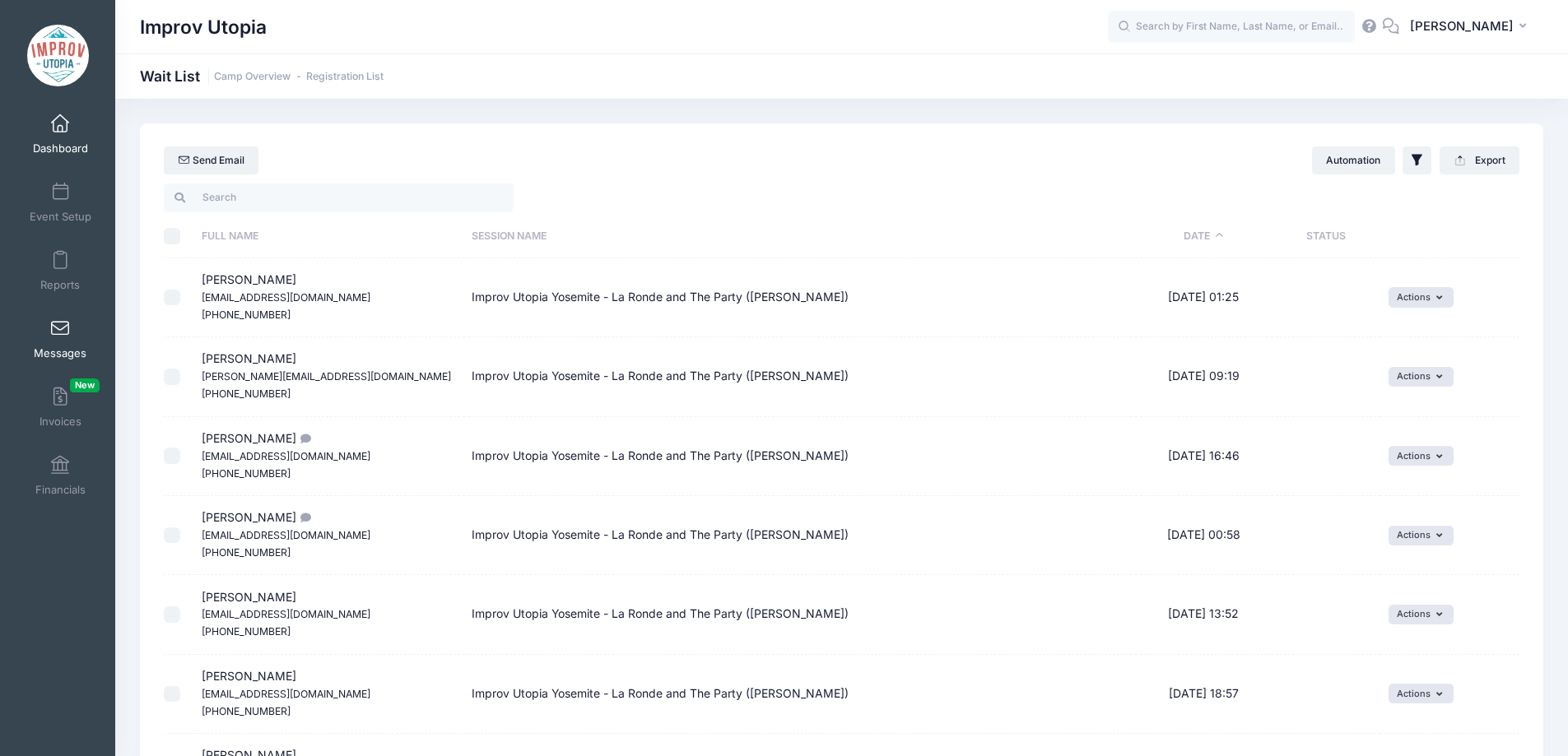
click at [65, 342] on link "Messages" at bounding box center [61, 339] width 79 height 58
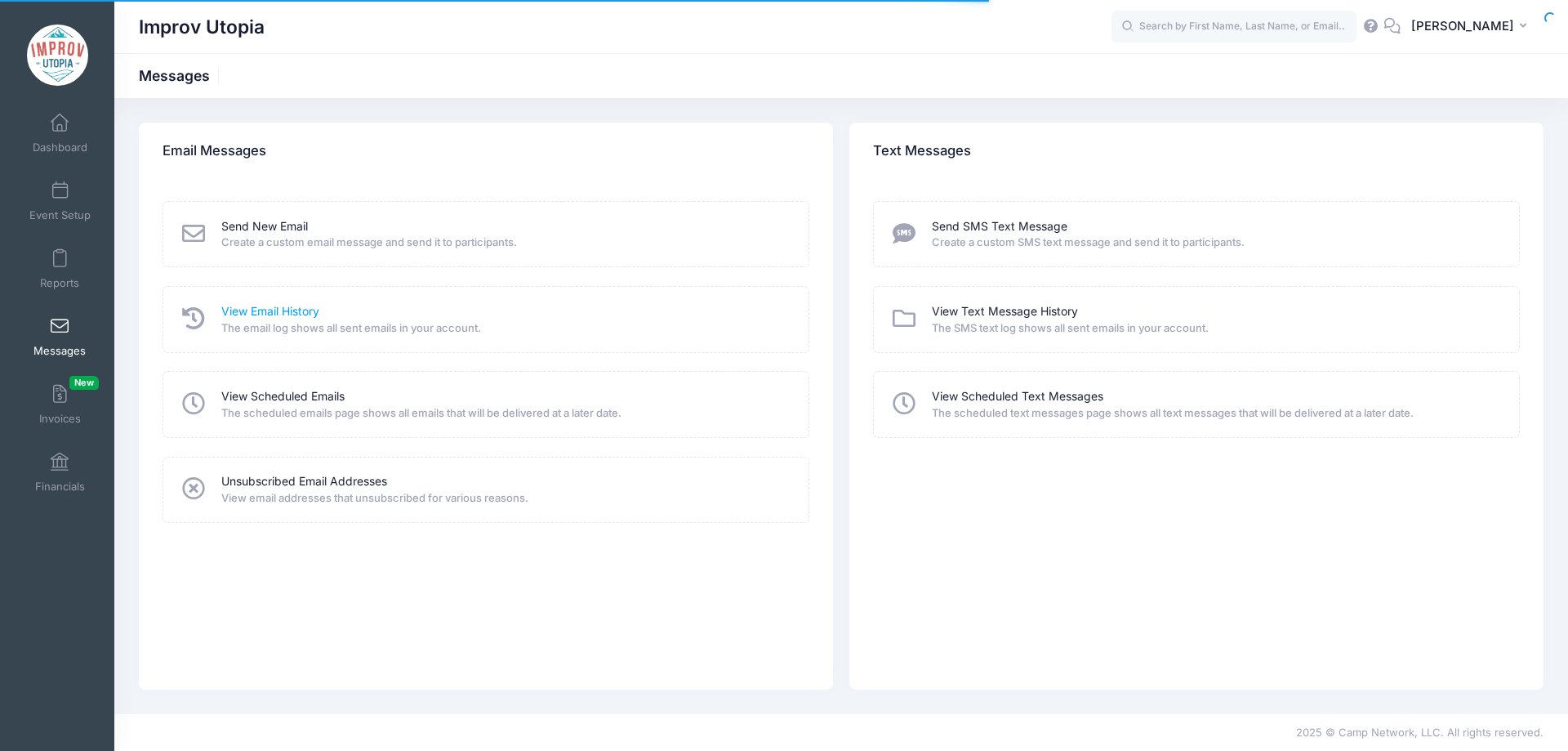
click at [302, 309] on link "View Email History" at bounding box center [271, 312] width 98 height 17
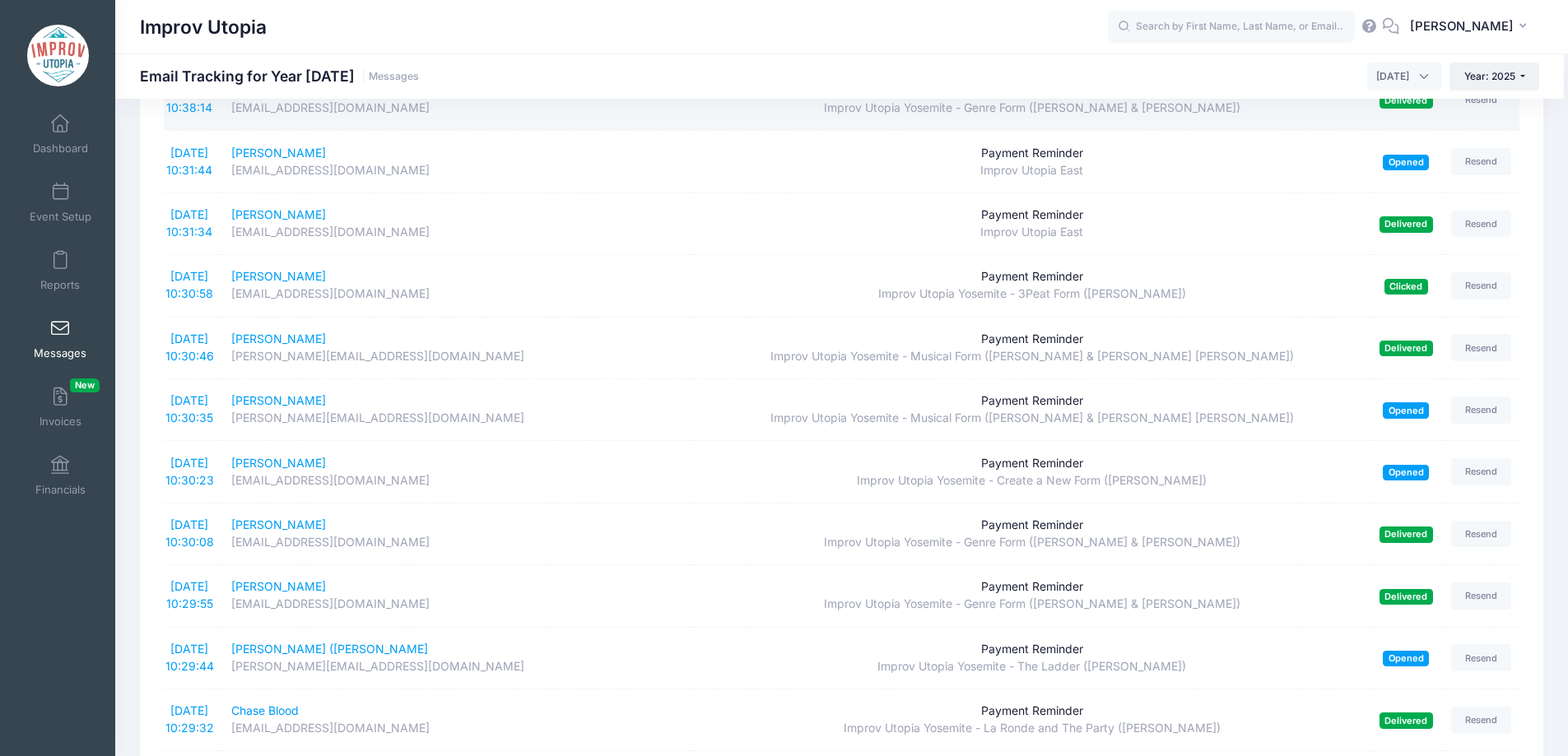
scroll to position [2695, 0]
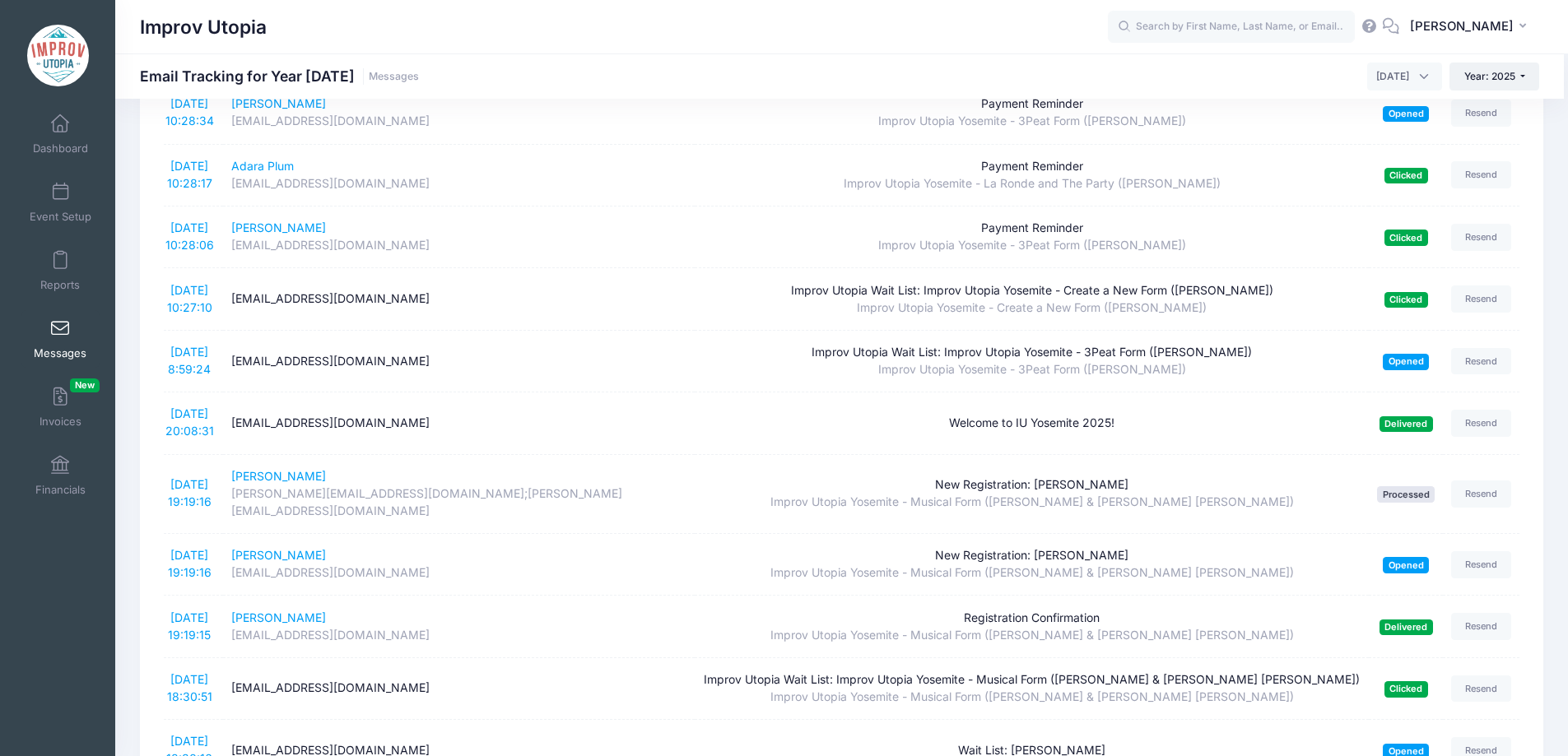
scroll to position [258, 0]
click at [60, 129] on span at bounding box center [60, 123] width 0 height 18
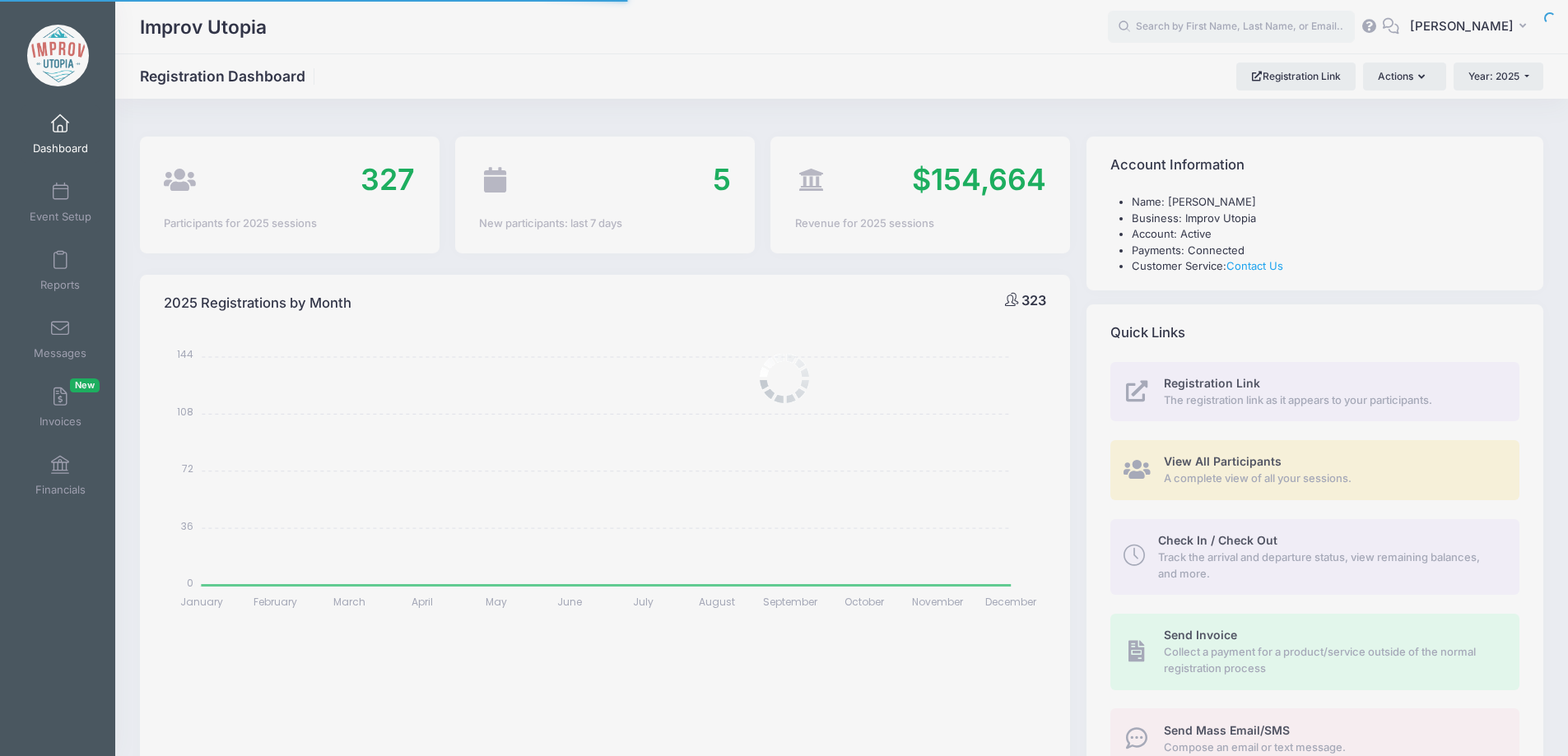
select select
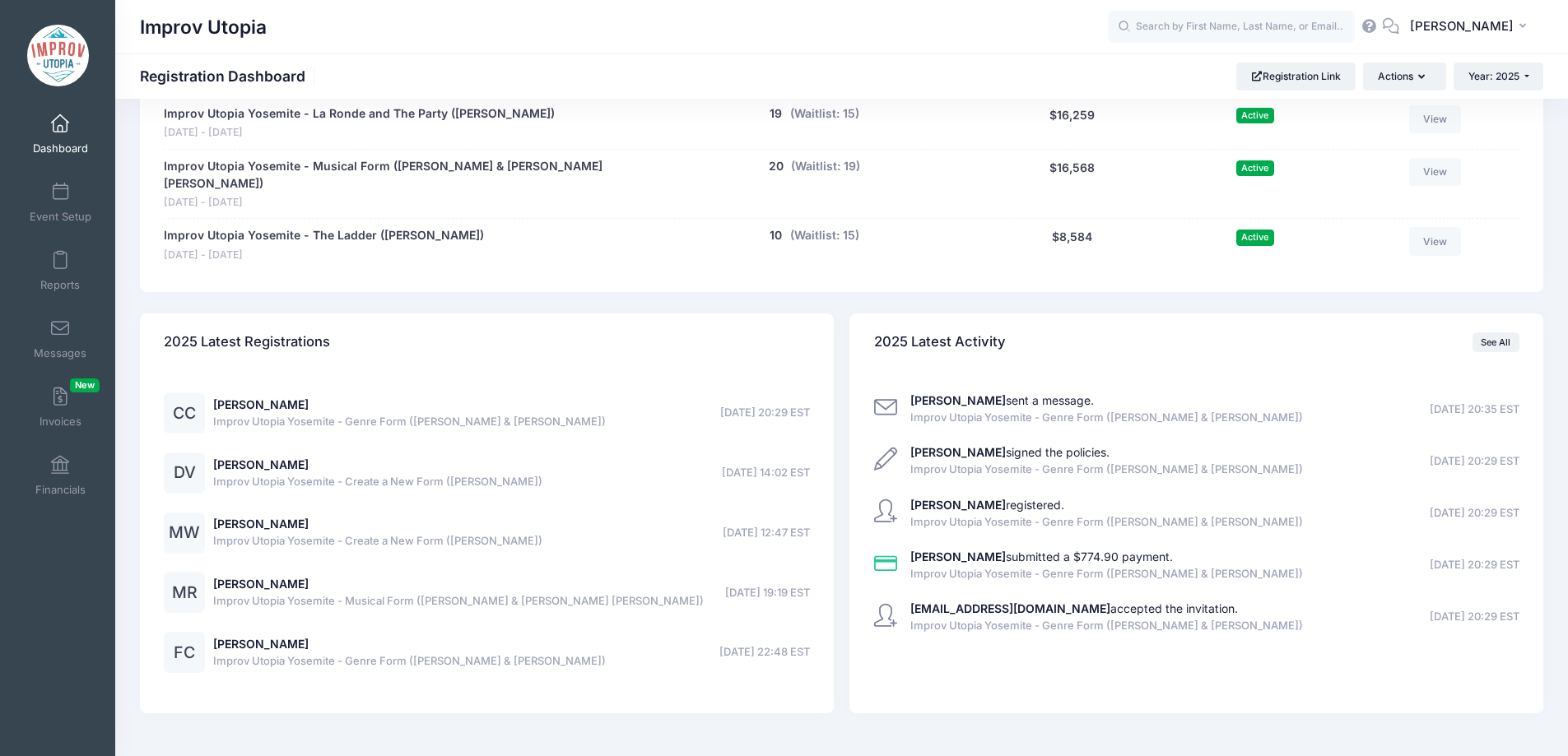
scroll to position [1272, 0]
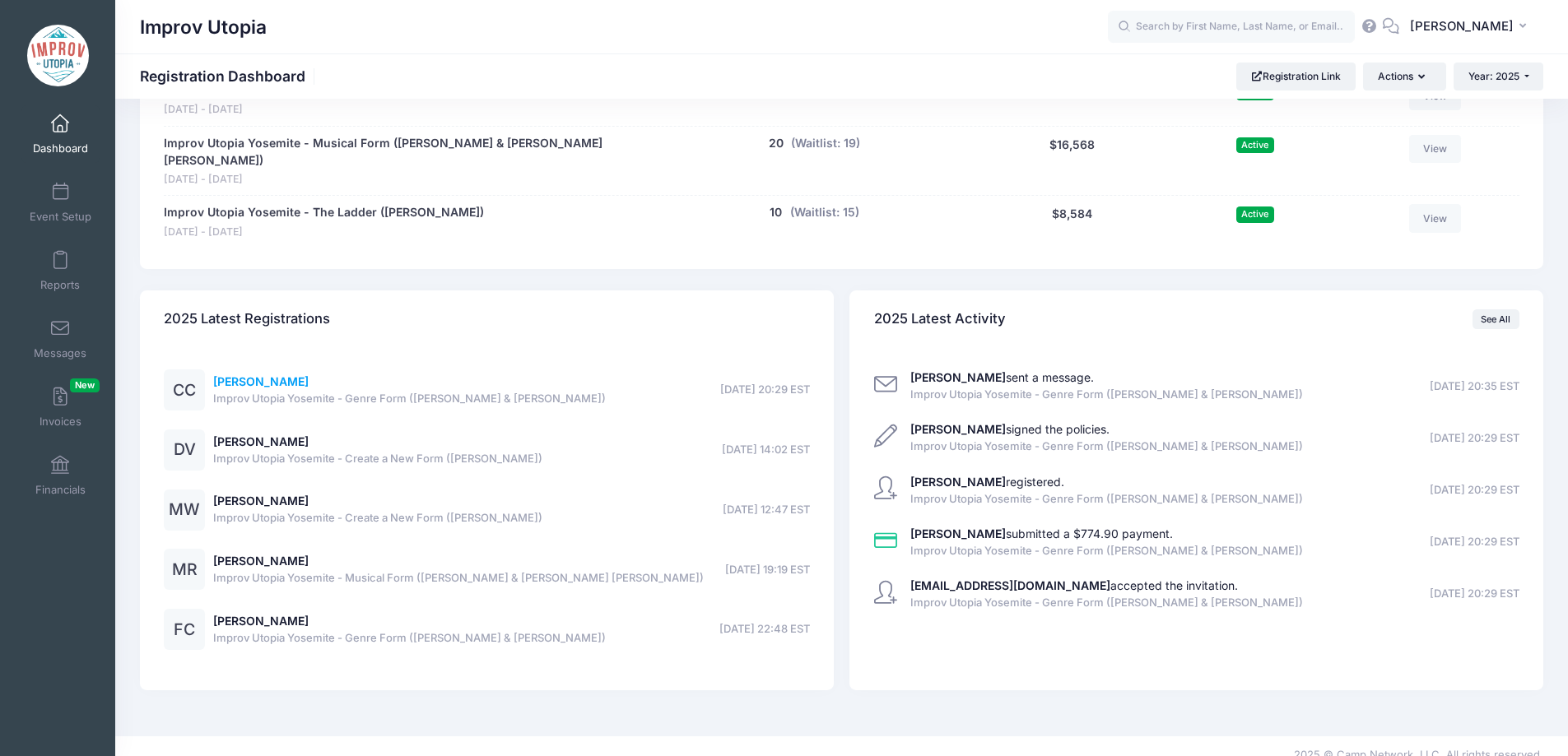
click at [265, 374] on link "[PERSON_NAME]" at bounding box center [261, 380] width 95 height 14
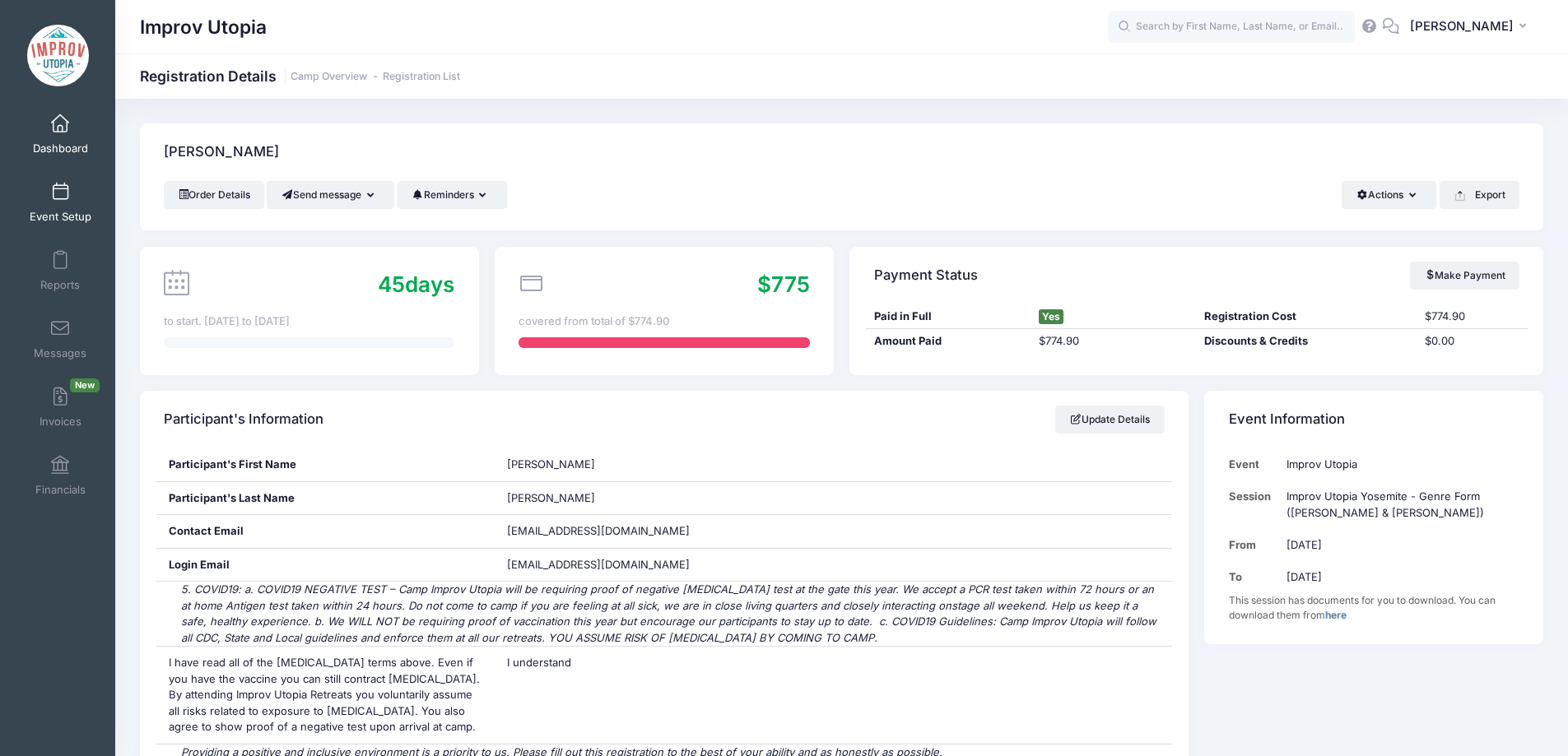
click at [60, 190] on span at bounding box center [60, 192] width 0 height 18
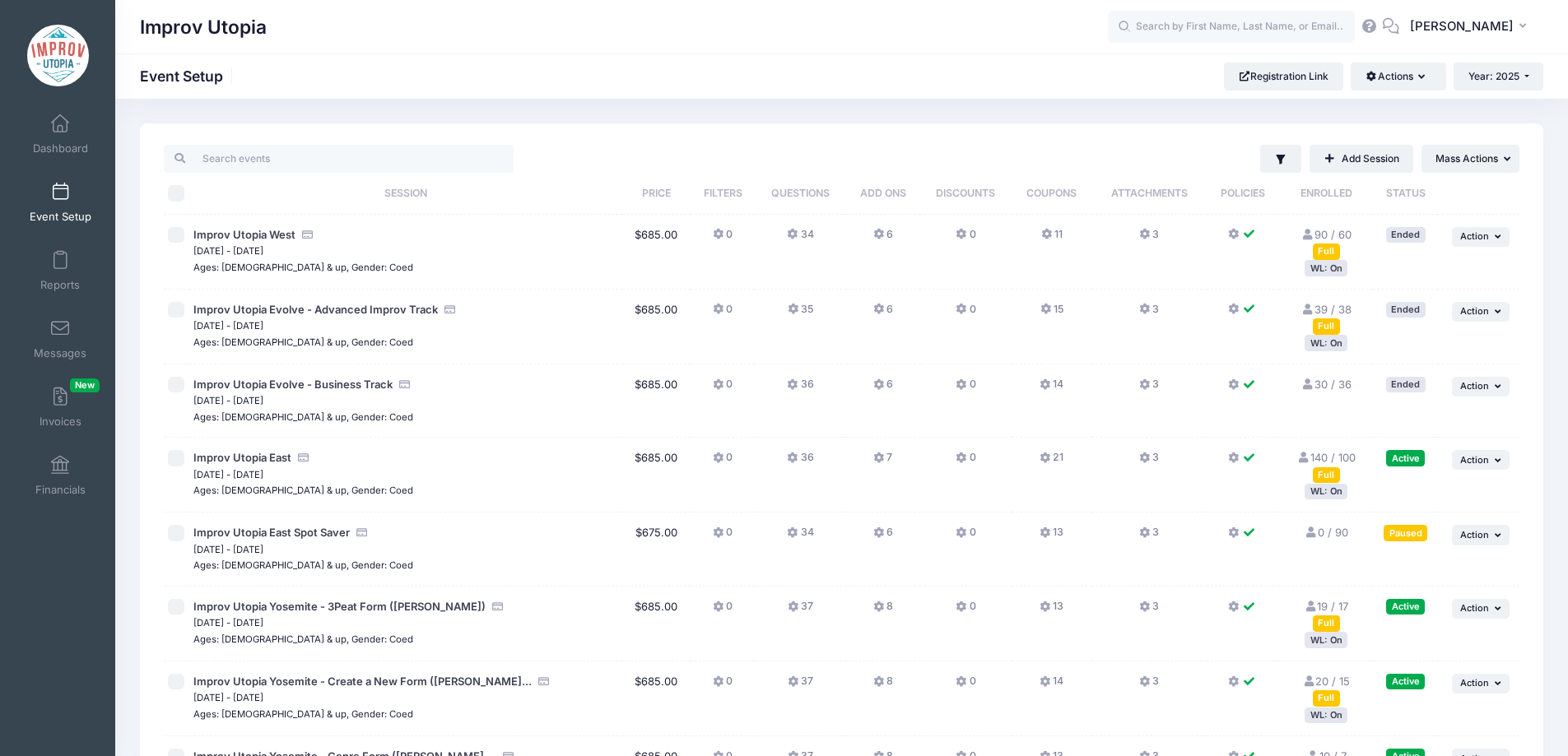
click at [881, 458] on icon at bounding box center [880, 458] width 13 height 0
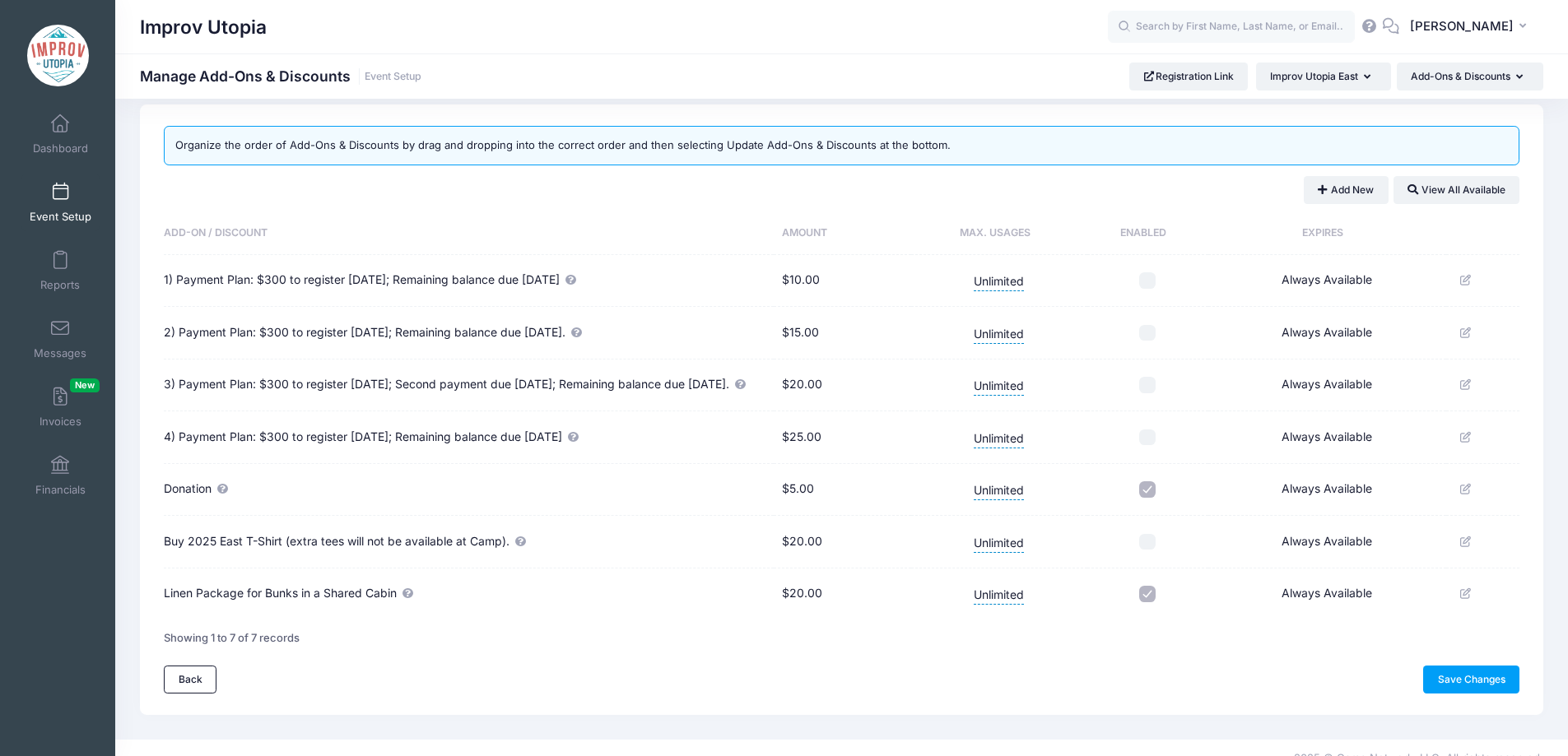
scroll to position [37, 0]
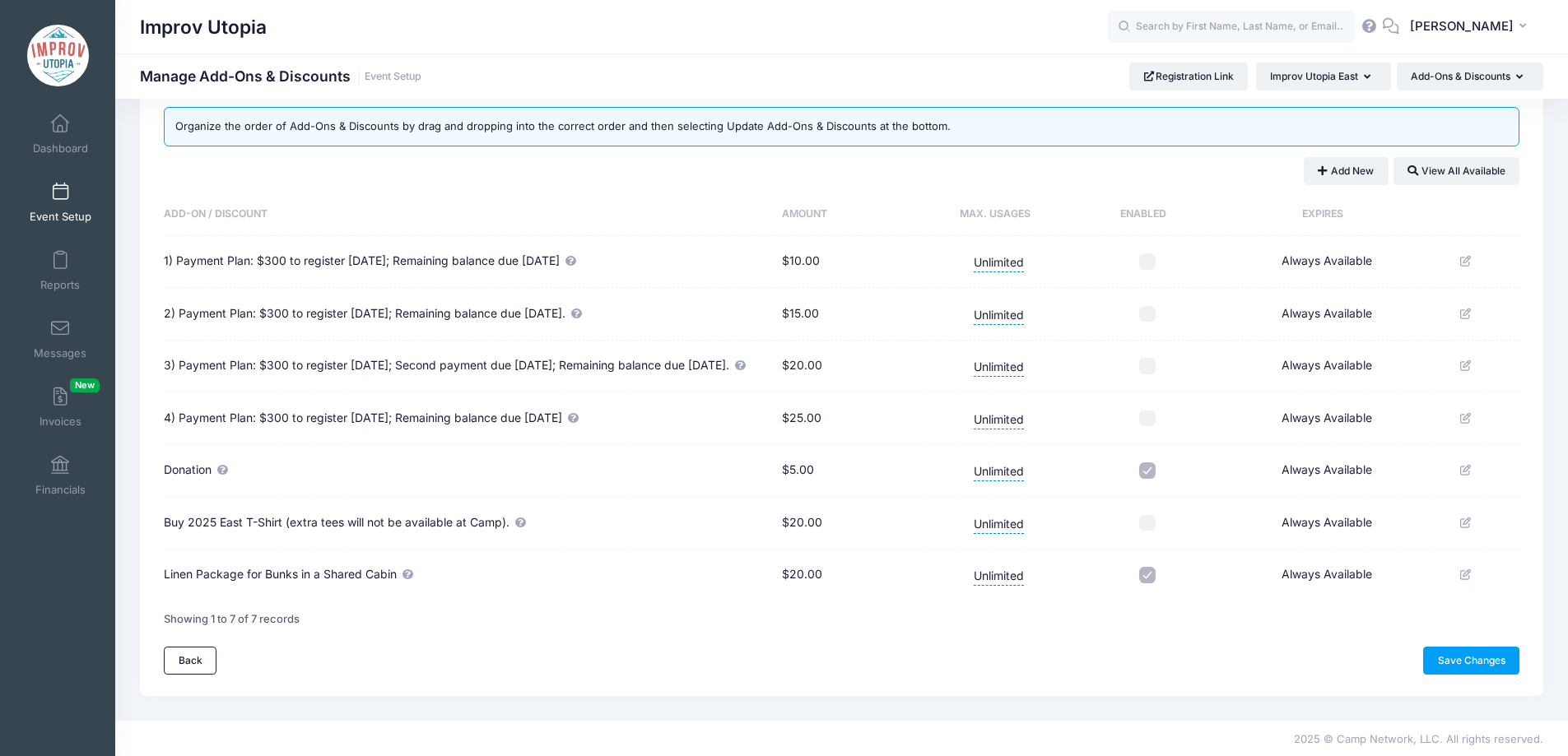
click at [1149, 583] on input "checkbox" at bounding box center [1147, 575] width 17 height 17
checkbox input "false"
click at [1460, 674] on link "Save Changes" at bounding box center [1471, 661] width 96 height 28
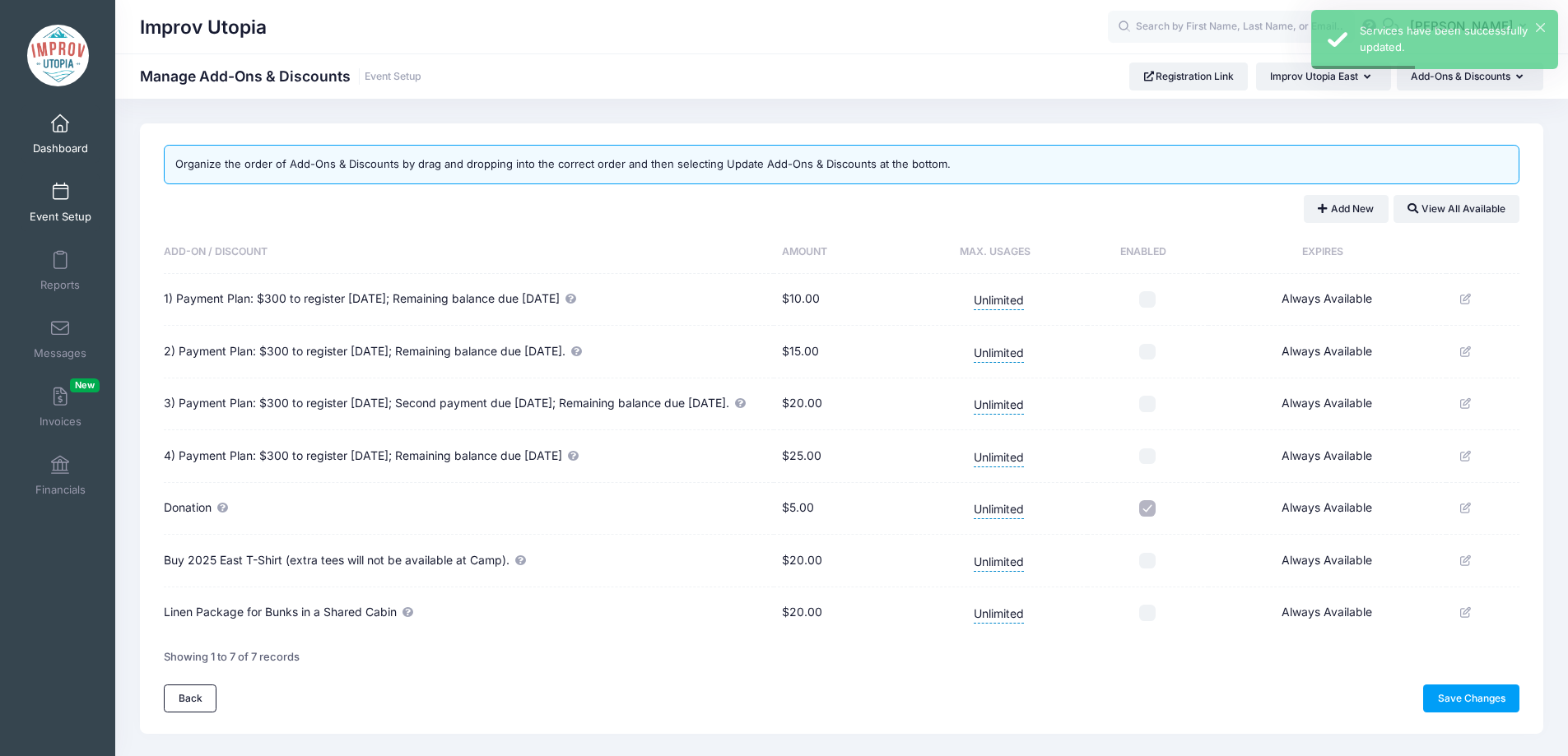
click at [60, 121] on span at bounding box center [60, 123] width 0 height 18
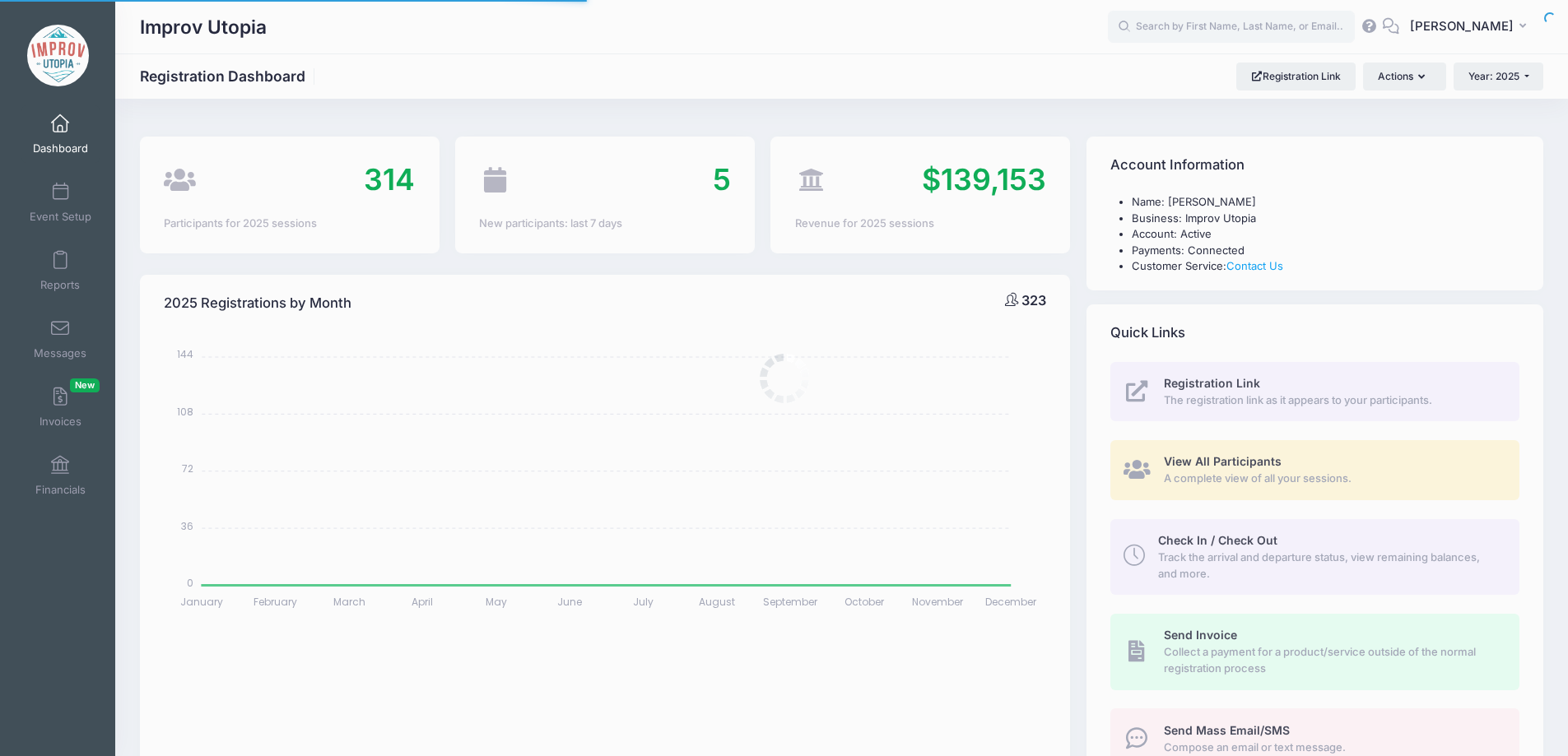
select select
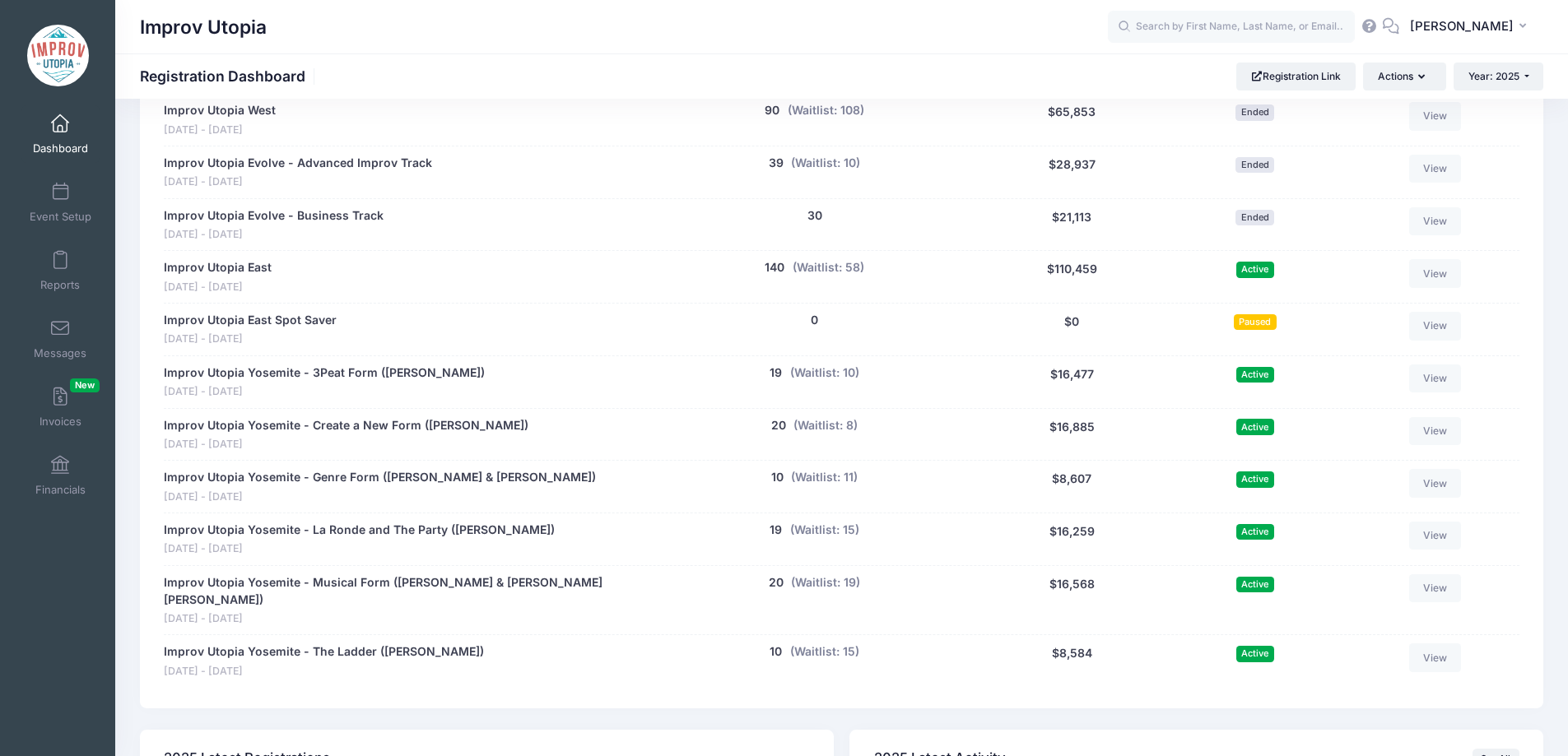
scroll to position [849, 0]
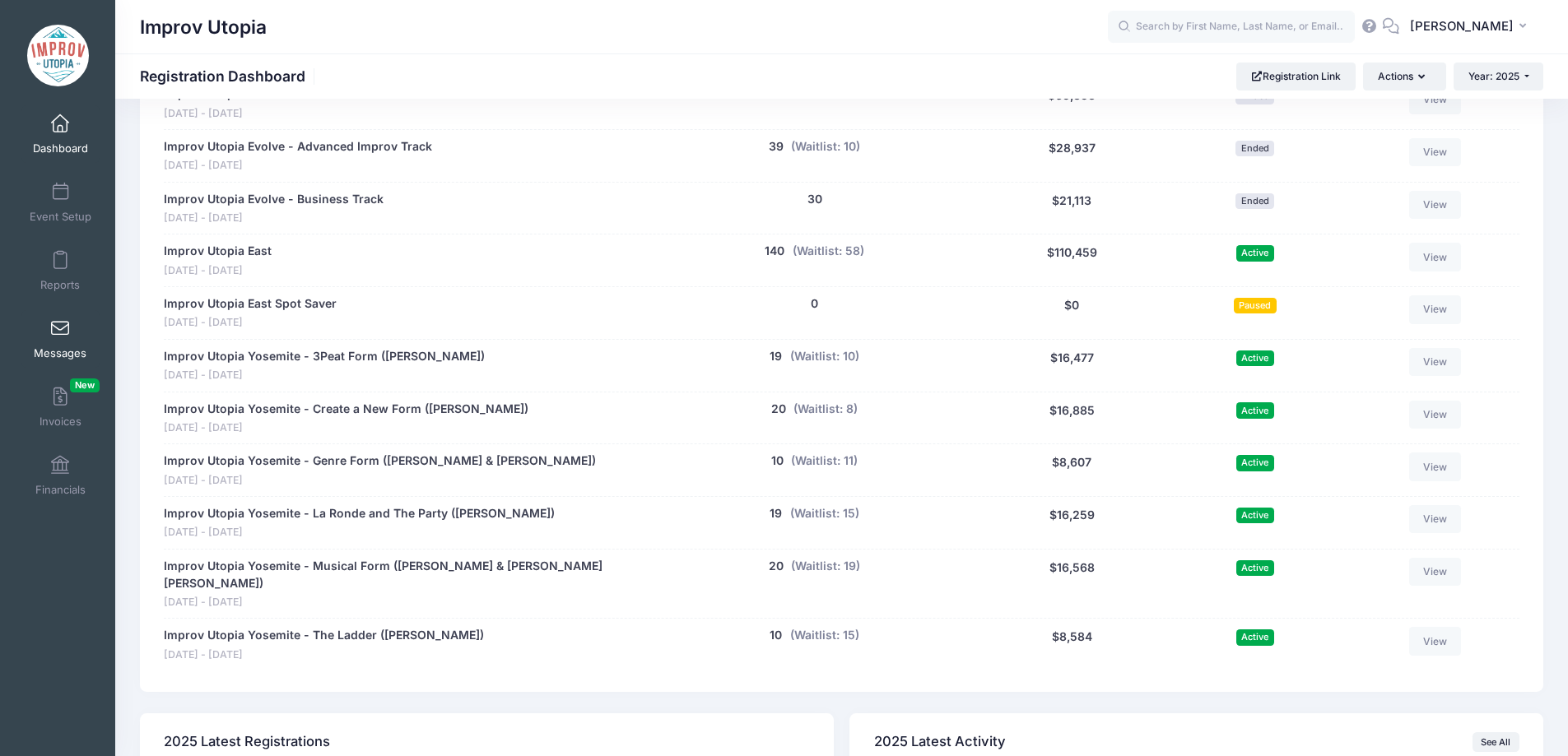
click at [60, 330] on span at bounding box center [60, 328] width 0 height 18
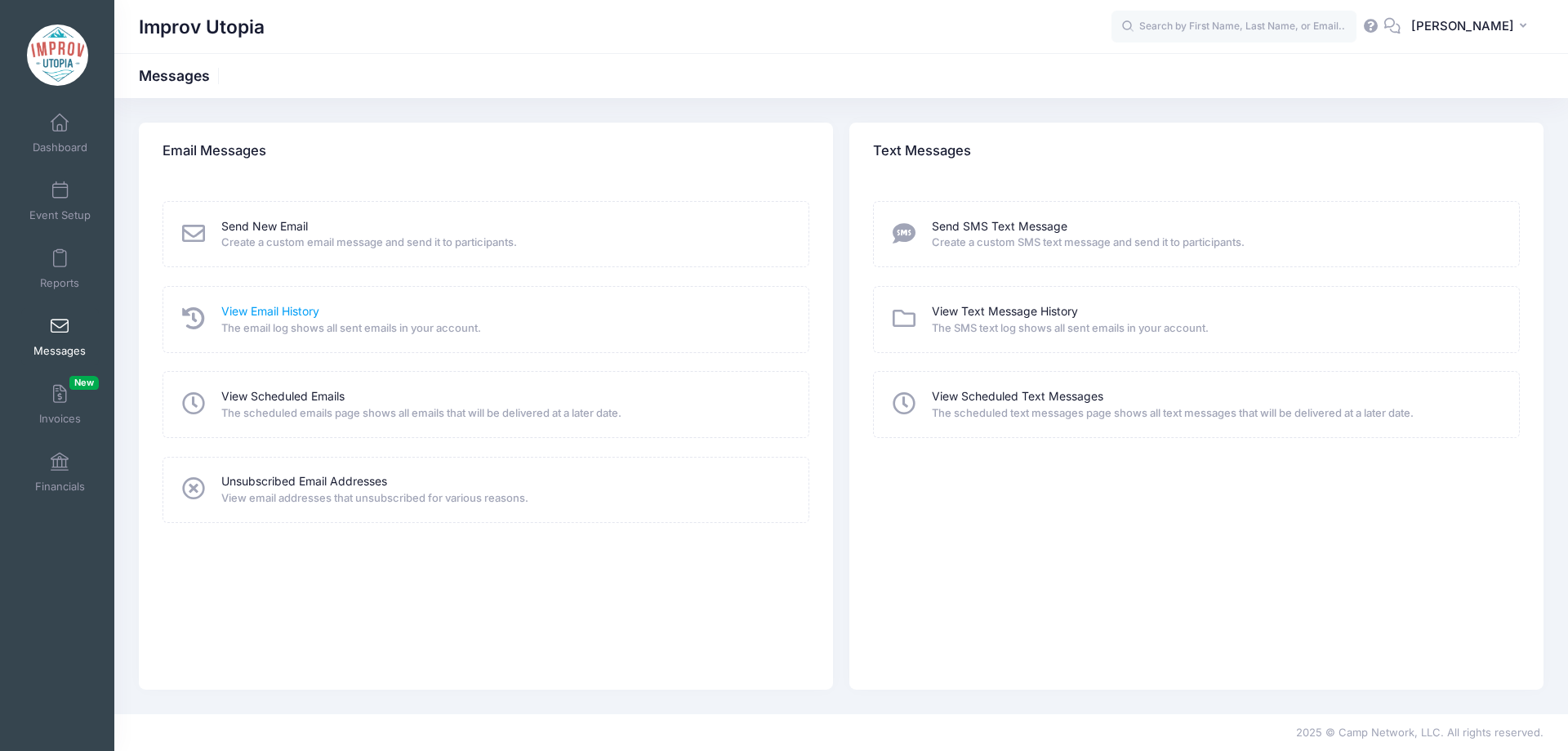
click at [249, 309] on link "View Email History" at bounding box center [271, 312] width 98 height 17
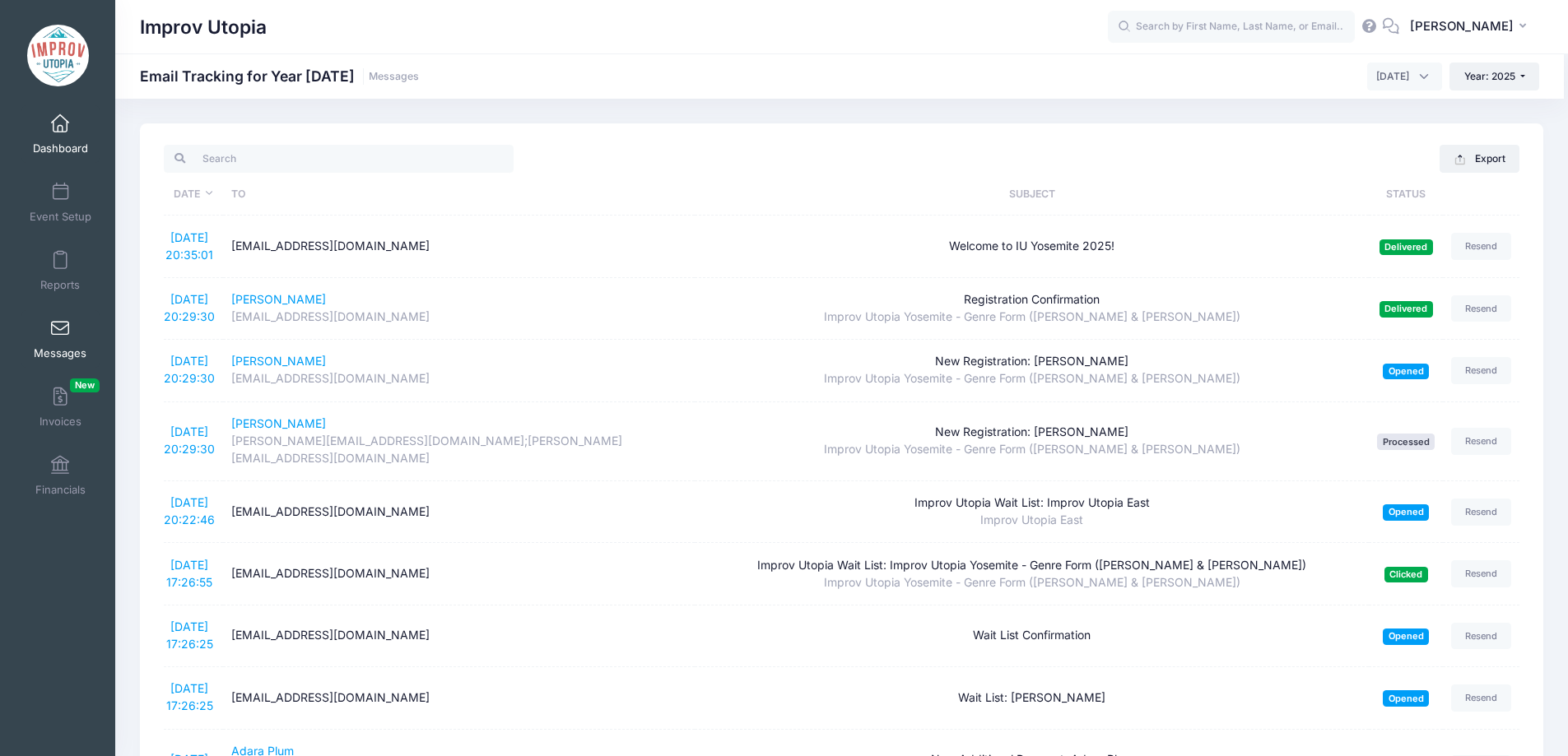
click at [48, 140] on link "Dashboard" at bounding box center [61, 135] width 79 height 58
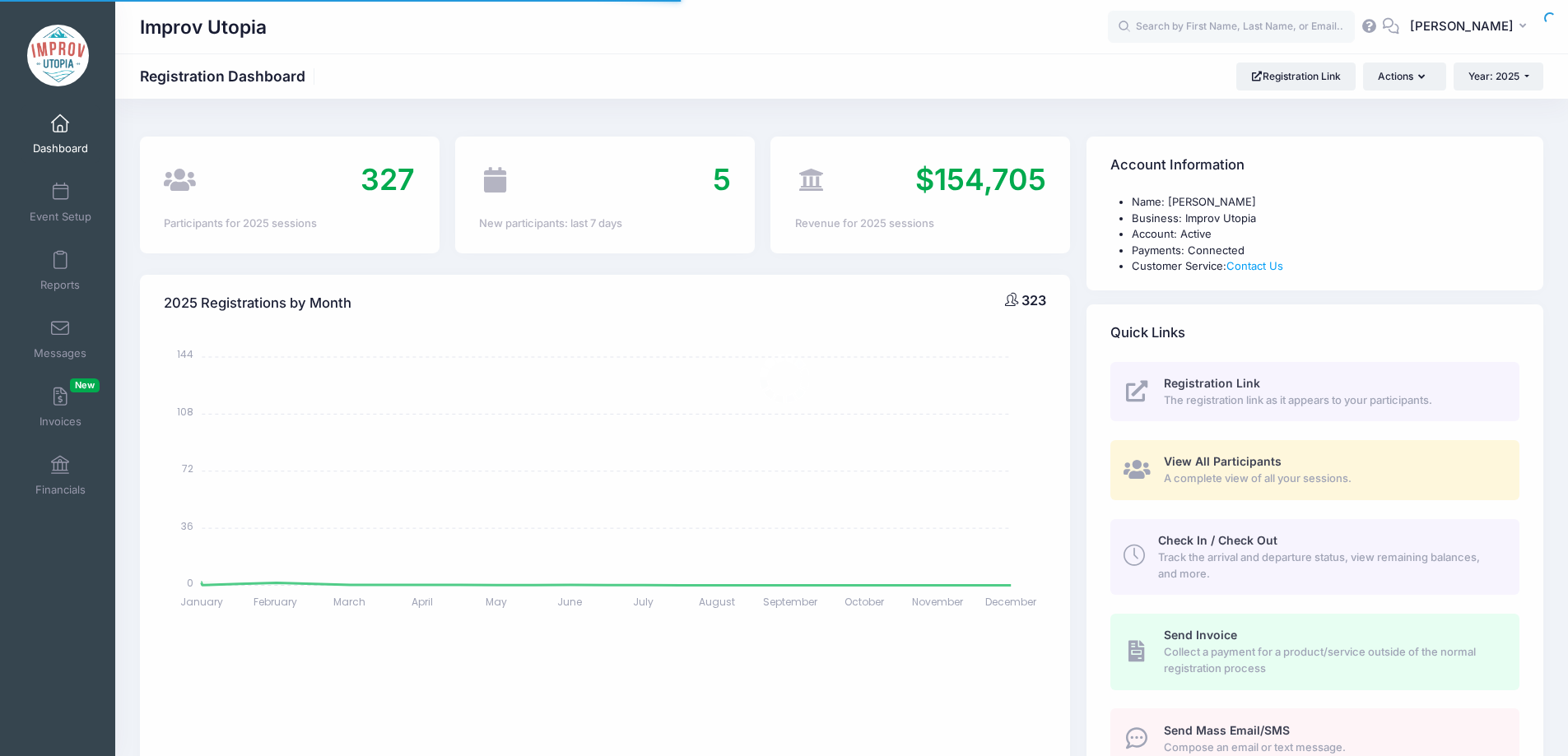
select select
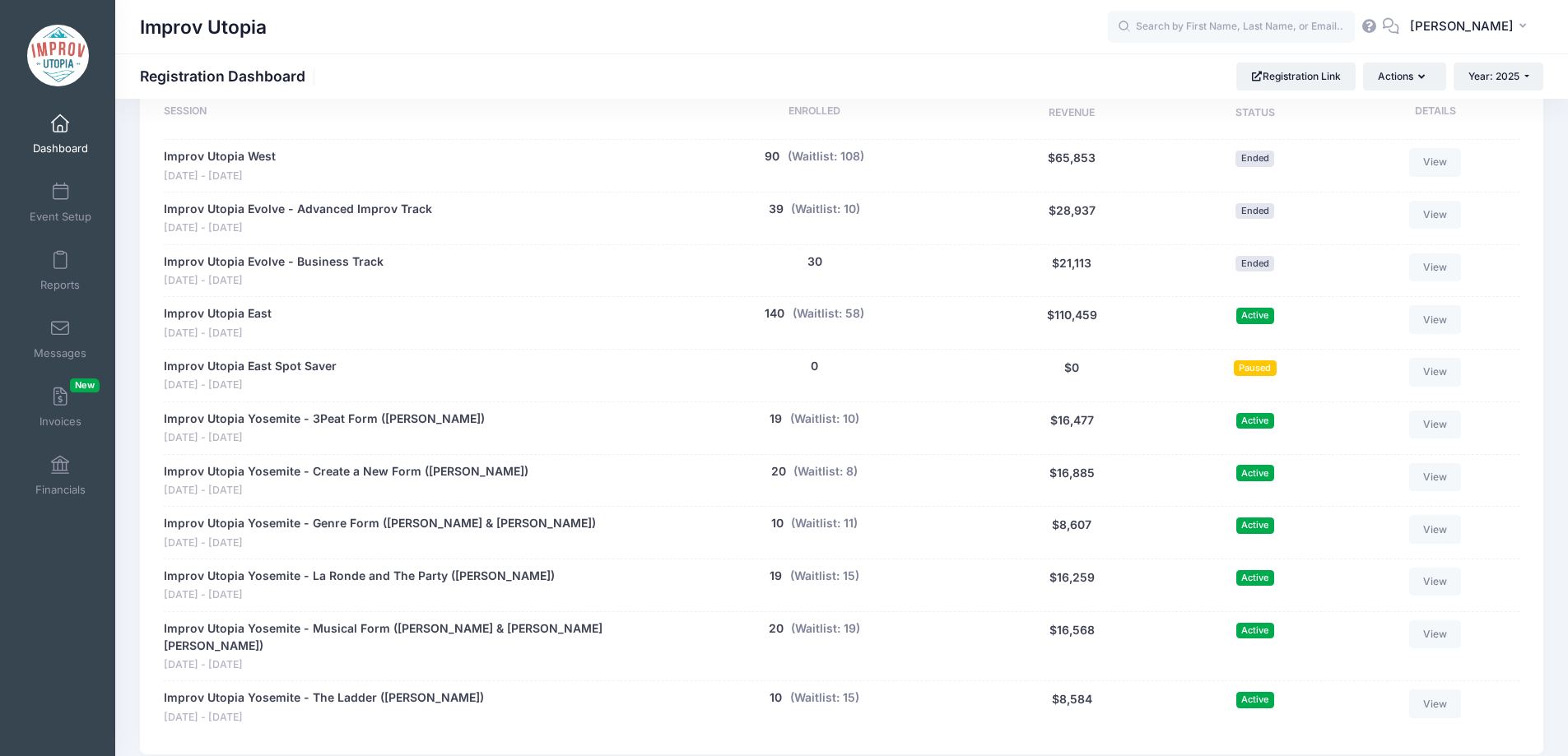
scroll to position [787, 0]
click at [60, 339] on link "Messages" at bounding box center [61, 339] width 79 height 58
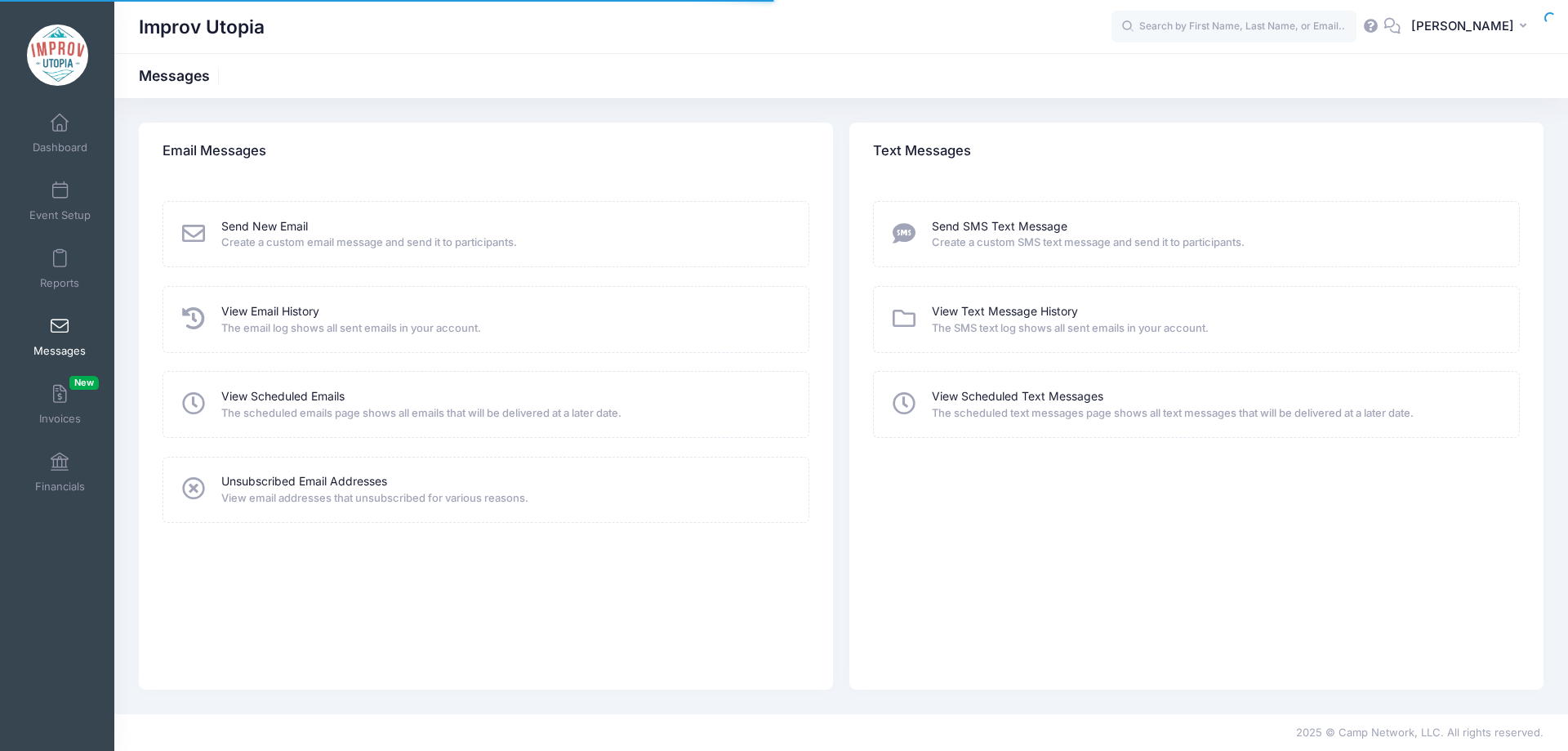
click at [267, 304] on link "View Email History" at bounding box center [271, 312] width 98 height 17
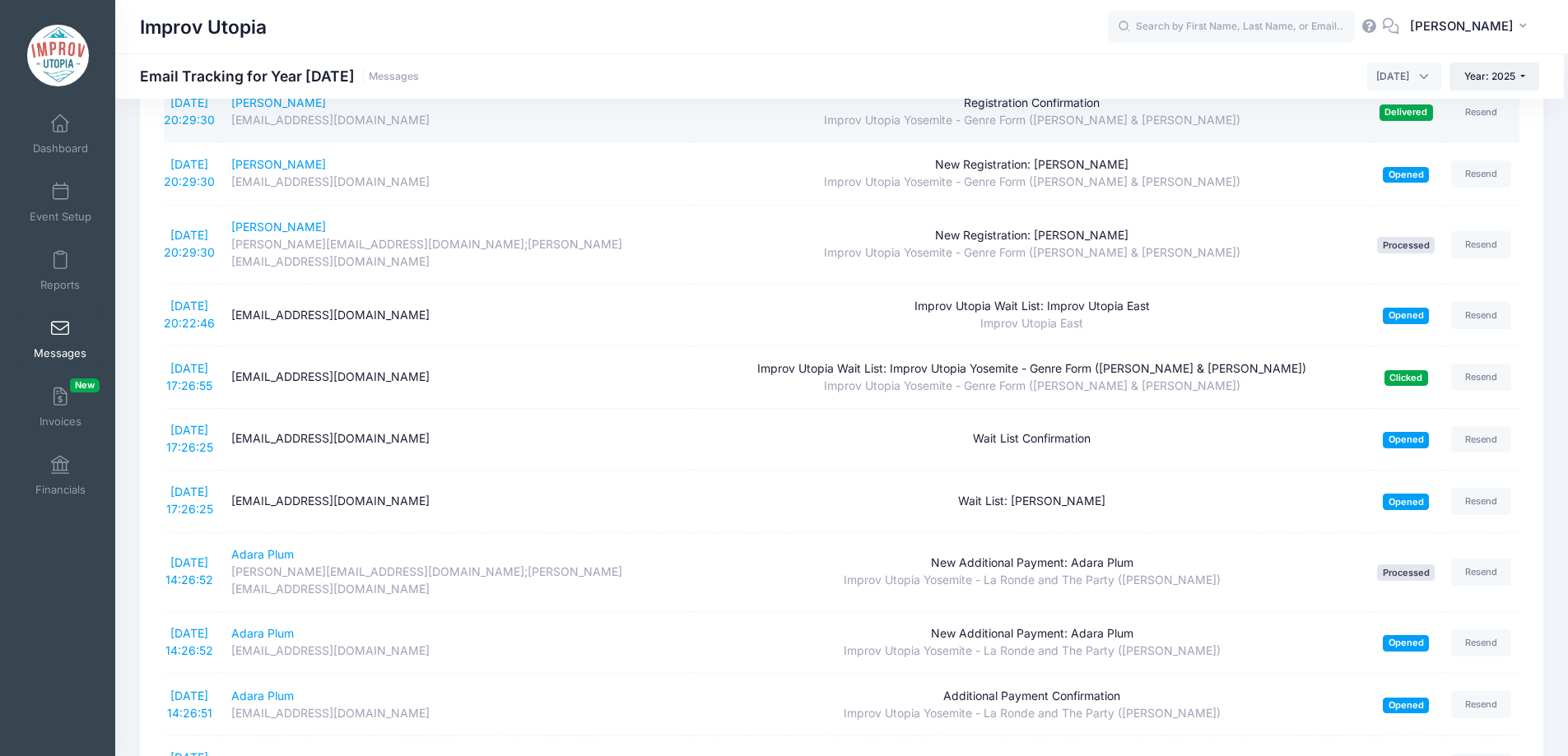
scroll to position [197, 0]
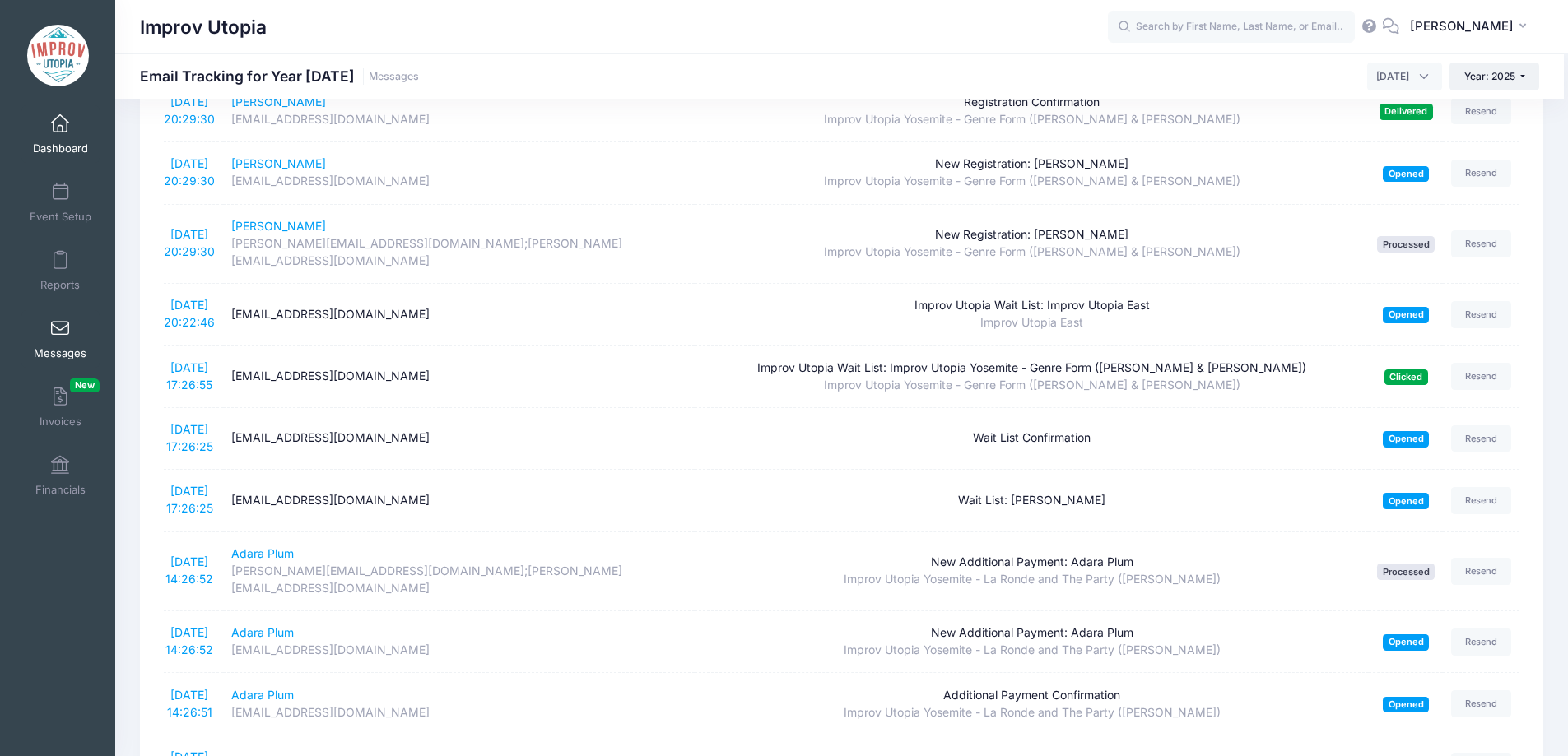
click at [60, 126] on span at bounding box center [60, 123] width 0 height 18
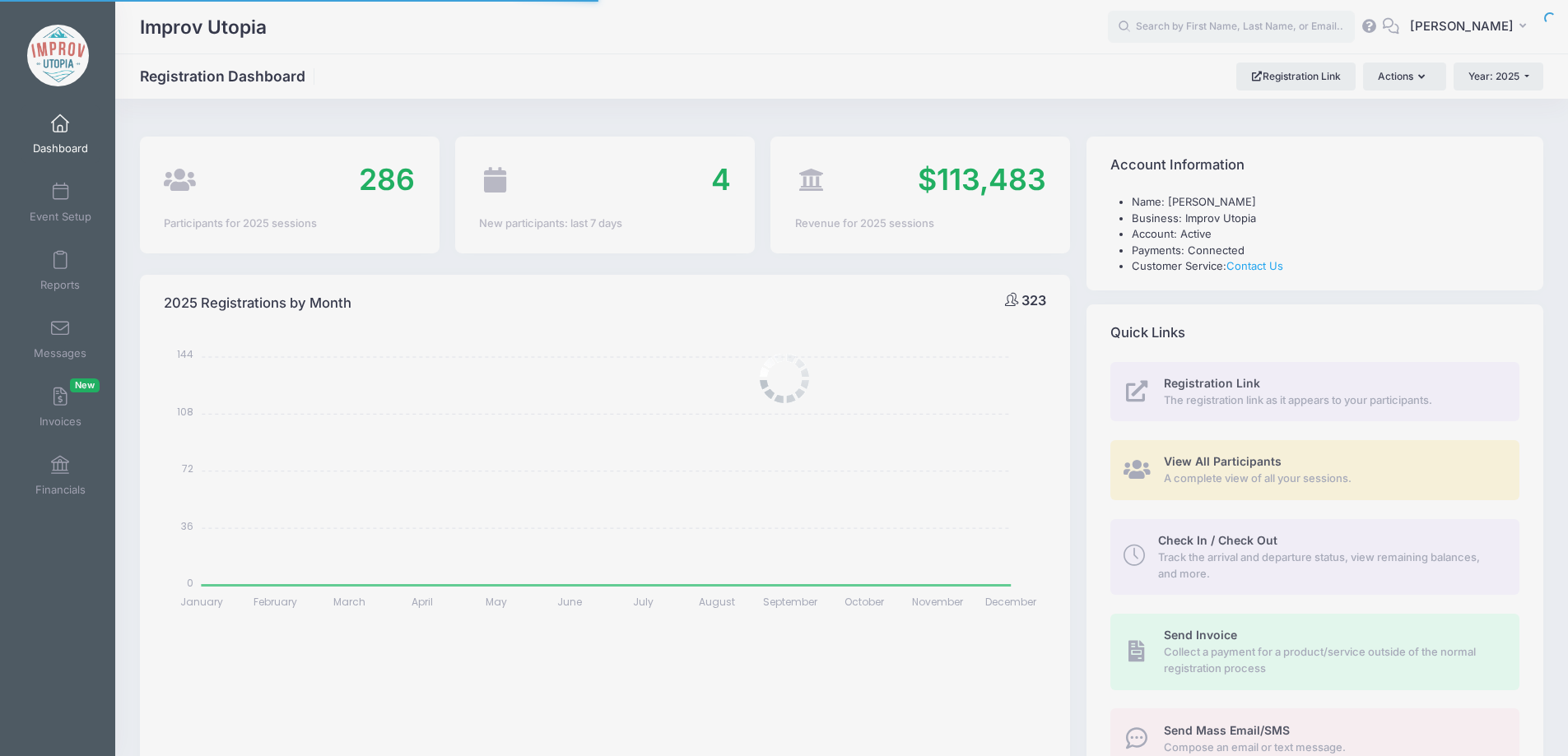
select select
